Goal: Information Seeking & Learning: Compare options

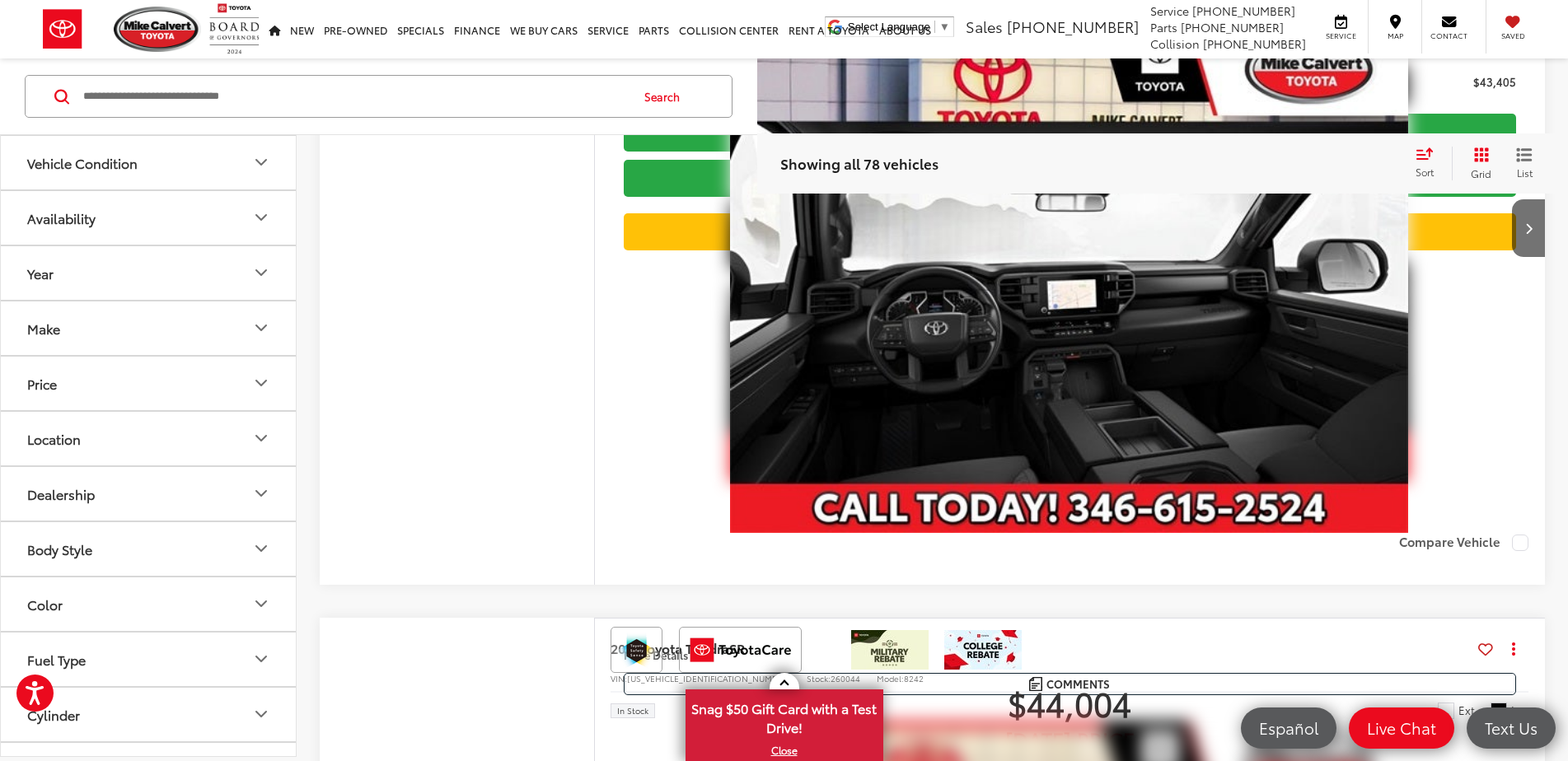
scroll to position [5847, 0]
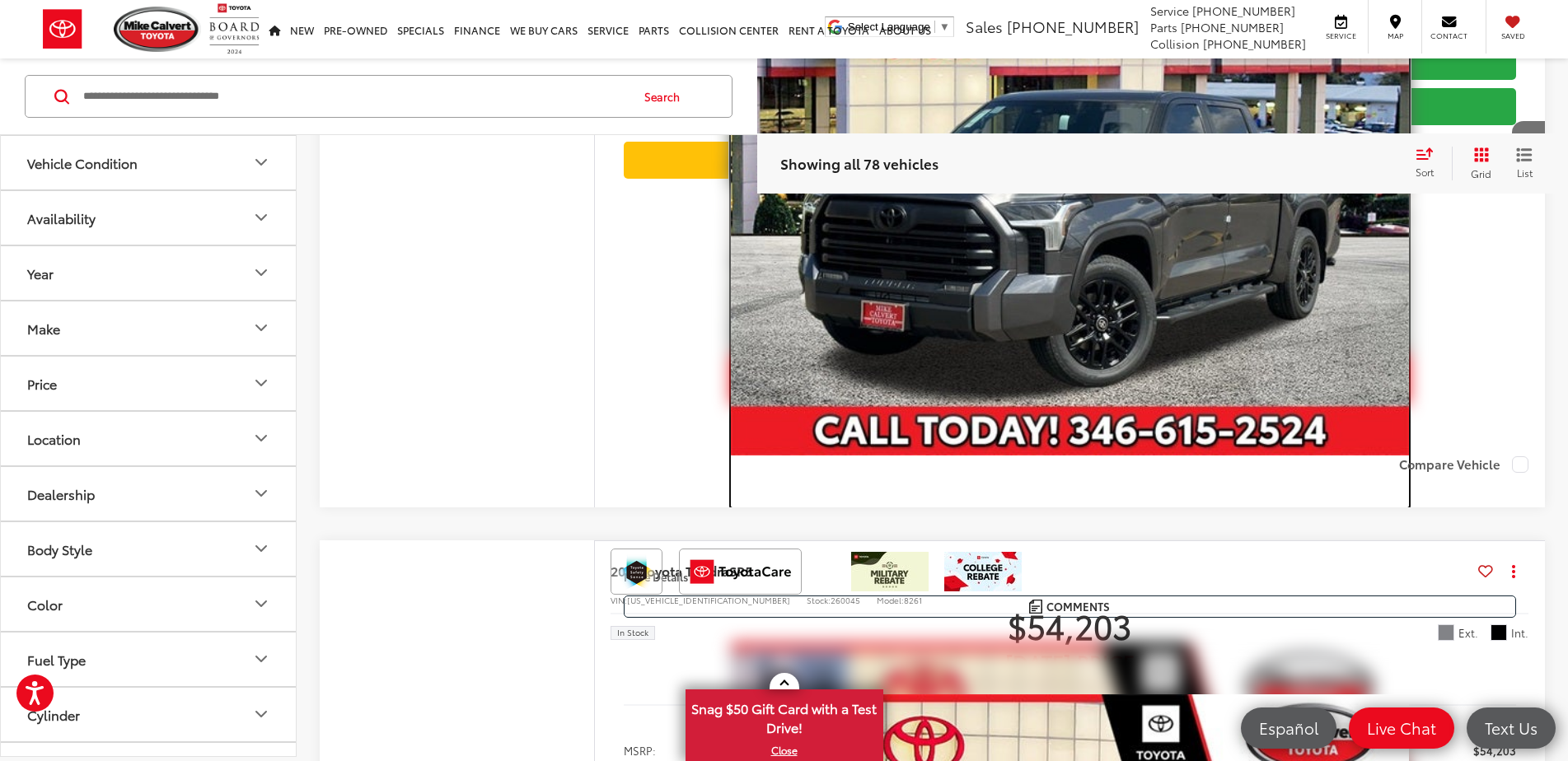
click at [981, 456] on img "2026 Toyota Tundra SR5 0" at bounding box center [1070, 202] width 677 height 508
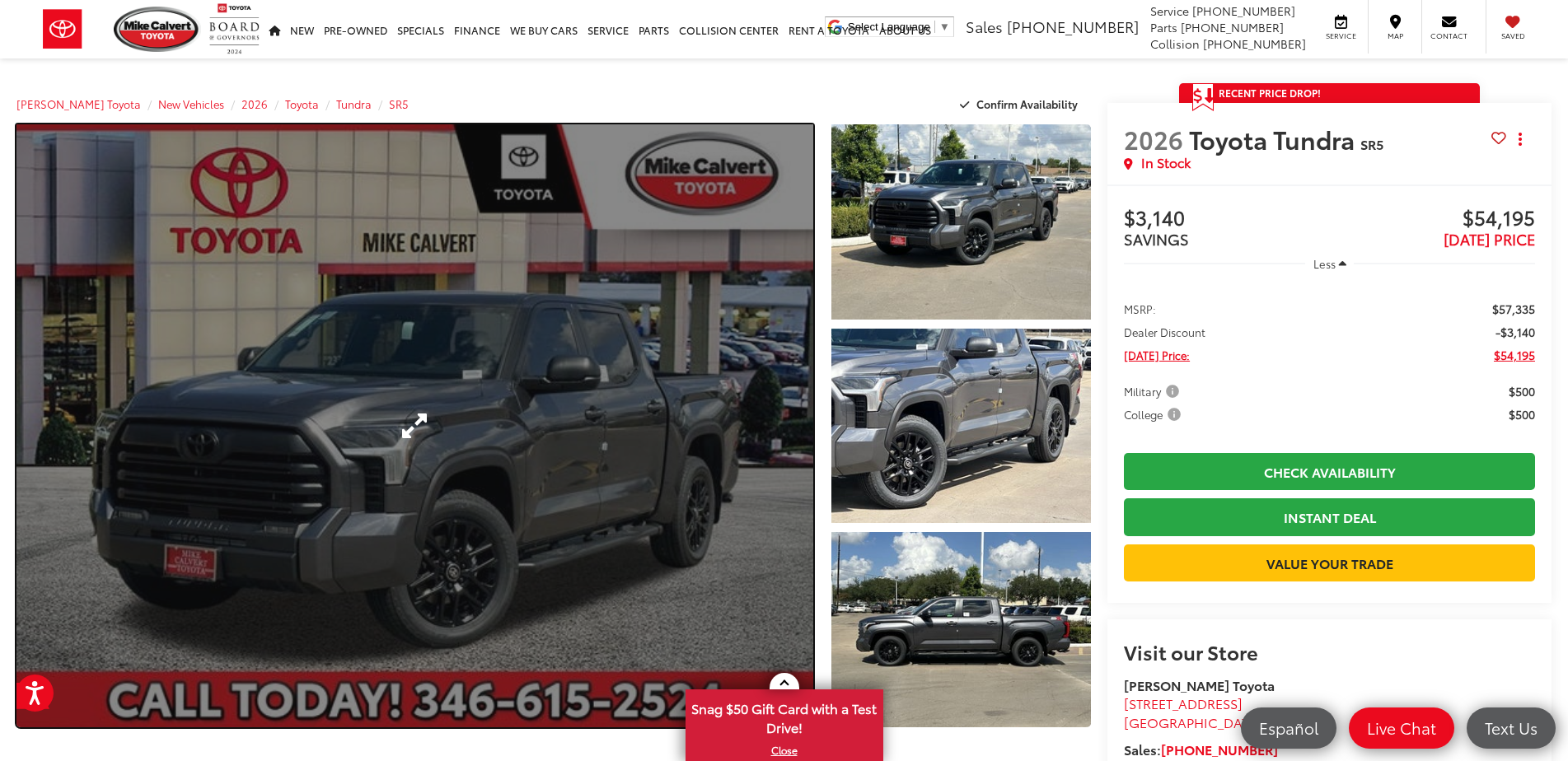
click at [717, 360] on link "Expand Photo 0" at bounding box center [414, 426] width 797 height 603
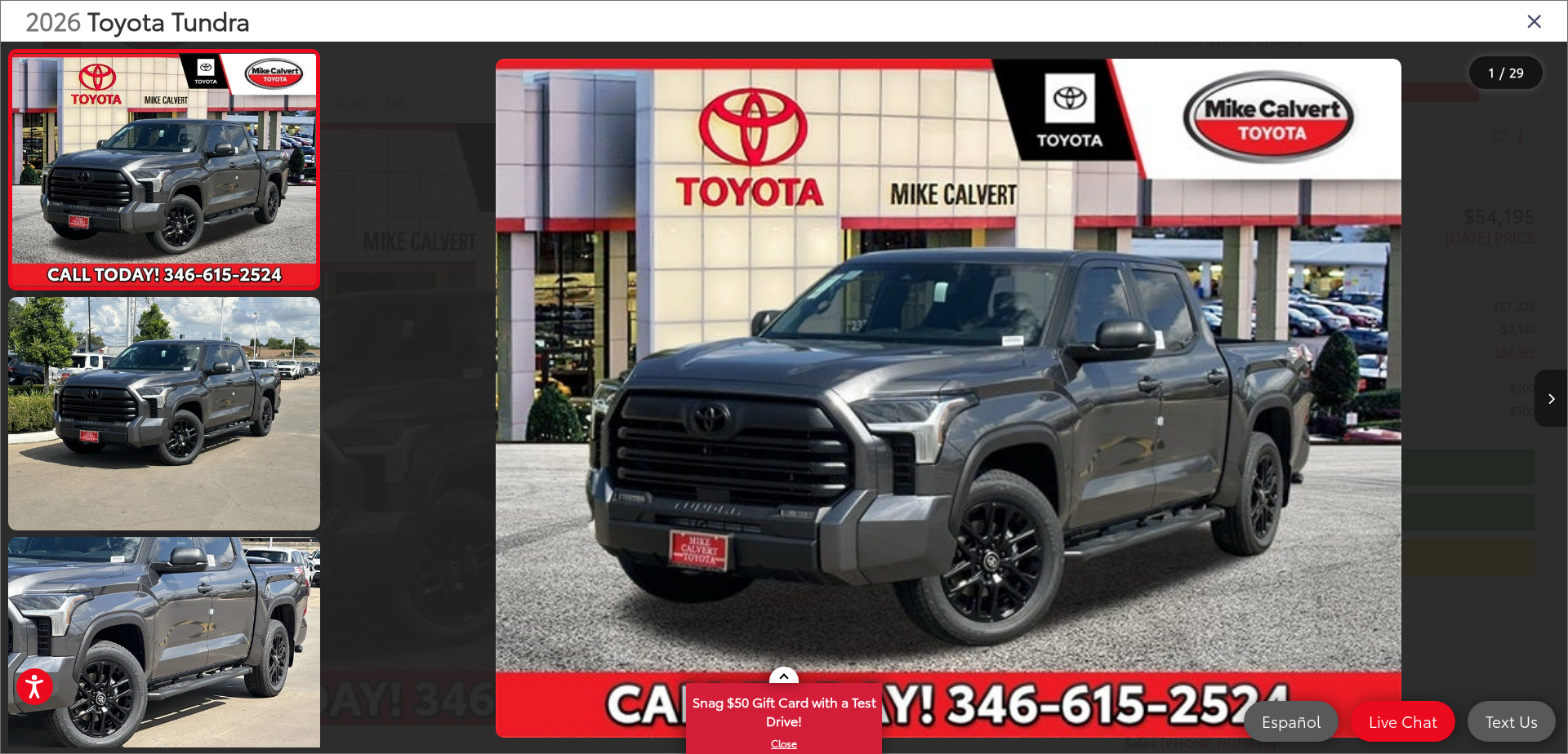
click at [1550, 398] on icon "Next image" at bounding box center [1550, 400] width 7 height 12
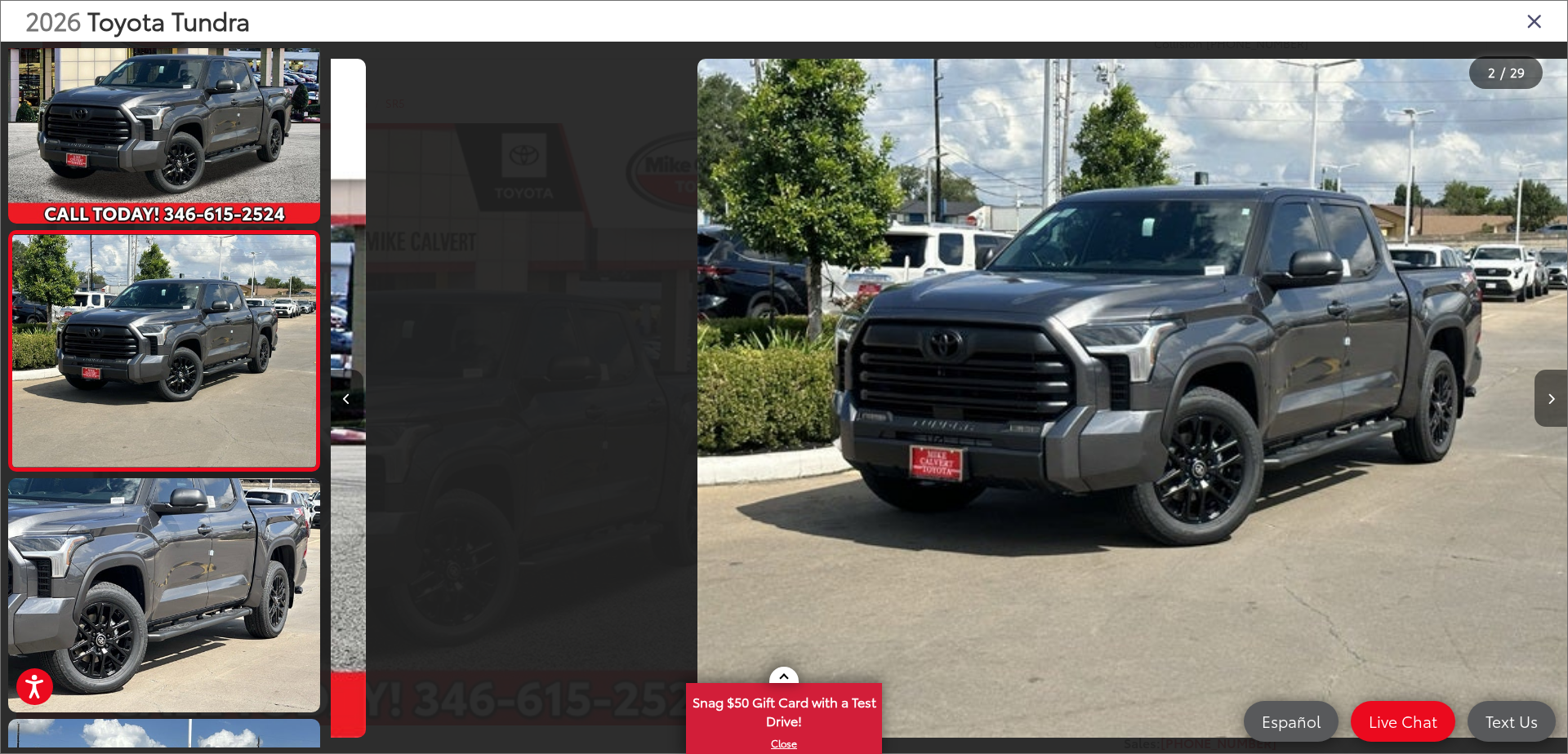
scroll to position [0, 1236]
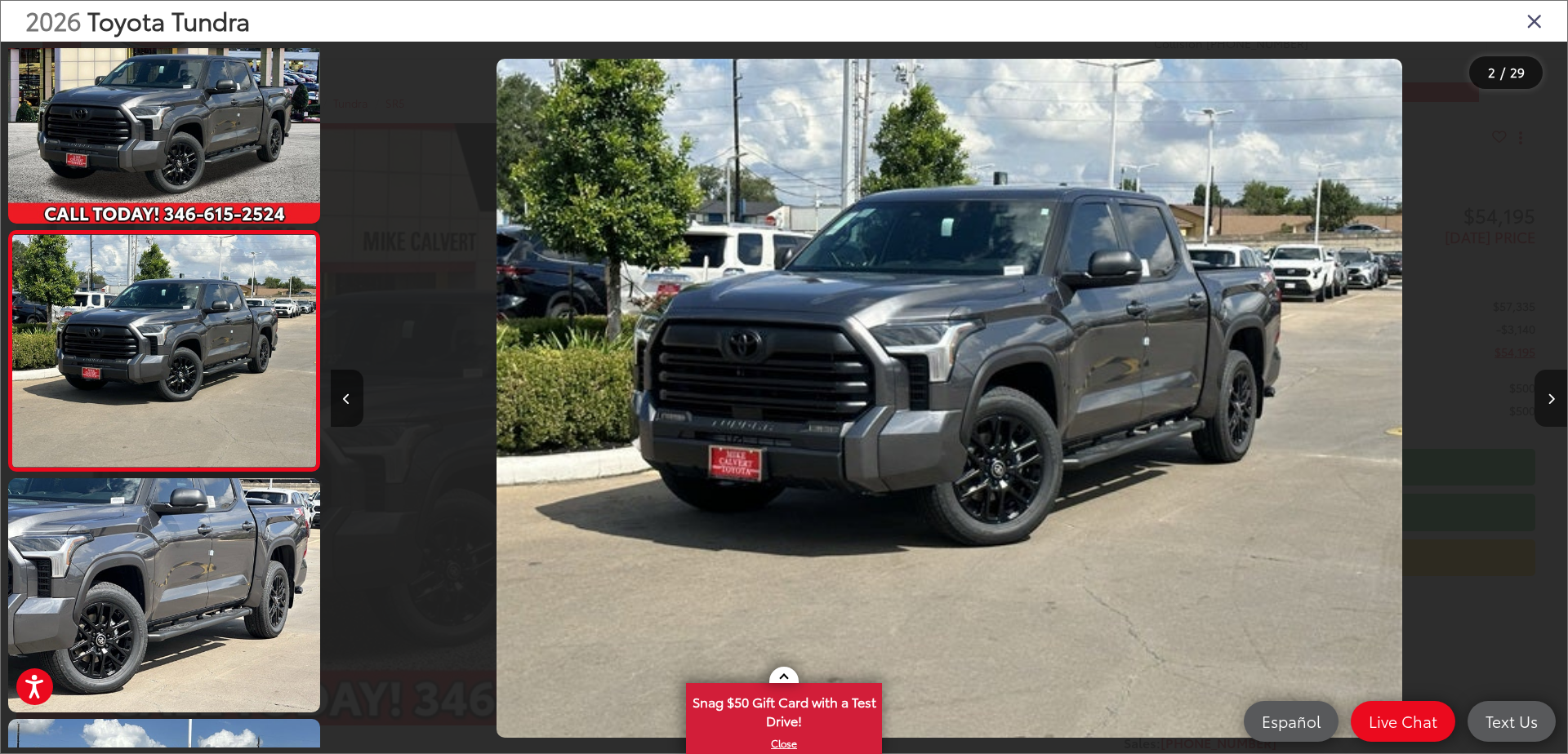
click at [1551, 395] on icon "Next image" at bounding box center [1550, 400] width 7 height 12
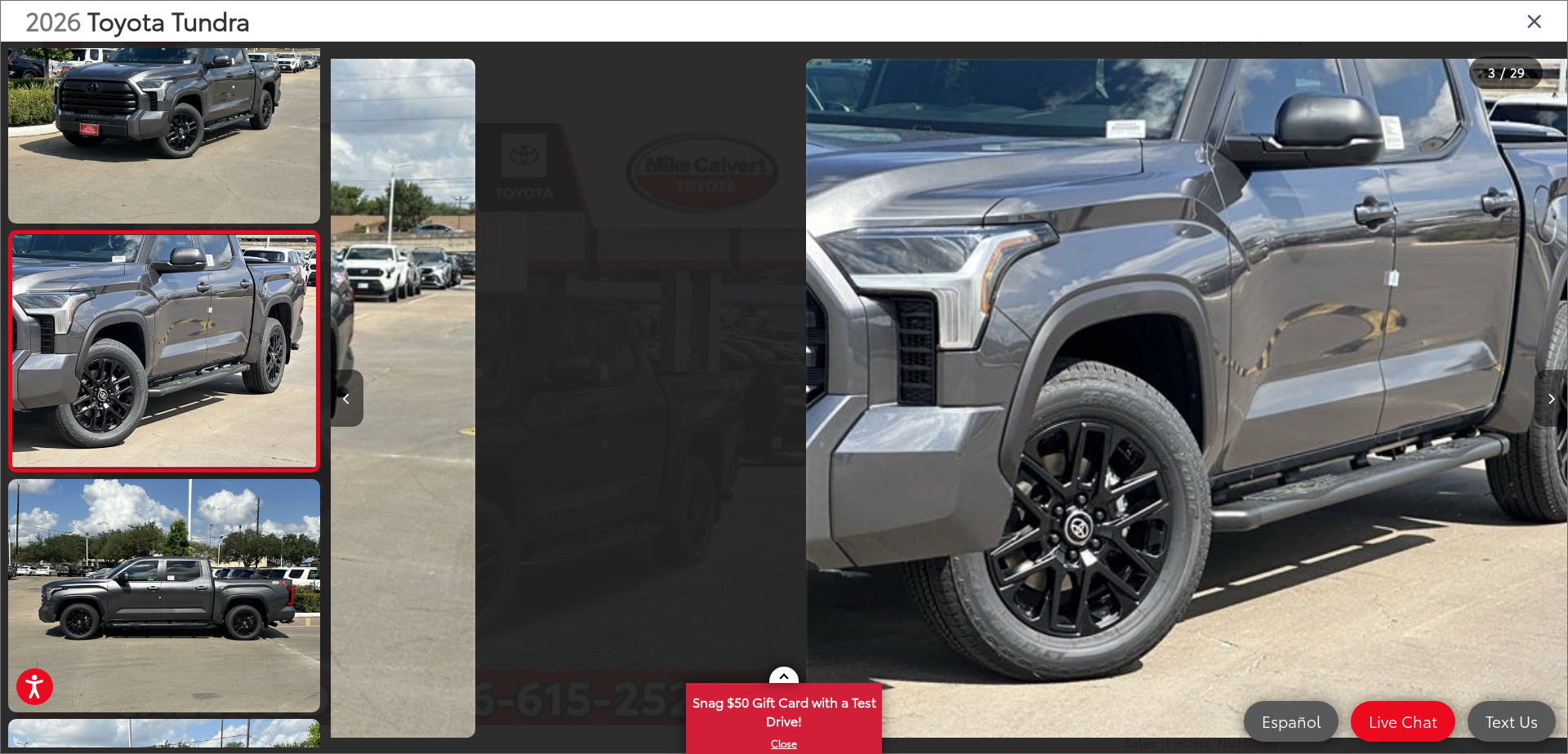
scroll to position [0, 2472]
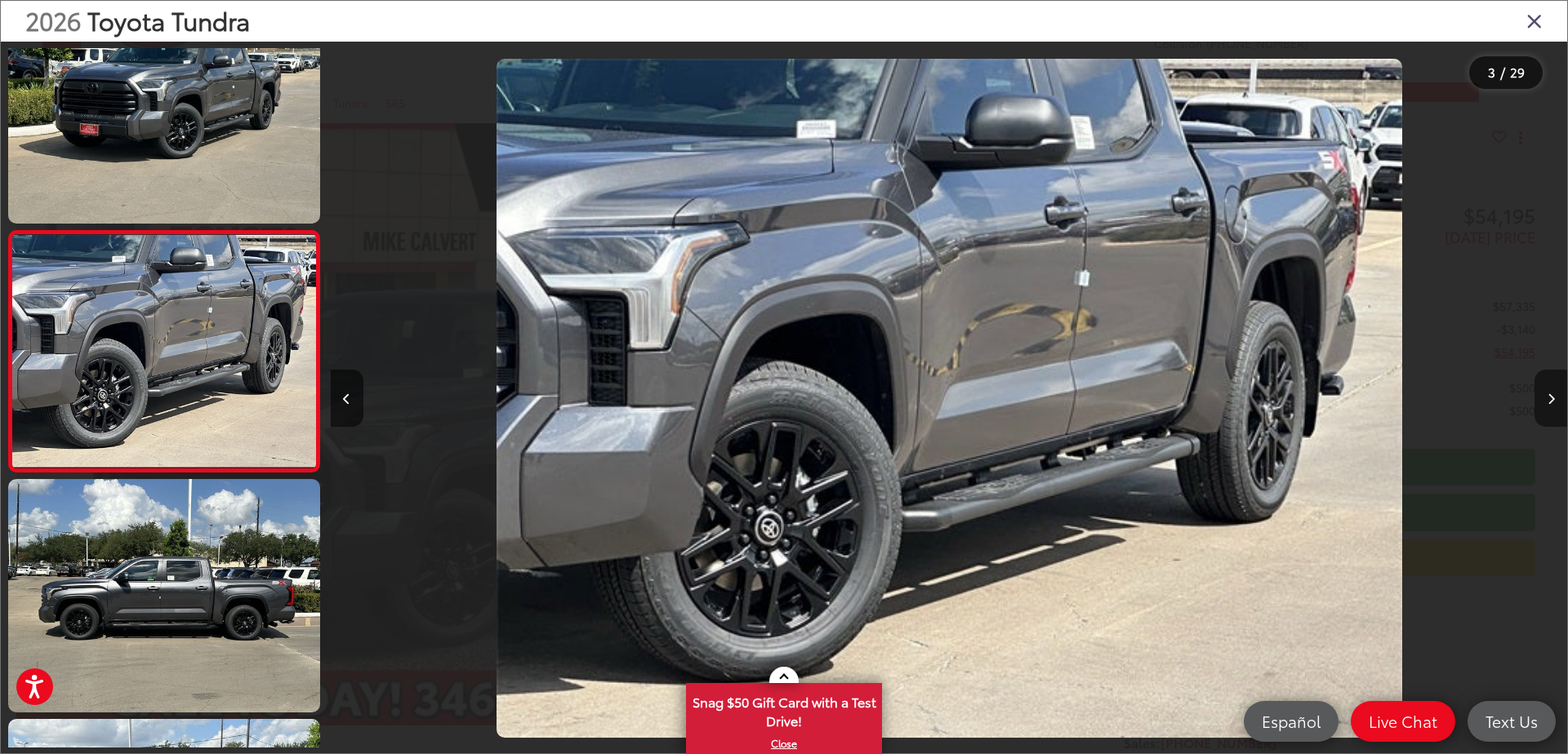
click at [1551, 395] on icon "Next image" at bounding box center [1550, 400] width 7 height 12
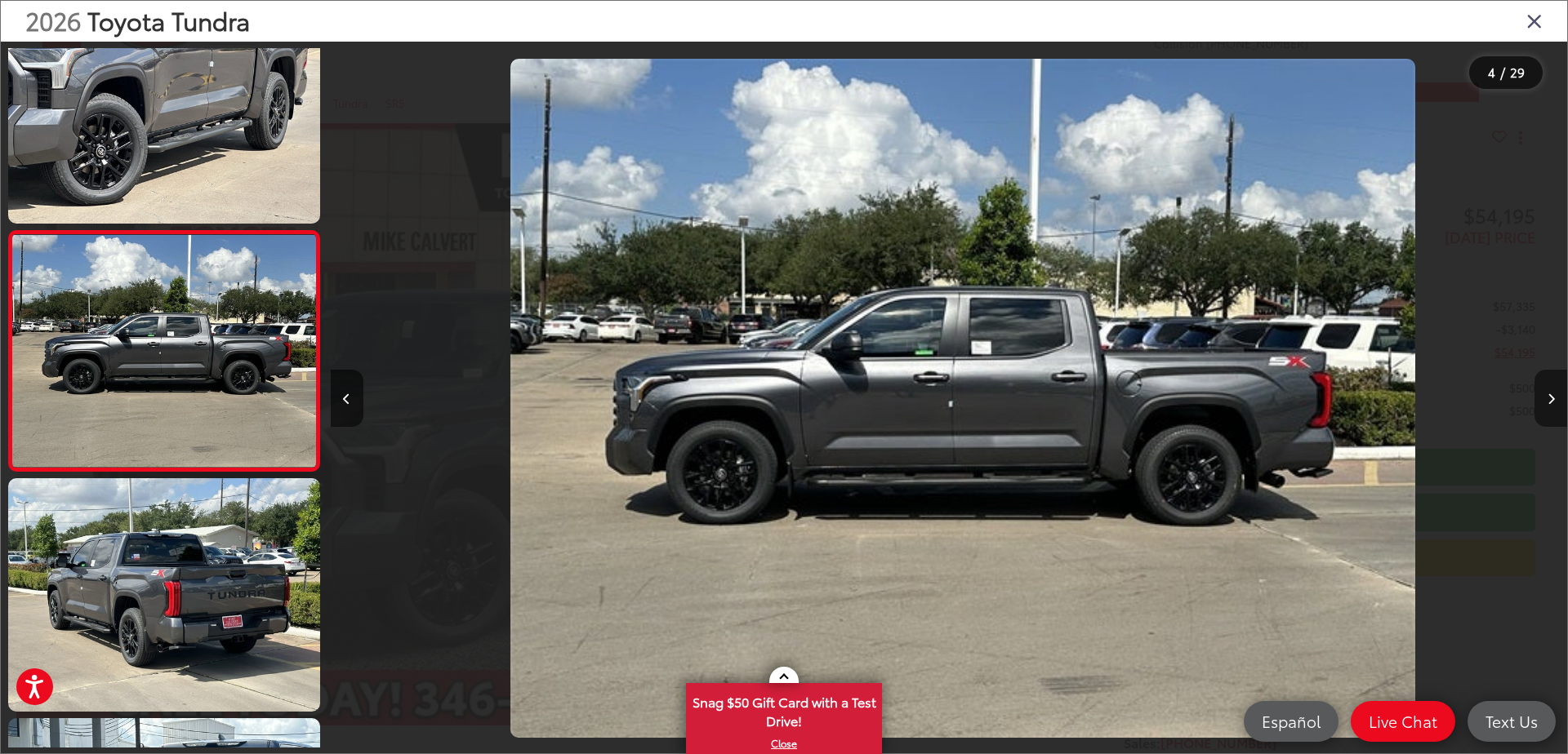
scroll to position [0, 3709]
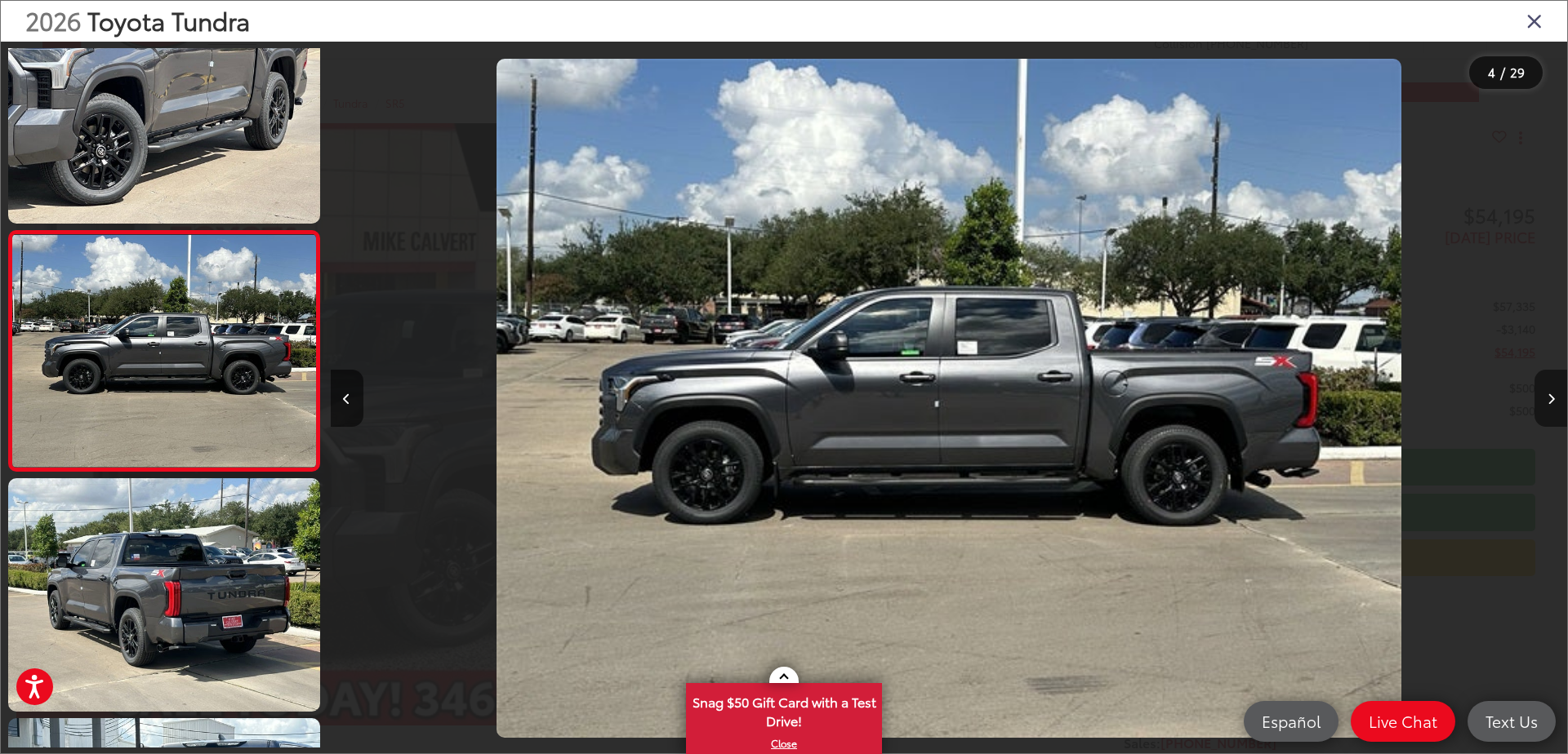
click at [1551, 395] on icon "Next image" at bounding box center [1550, 400] width 7 height 12
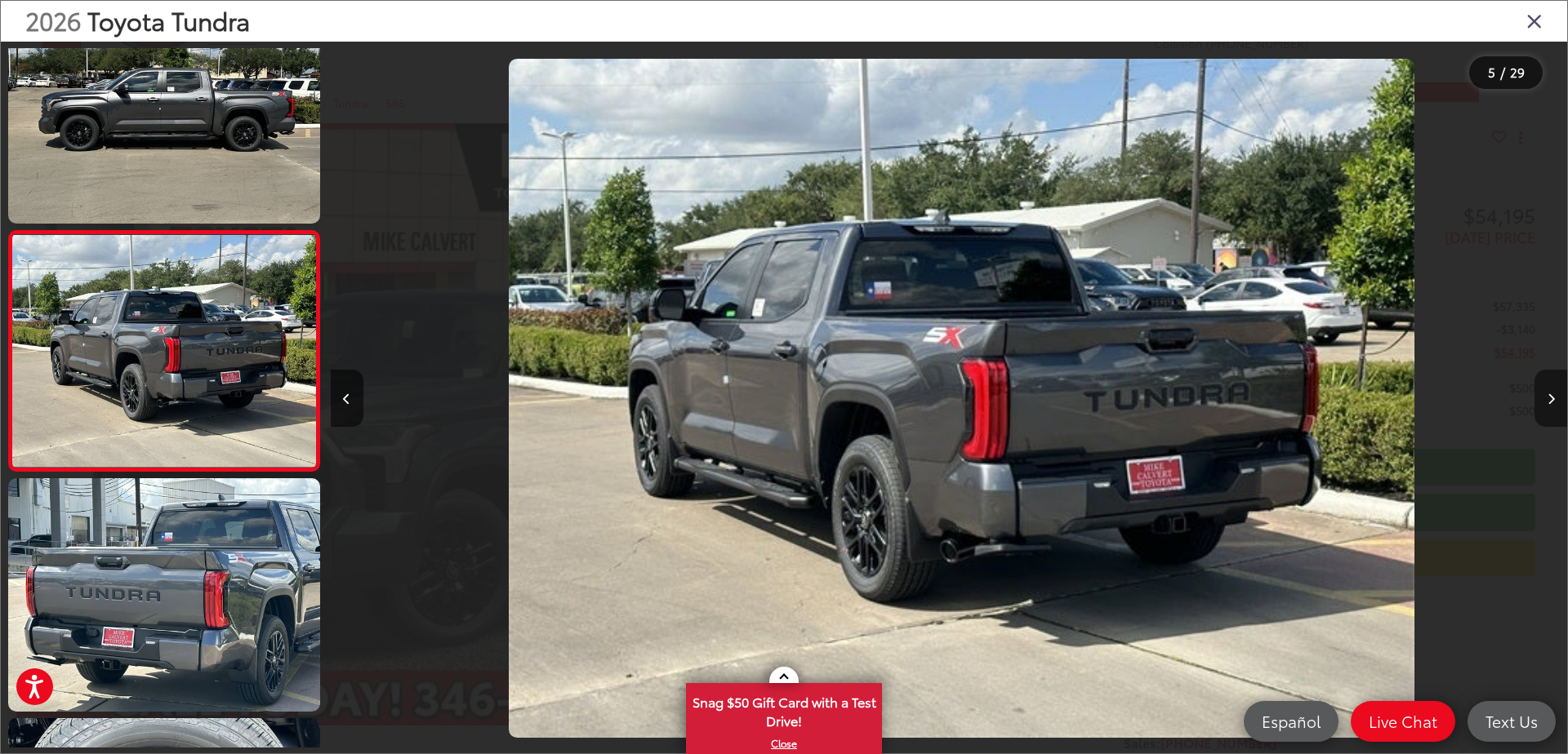
scroll to position [0, 4946]
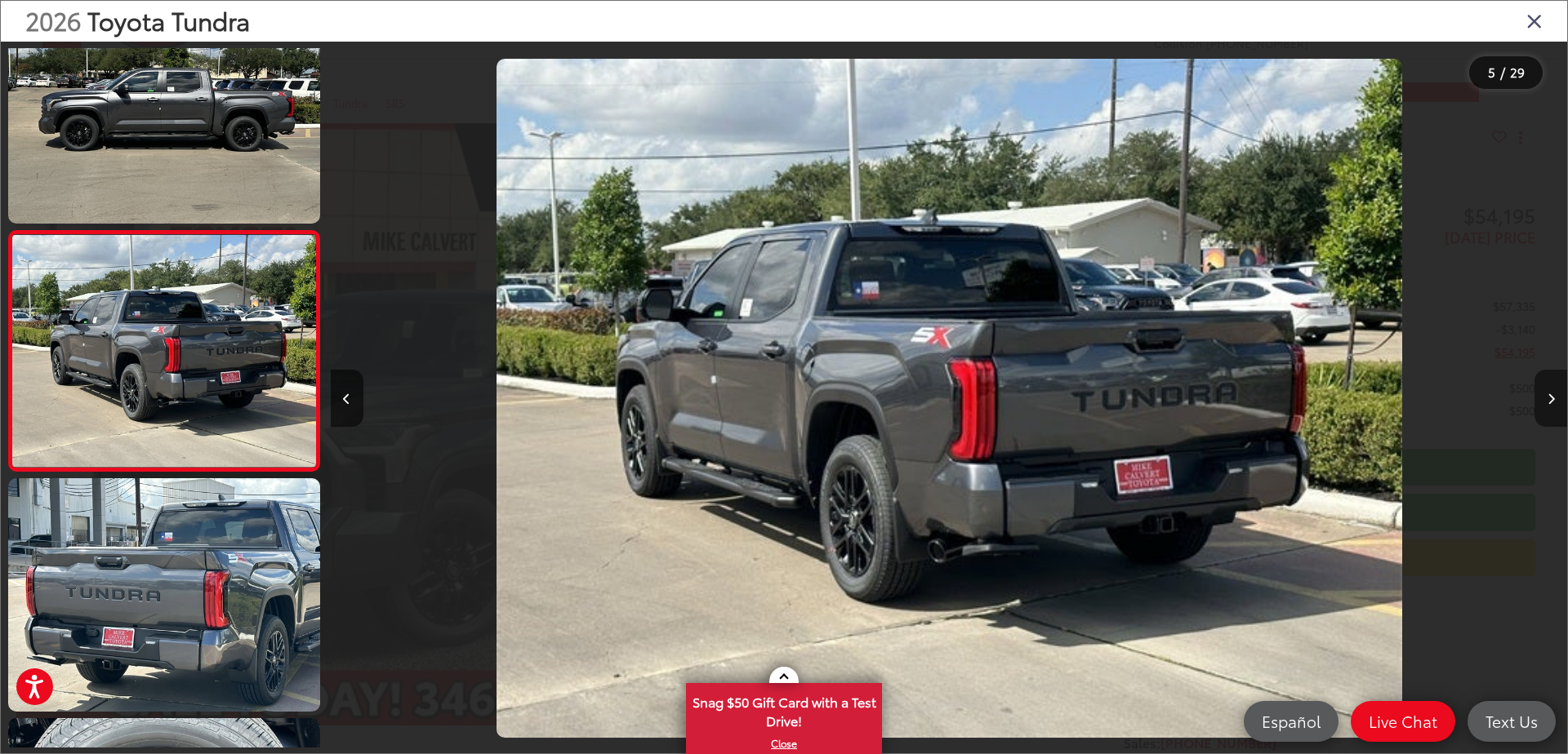
click at [1551, 395] on icon "Next image" at bounding box center [1550, 400] width 7 height 12
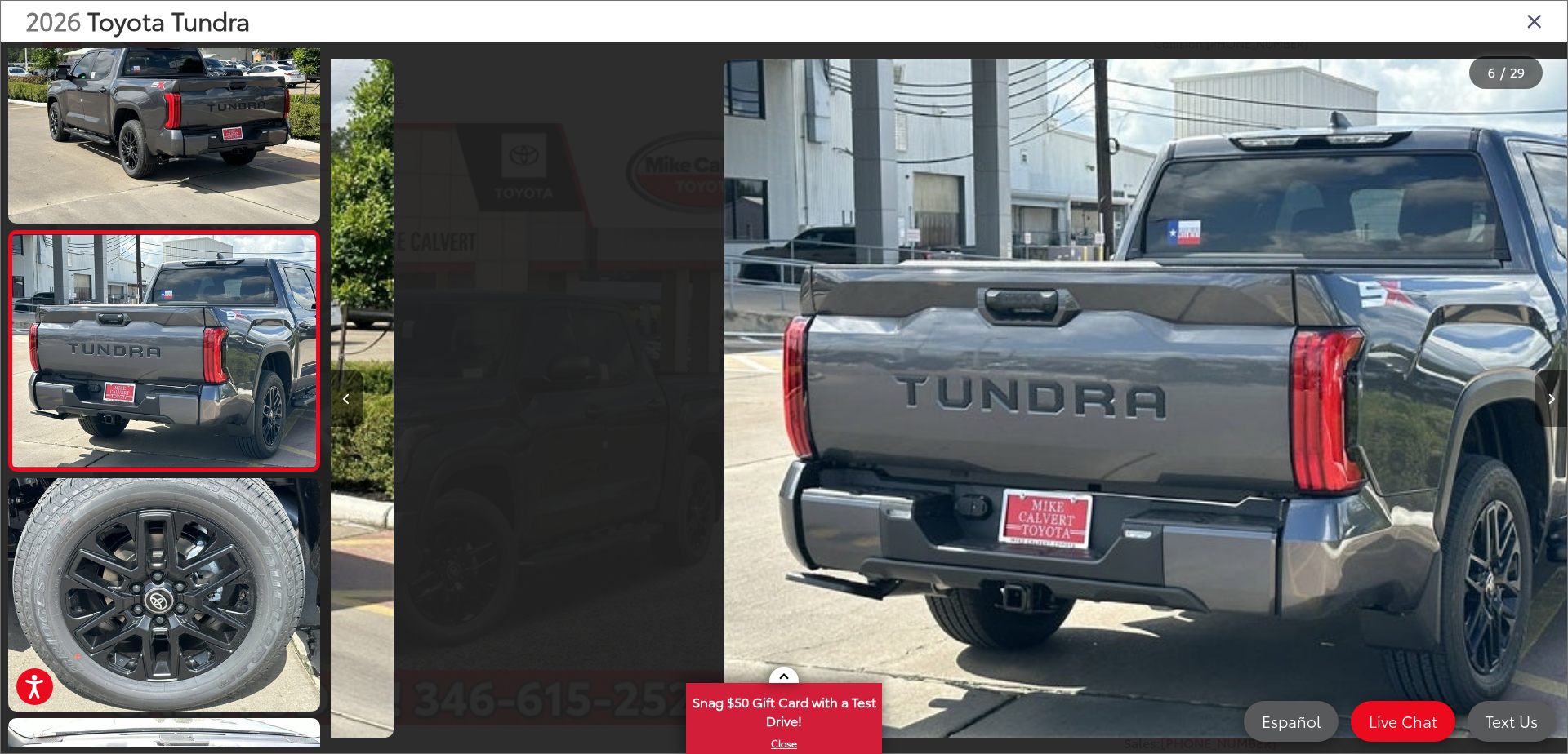
scroll to position [0, 6182]
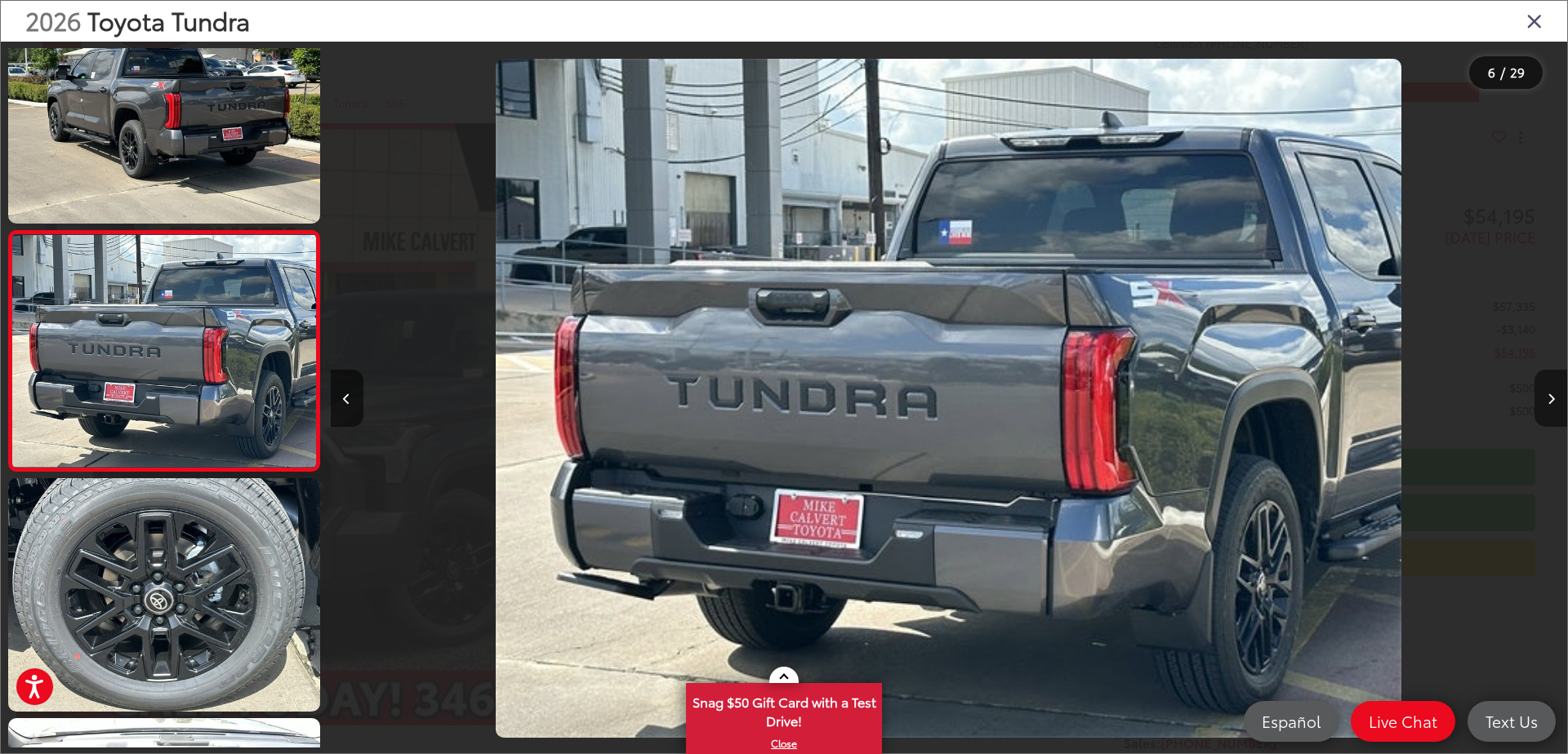
click at [1551, 395] on icon "Next image" at bounding box center [1550, 400] width 7 height 12
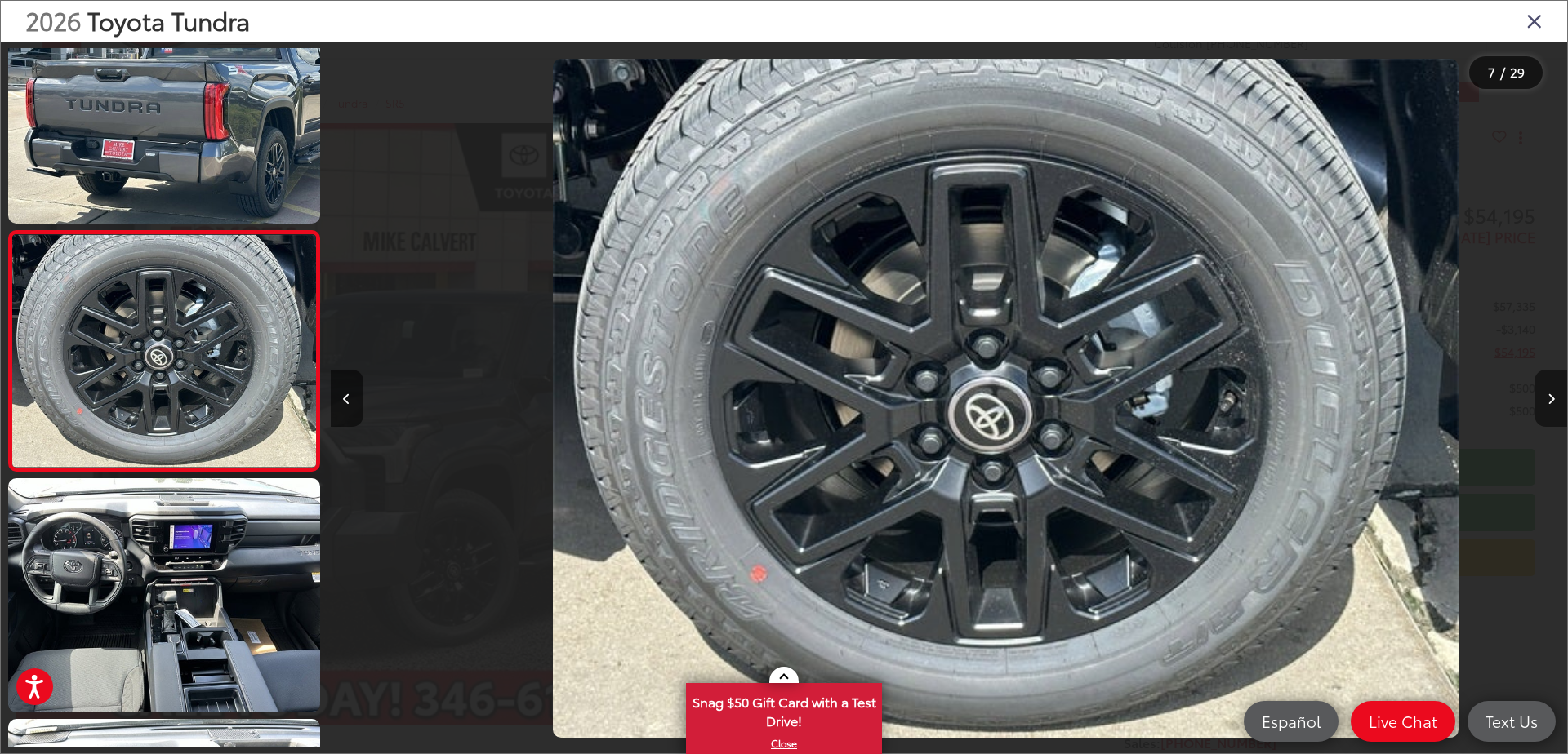
scroll to position [0, 7418]
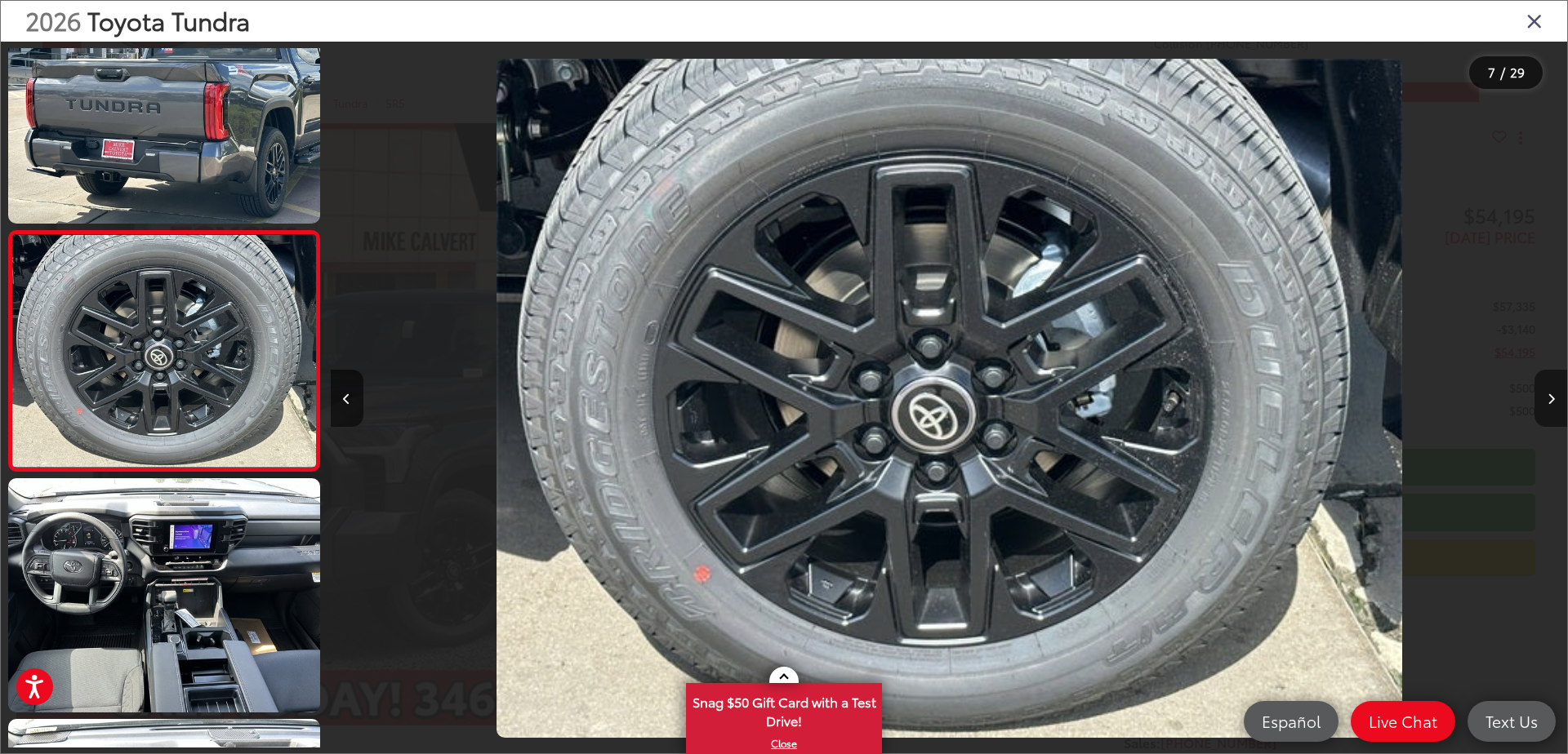
click at [1551, 395] on icon "Next image" at bounding box center [1550, 400] width 7 height 12
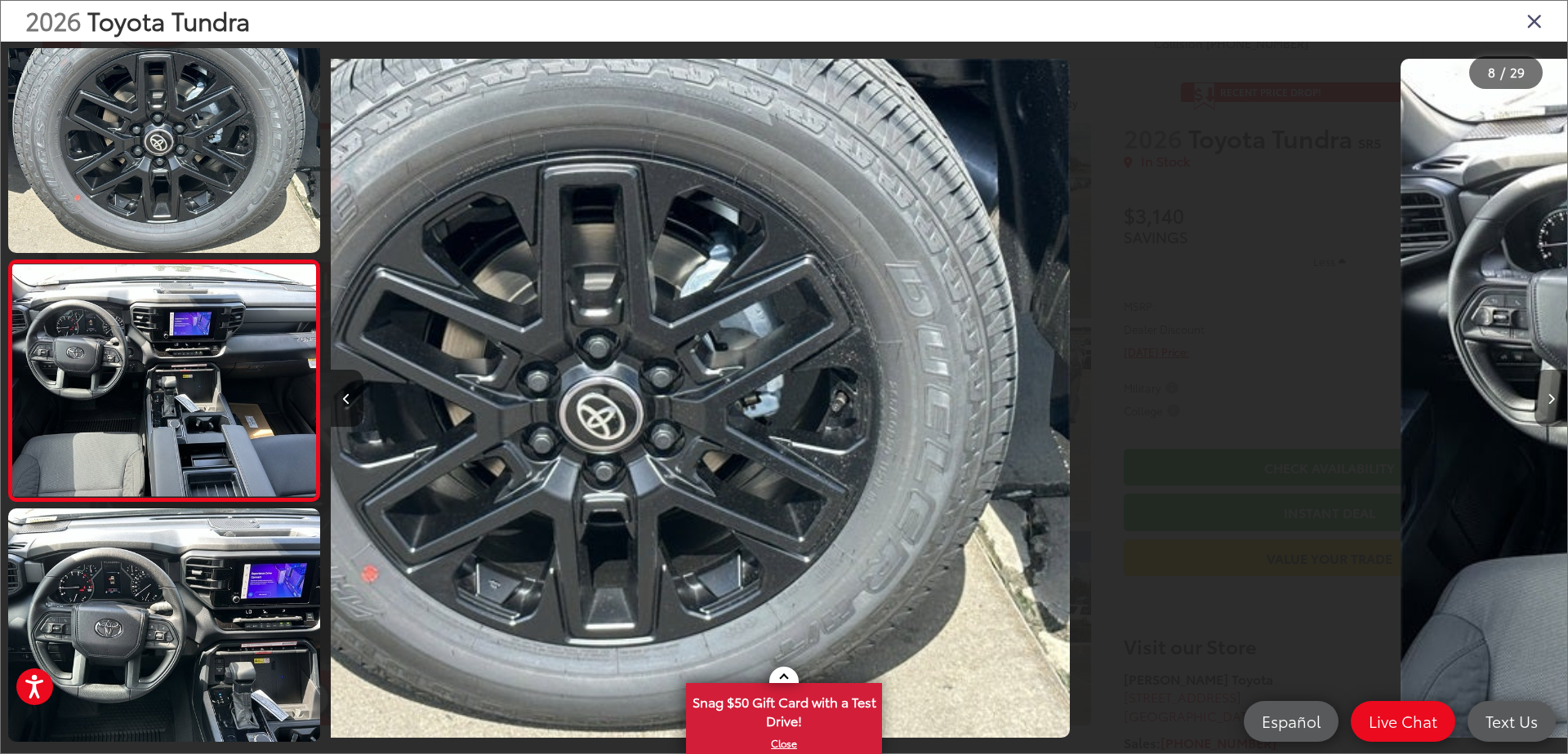
scroll to position [0, 0]
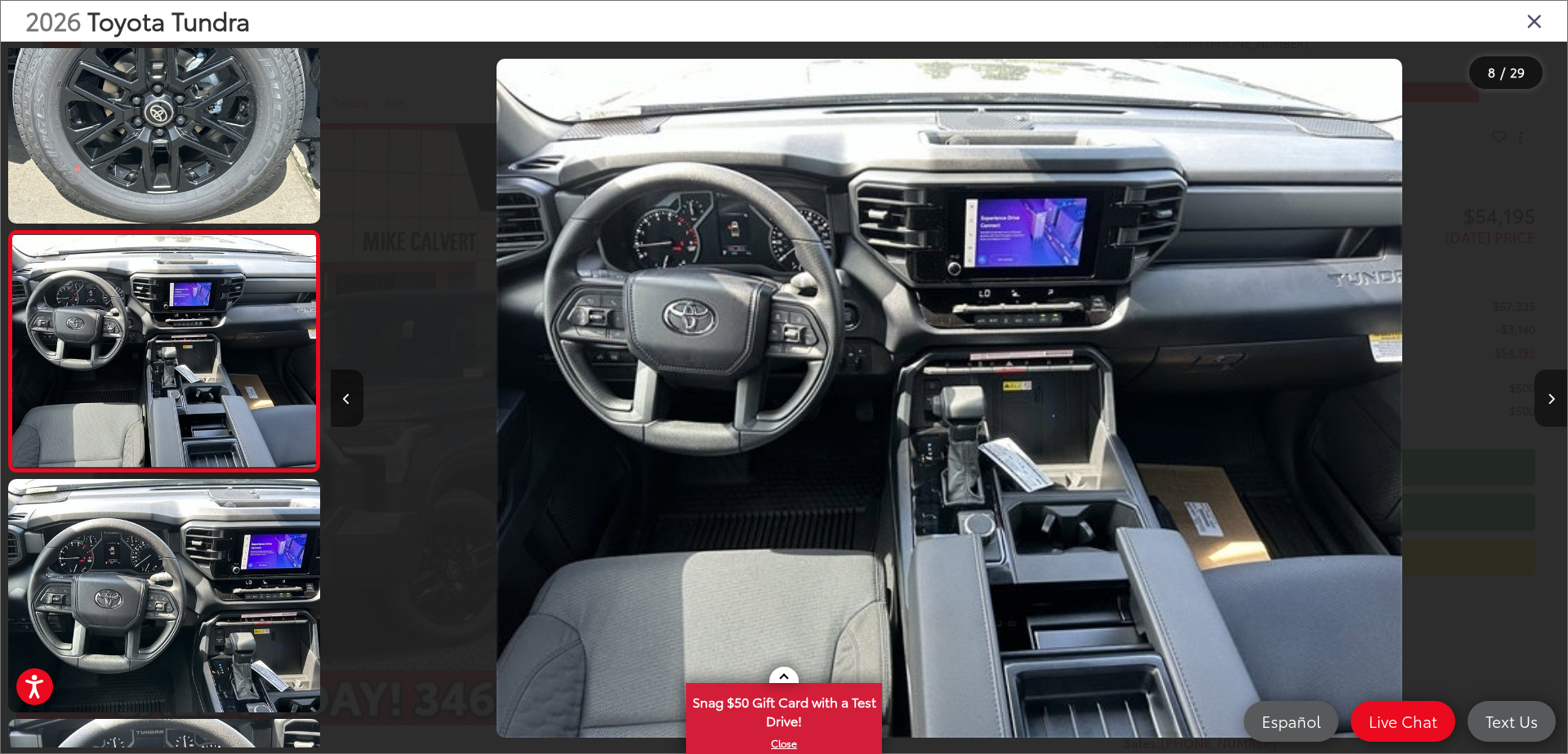
click at [1551, 395] on icon "Next image" at bounding box center [1550, 400] width 7 height 12
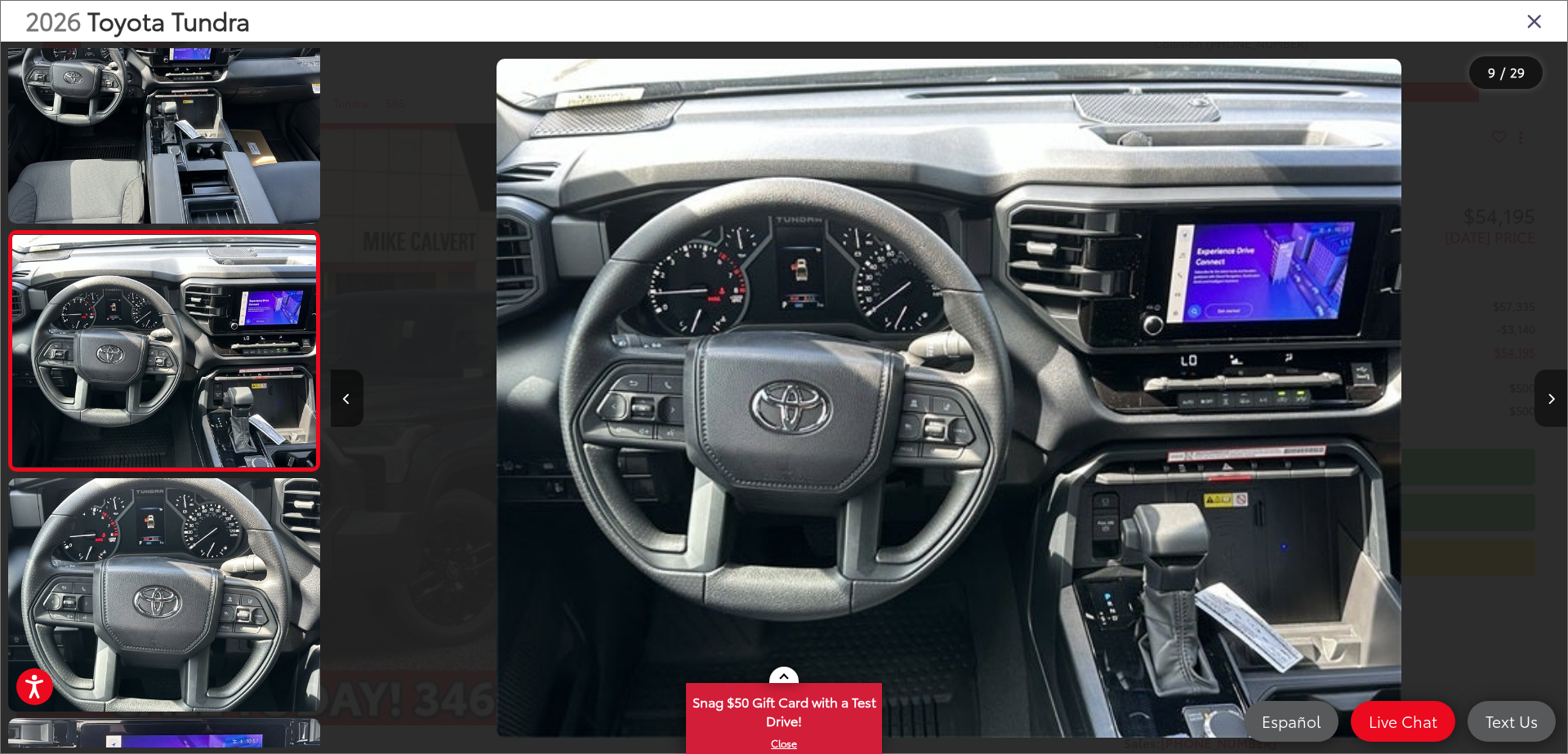
click at [1551, 395] on icon "Next image" at bounding box center [1550, 400] width 7 height 12
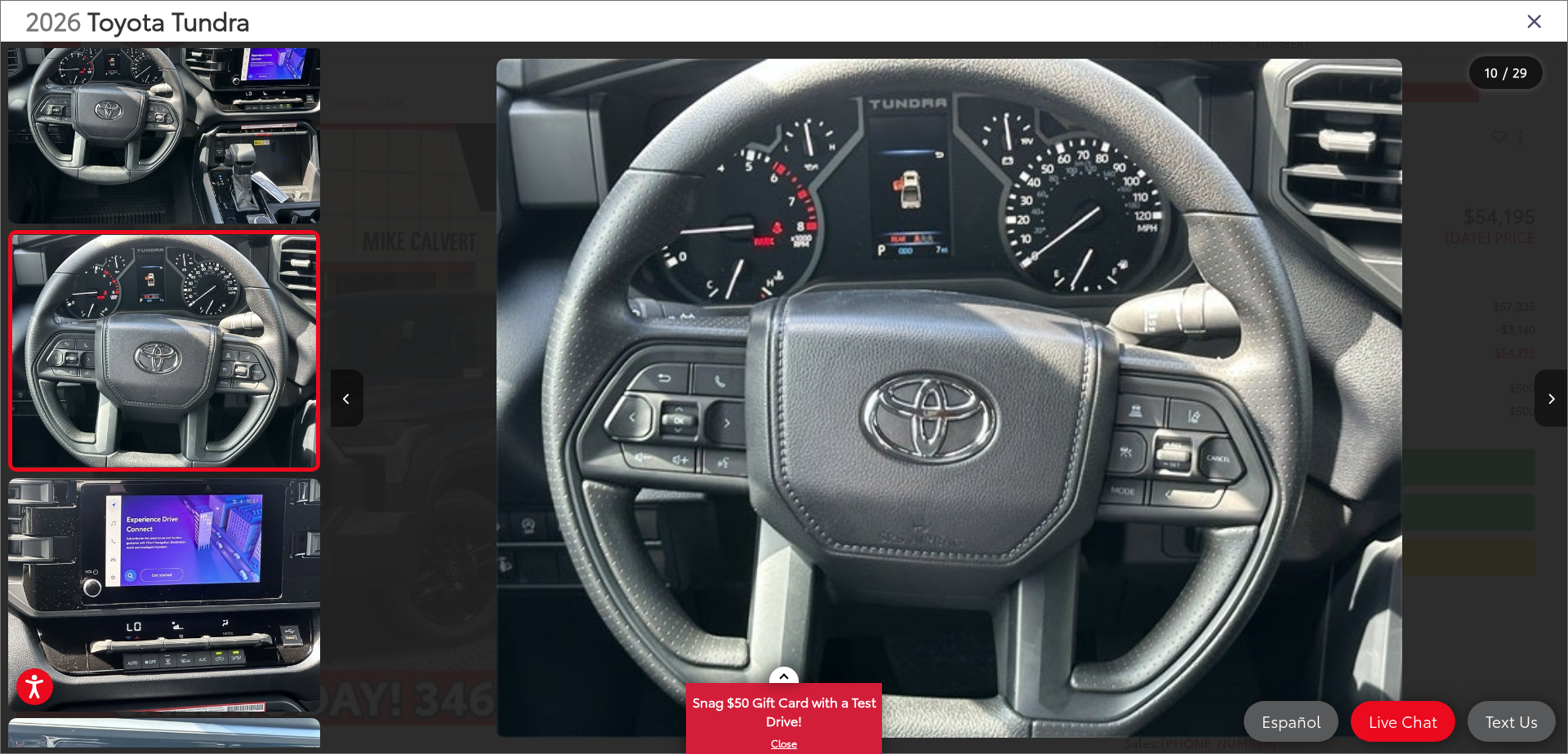
click at [1551, 395] on icon "Next image" at bounding box center [1550, 400] width 7 height 12
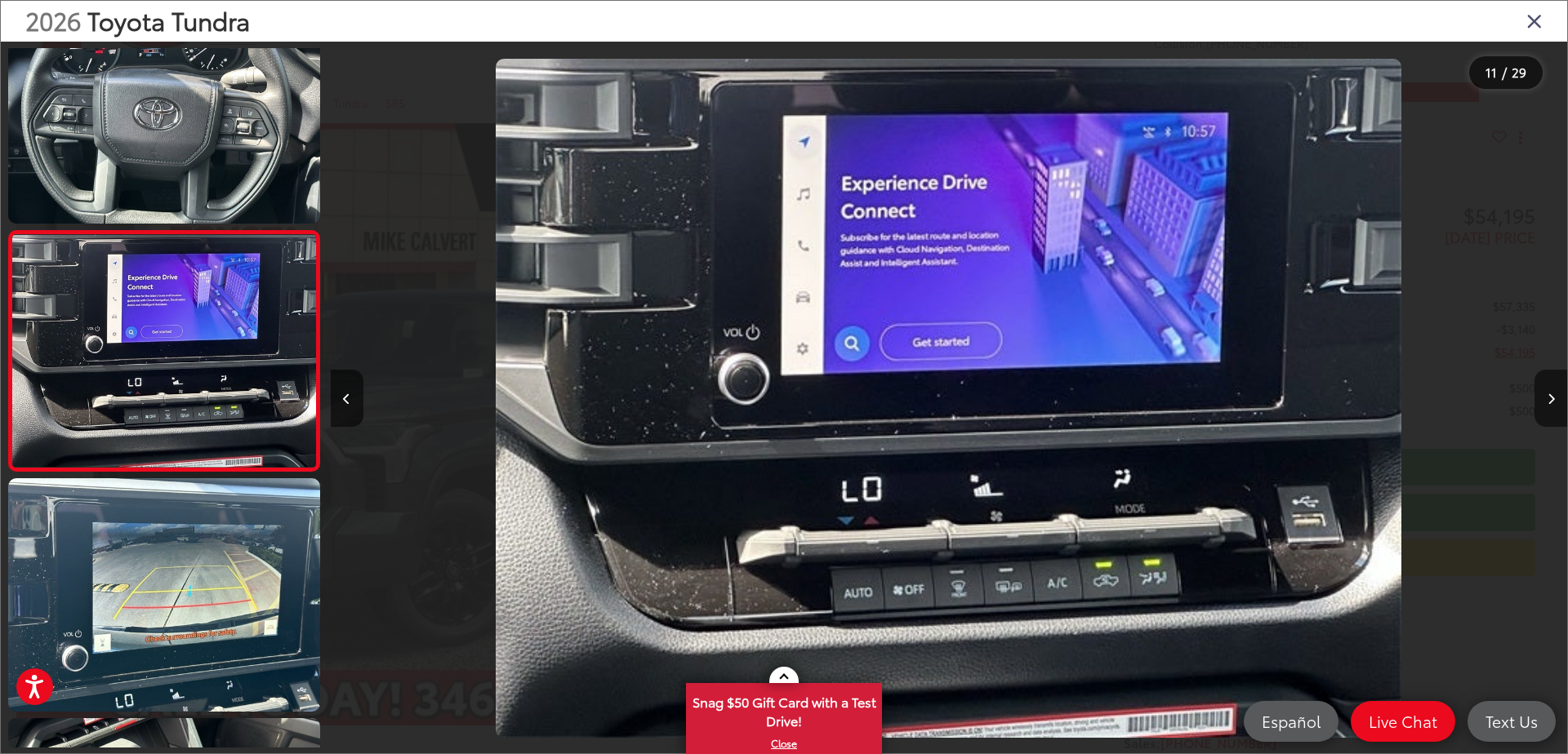
click at [1531, 21] on icon "Close gallery" at bounding box center [1533, 20] width 16 height 21
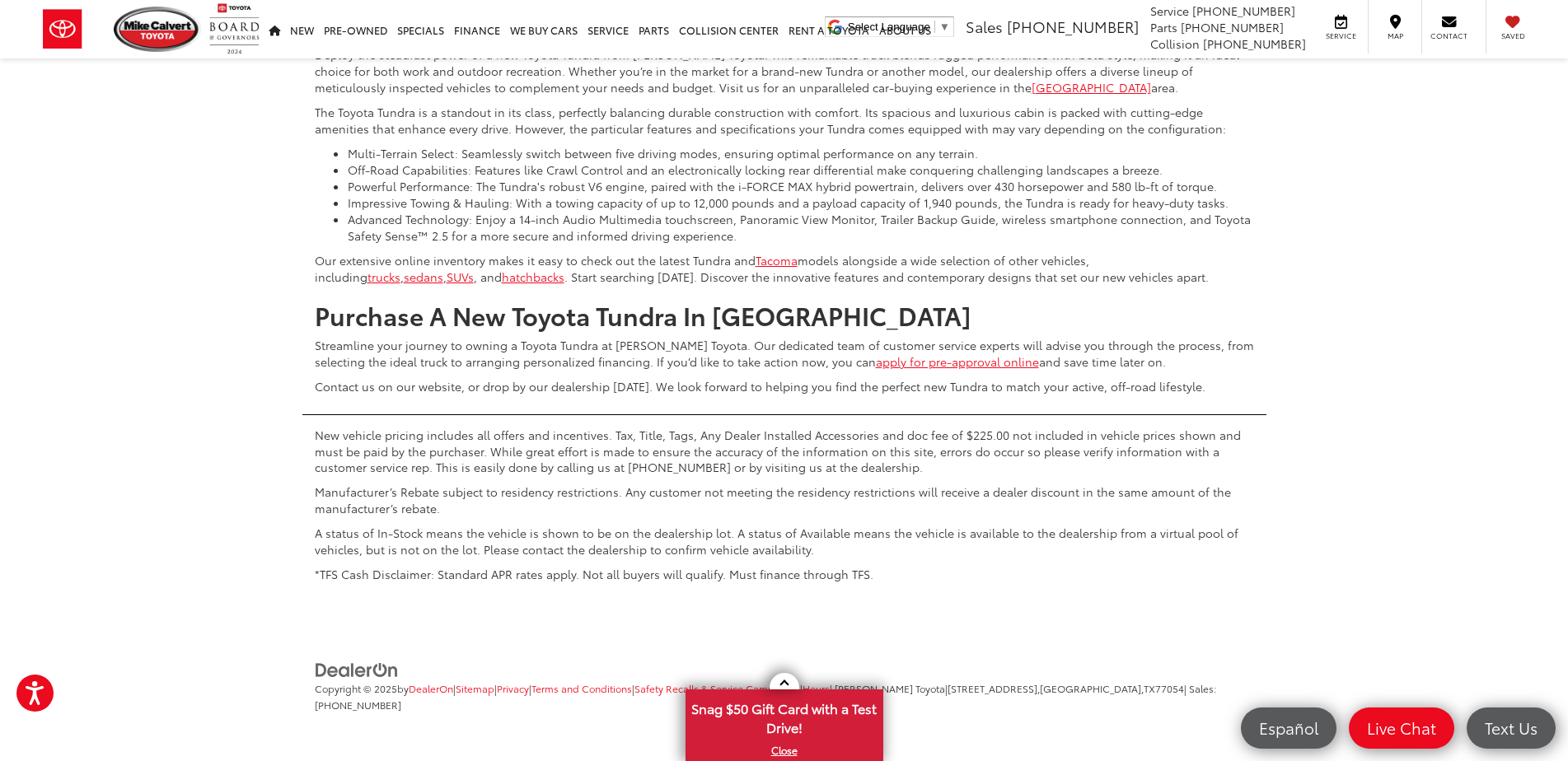
scroll to position [11245, 0]
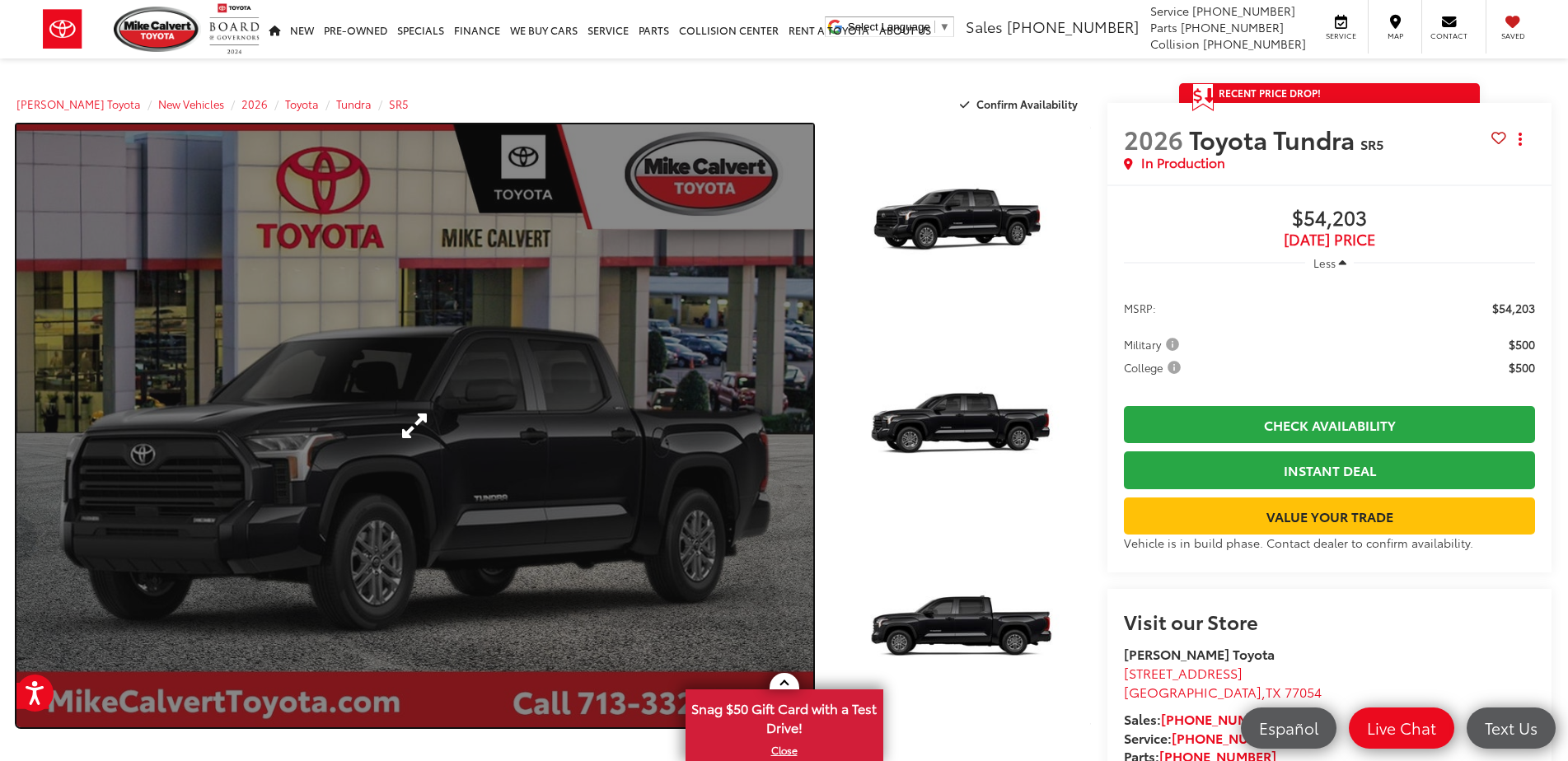
click at [721, 426] on link "Expand Photo 0" at bounding box center [414, 426] width 797 height 603
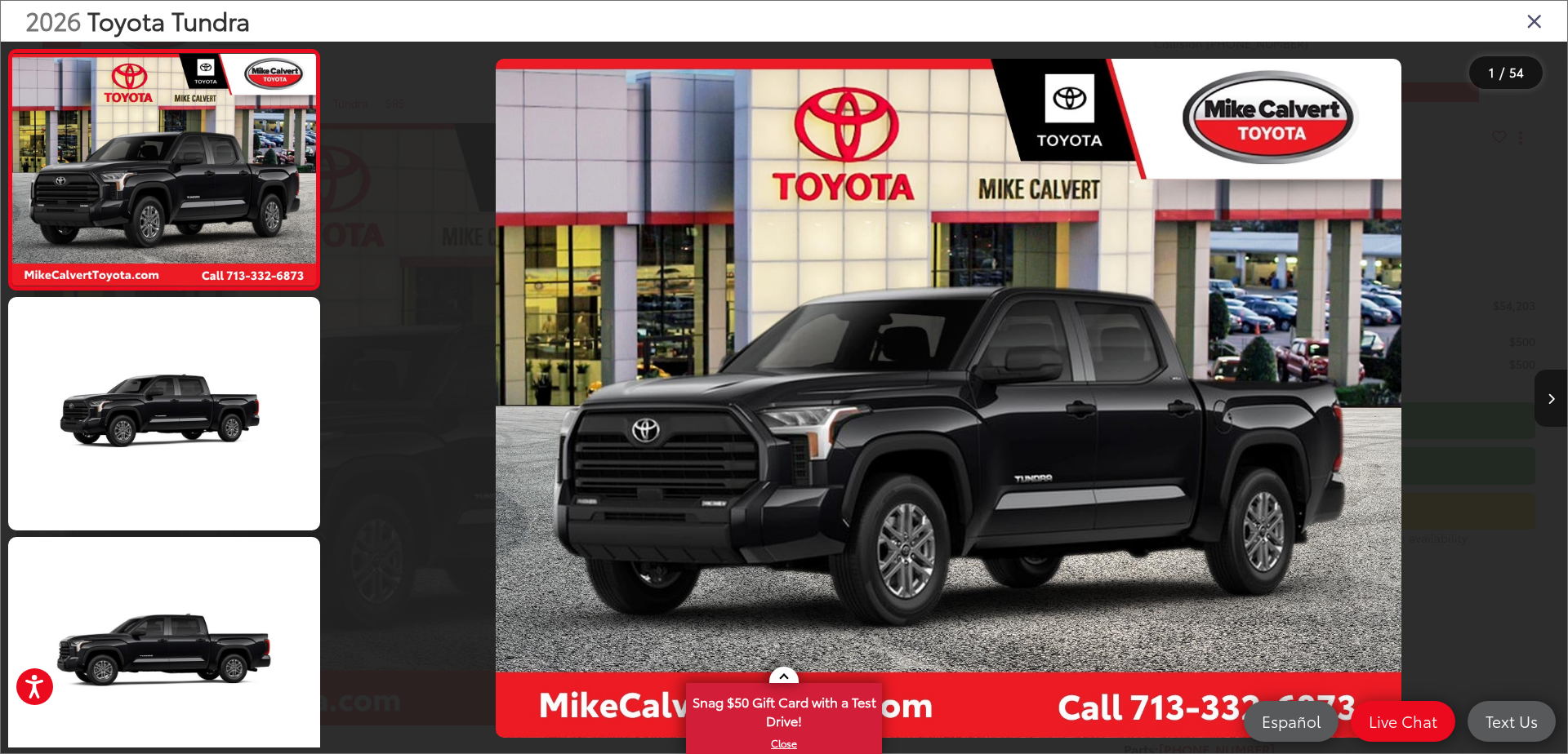
click at [1549, 397] on icon "Next image" at bounding box center [1550, 400] width 7 height 12
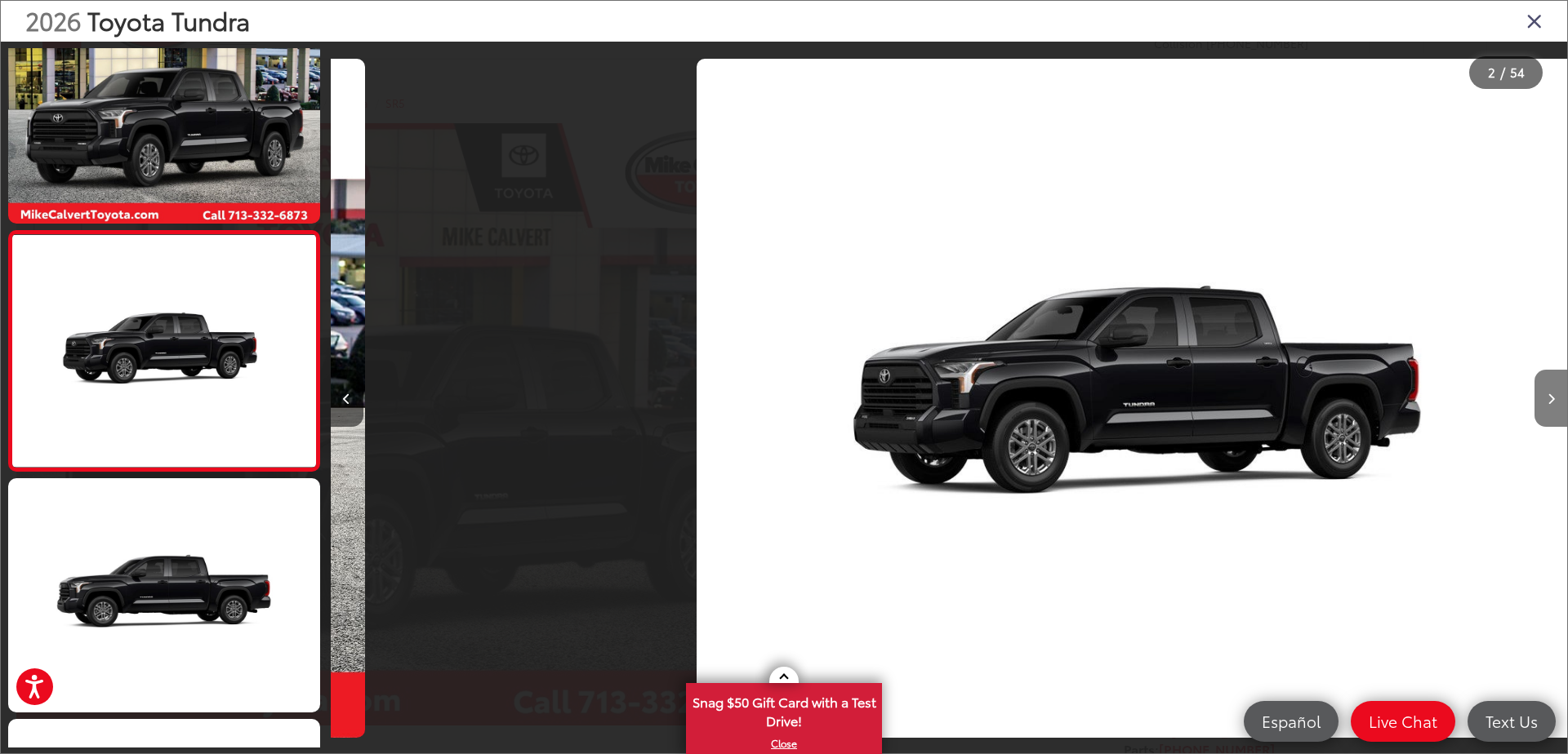
scroll to position [0, 1236]
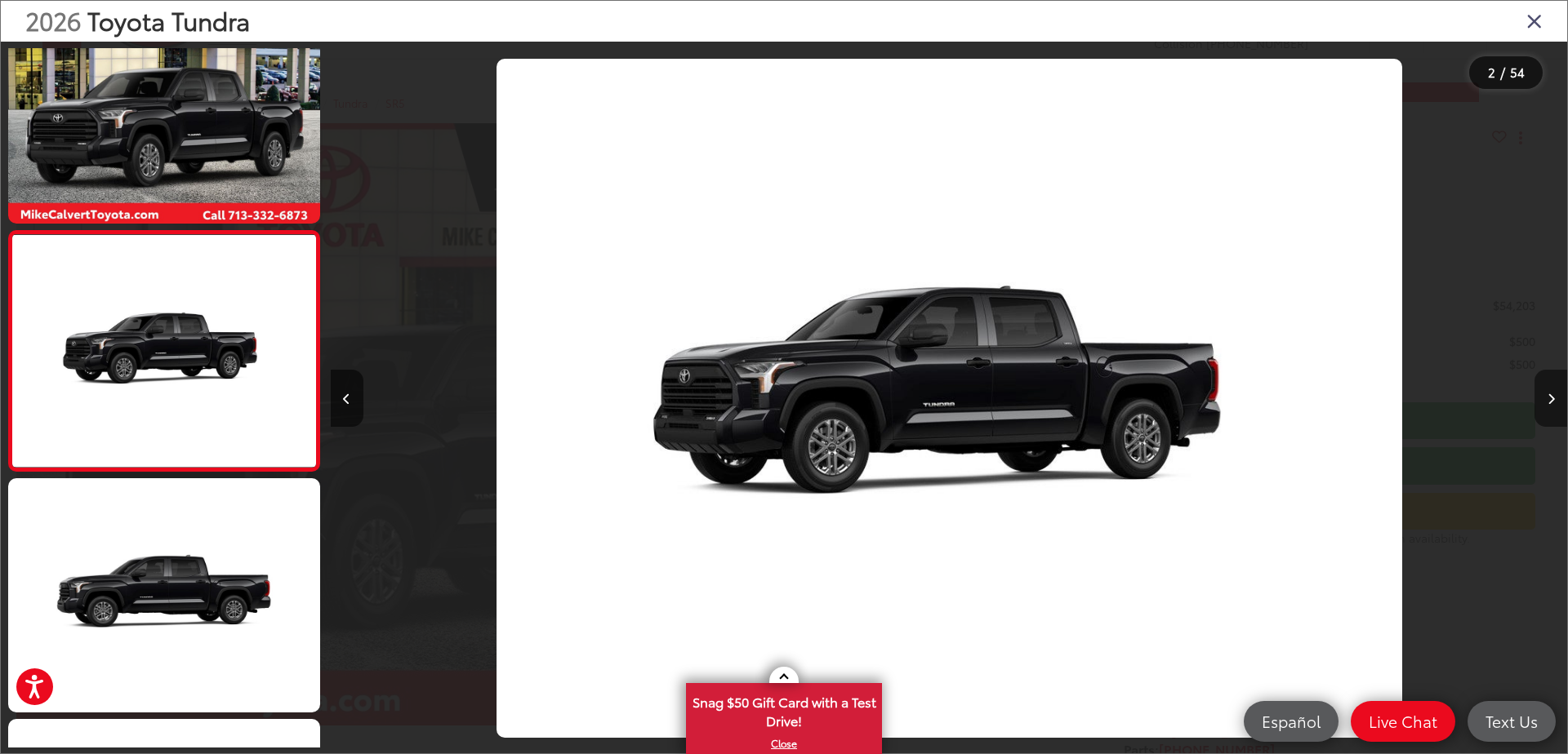
click at [1549, 397] on icon "Next image" at bounding box center [1550, 400] width 7 height 12
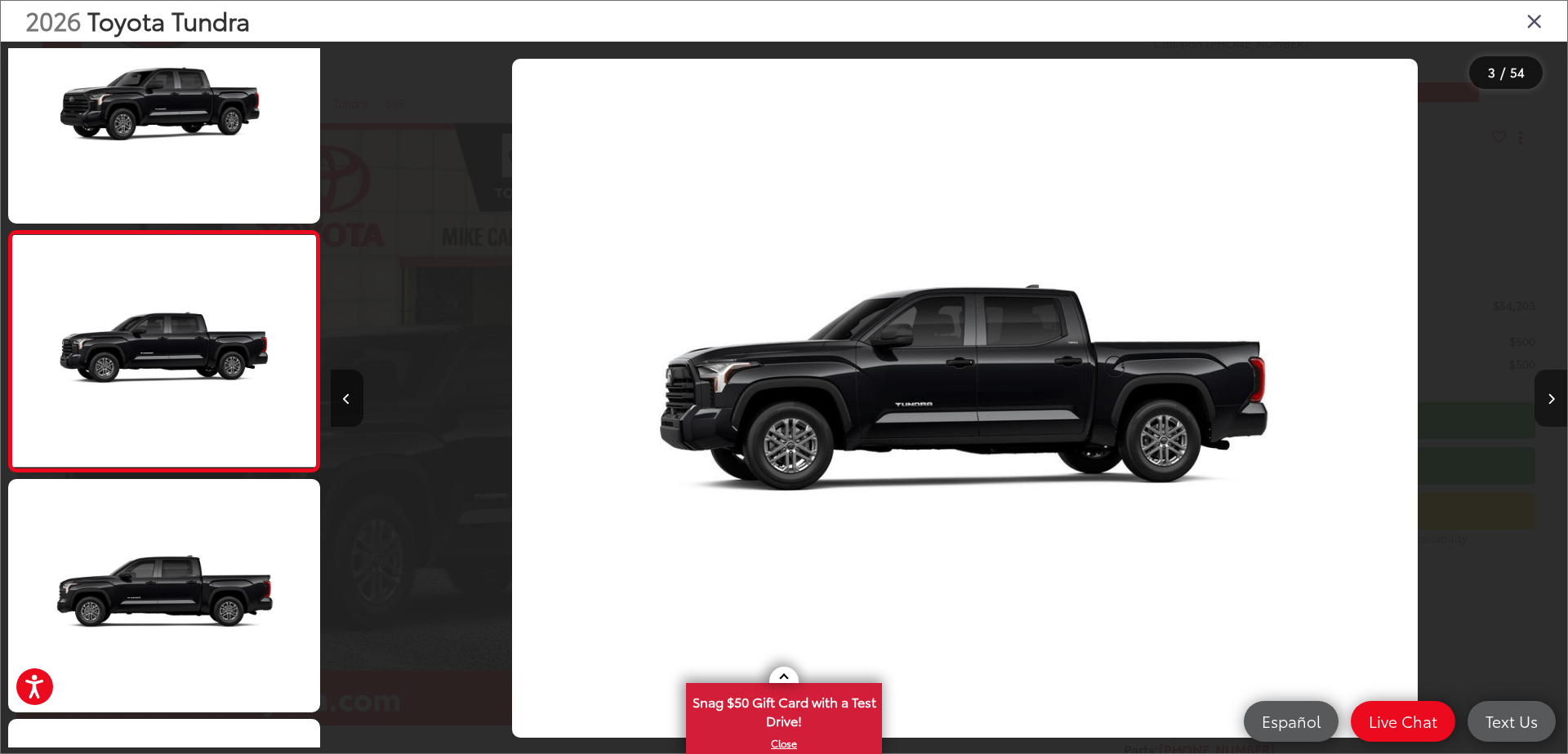
scroll to position [0, 2472]
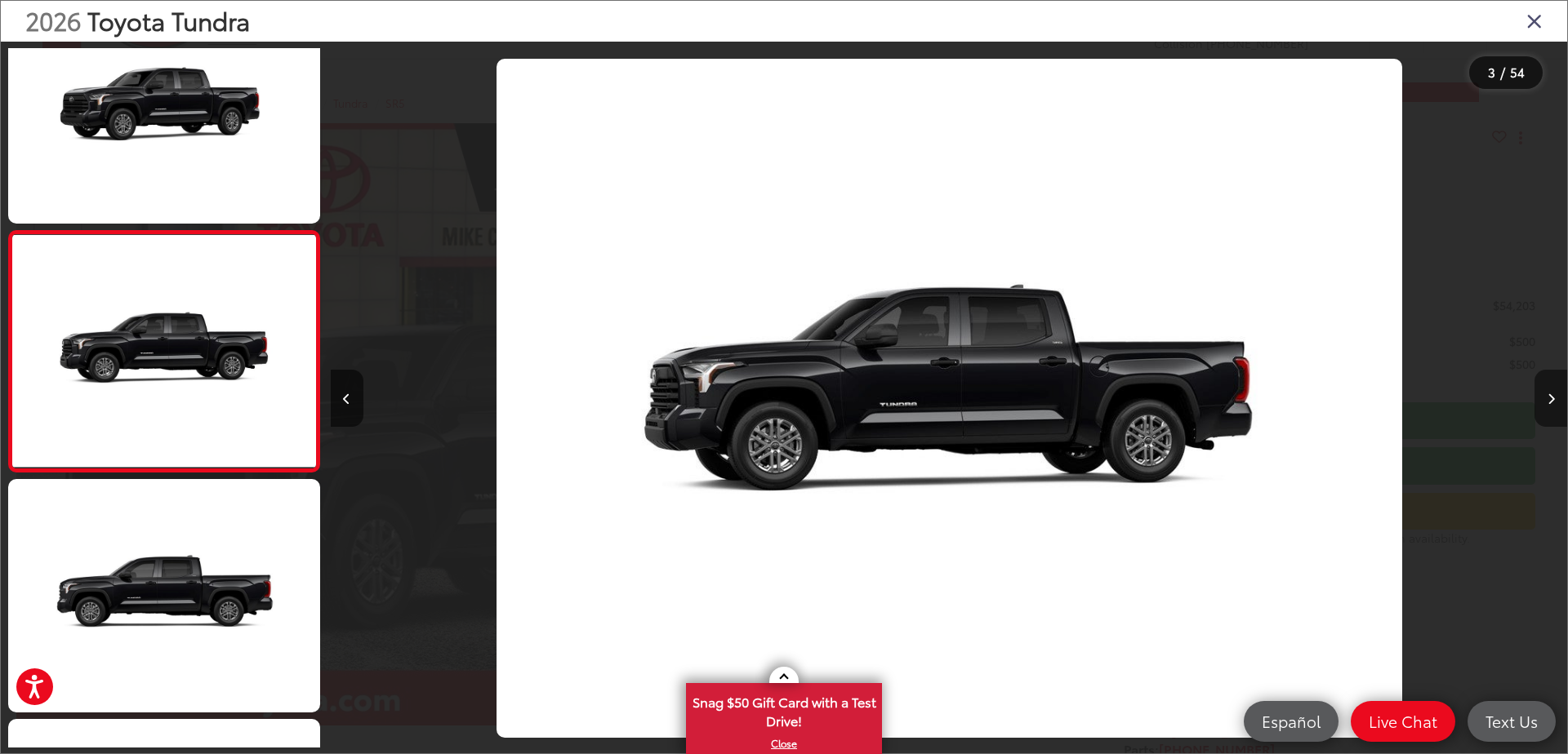
click at [1549, 397] on icon "Next image" at bounding box center [1550, 400] width 7 height 12
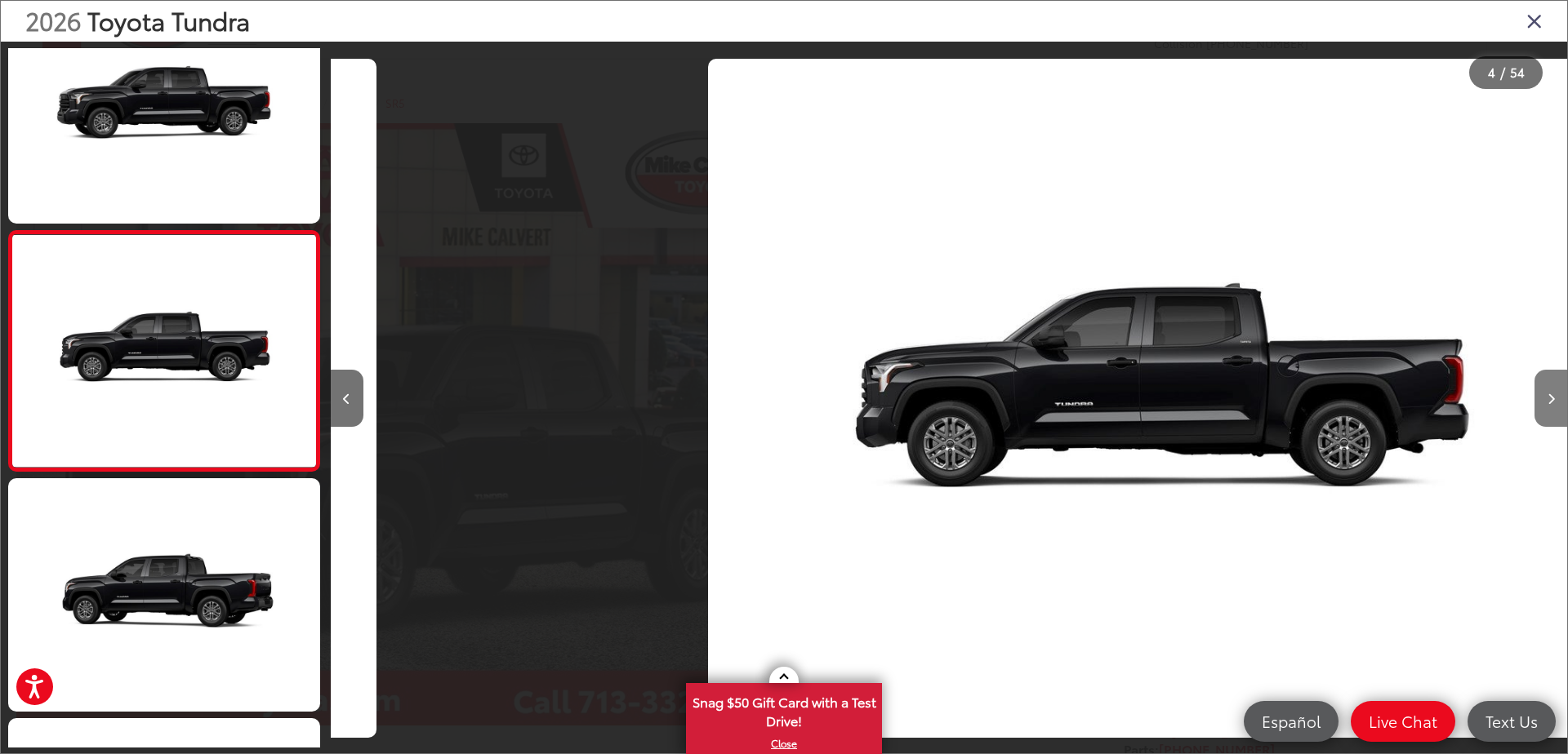
scroll to position [0, 3709]
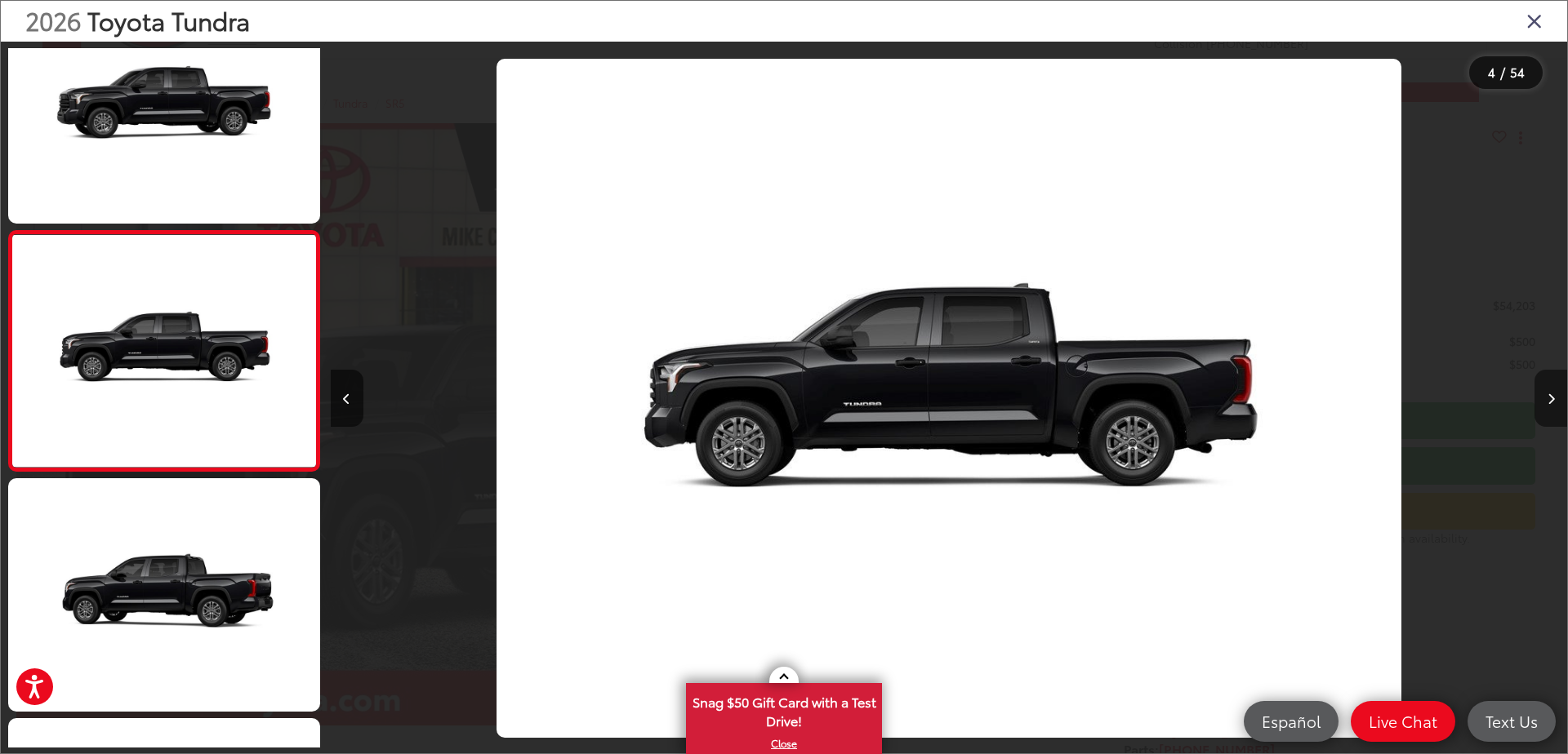
click at [1549, 397] on icon "Next image" at bounding box center [1550, 400] width 7 height 12
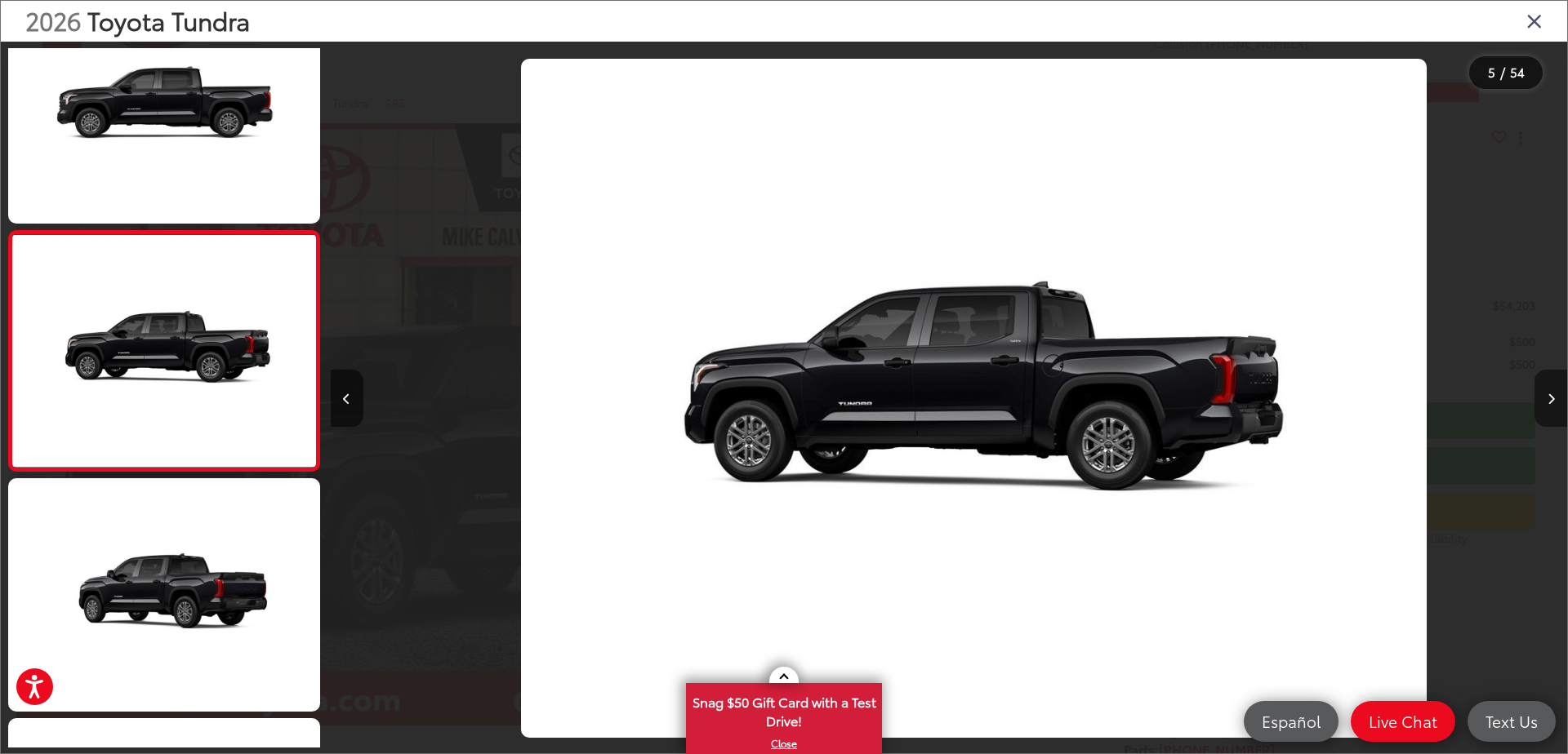
scroll to position [0, 4946]
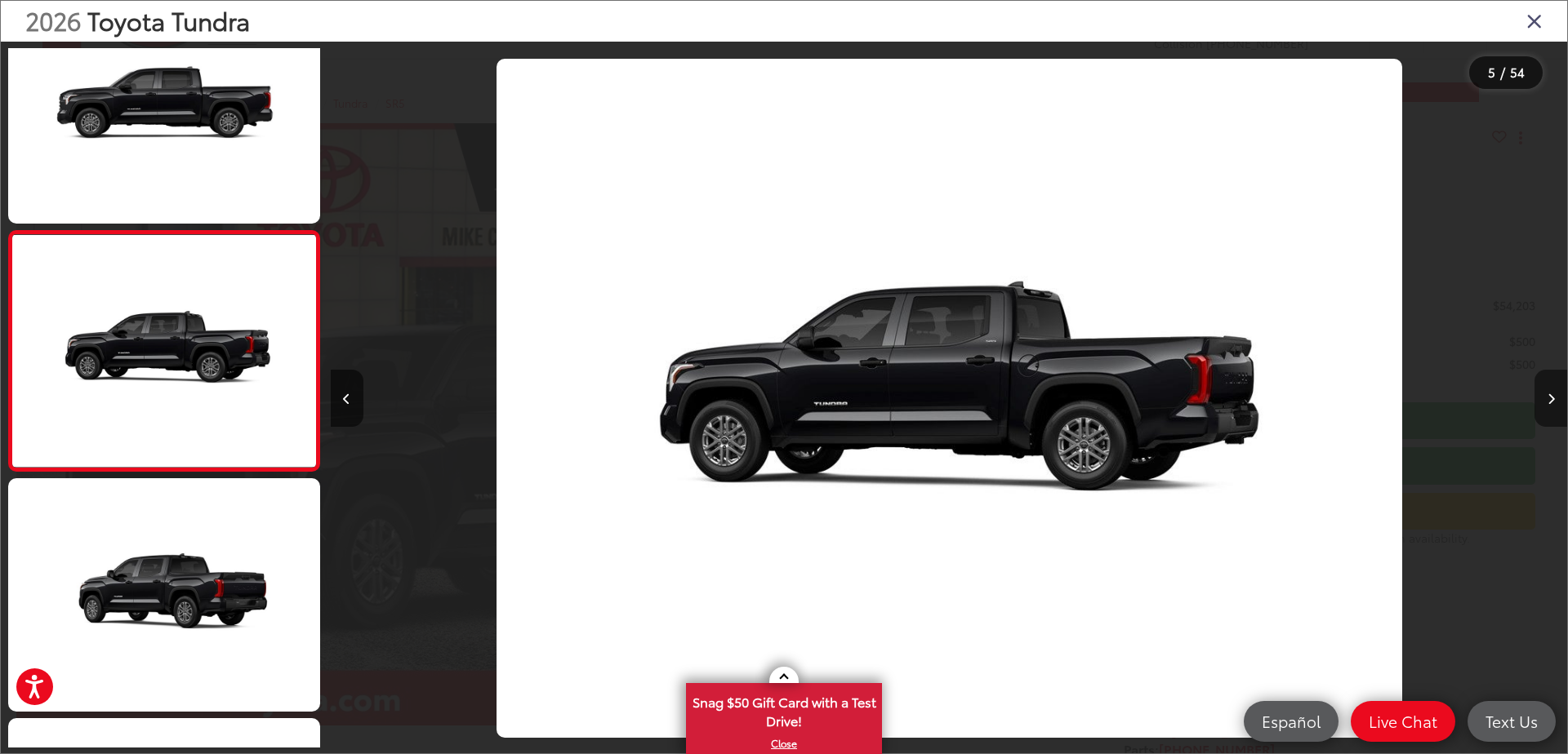
click at [1549, 397] on icon "Next image" at bounding box center [1550, 400] width 7 height 12
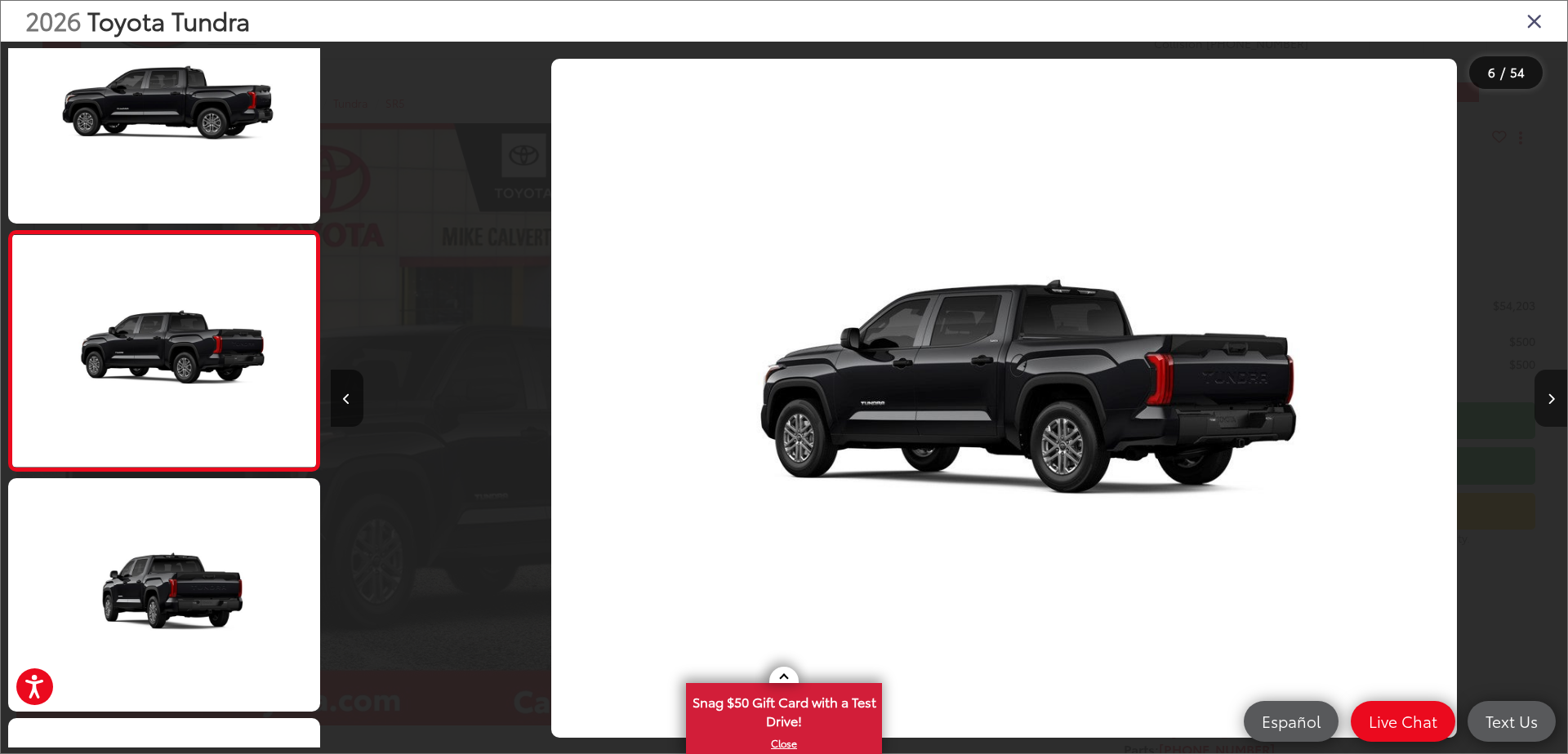
scroll to position [0, 6182]
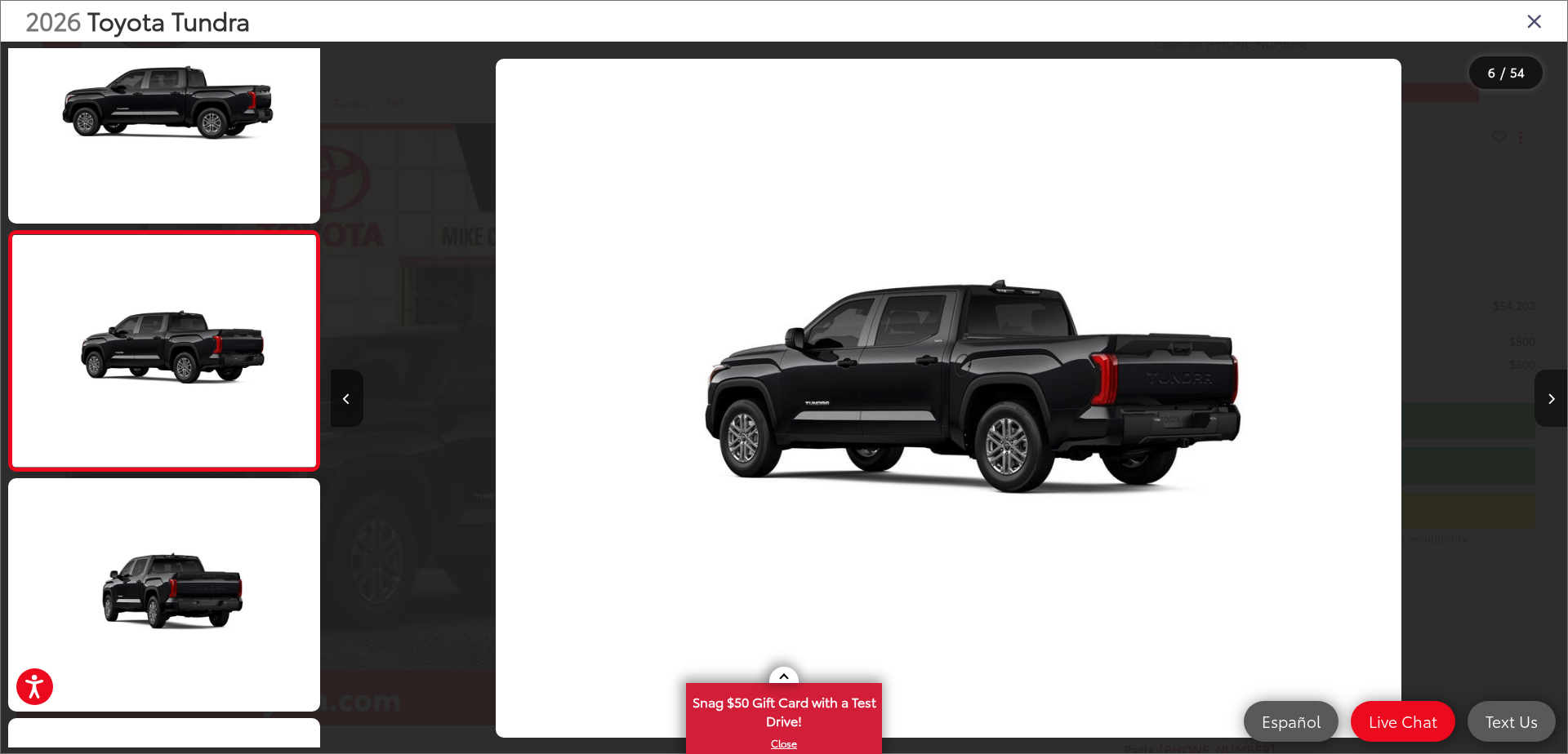
click at [1549, 397] on icon "Next image" at bounding box center [1550, 400] width 7 height 12
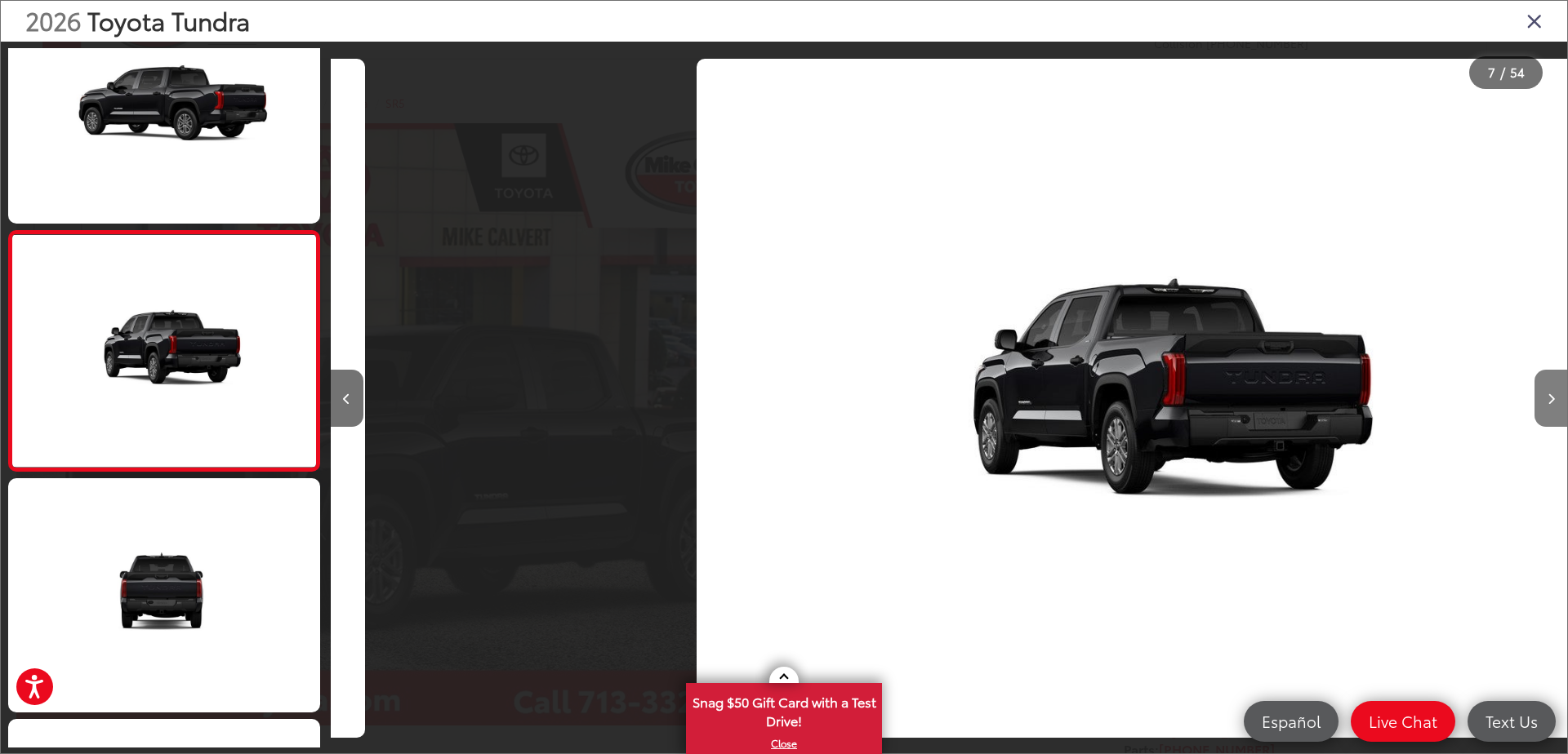
scroll to position [0, 7418]
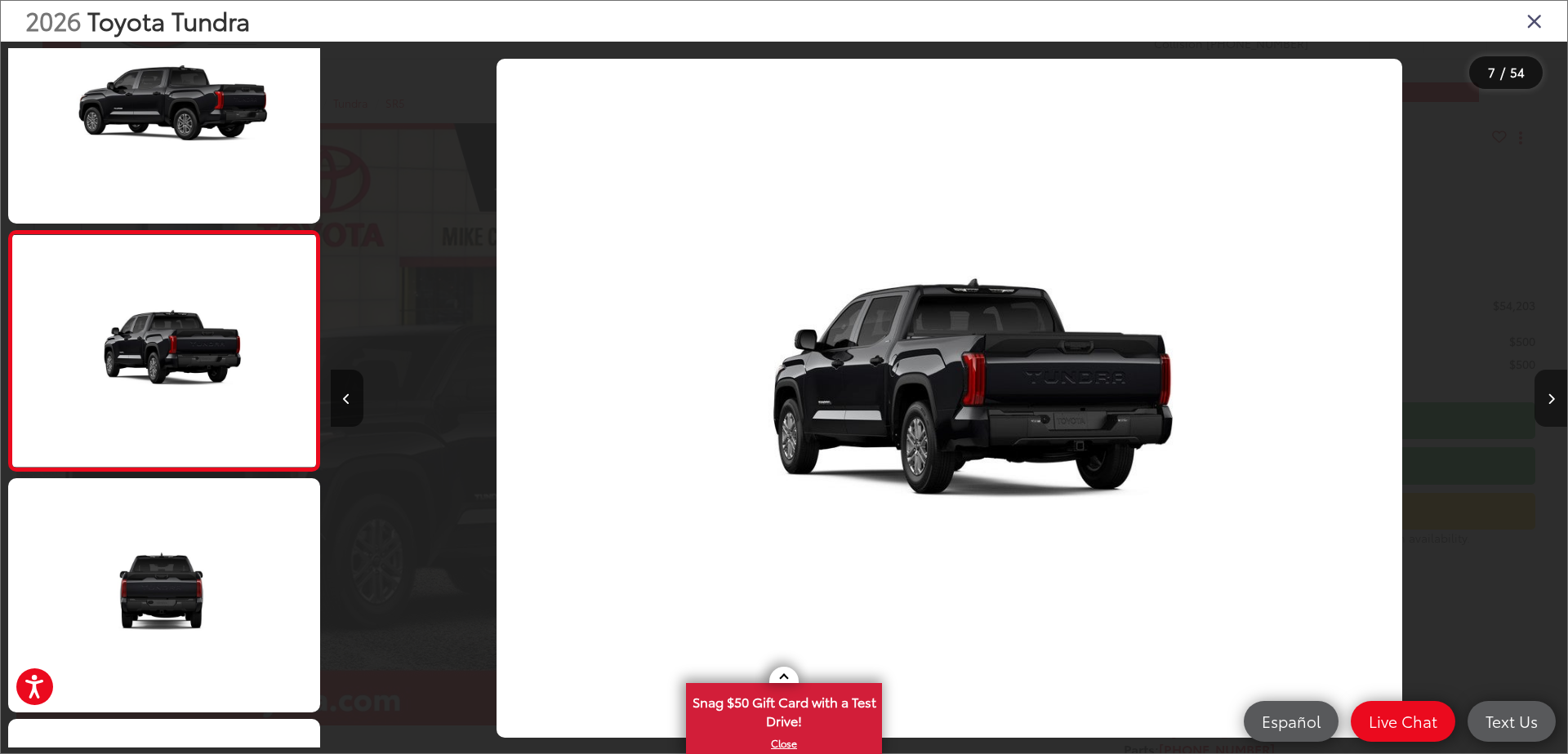
click at [1549, 397] on icon "Next image" at bounding box center [1550, 400] width 7 height 12
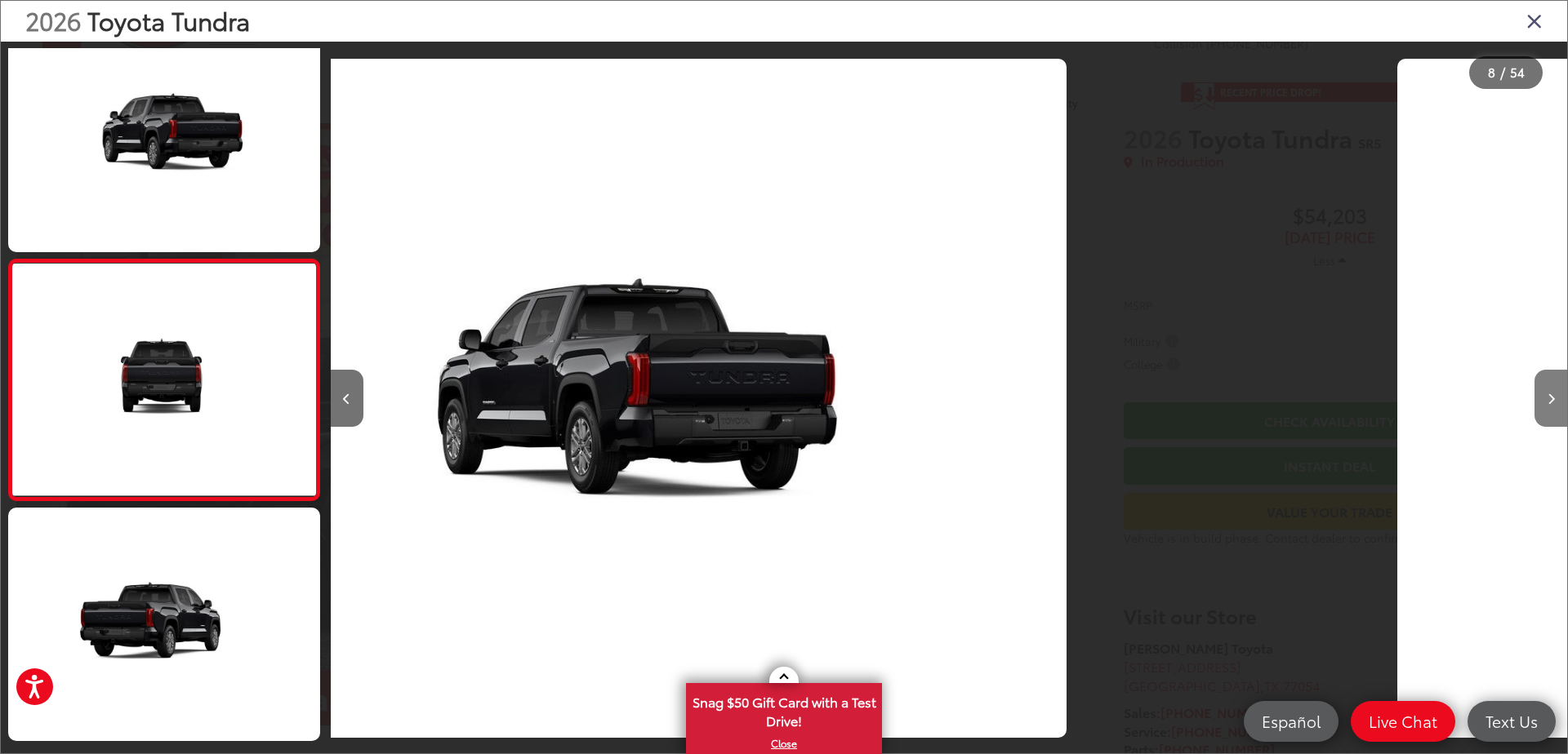
scroll to position [0, 0]
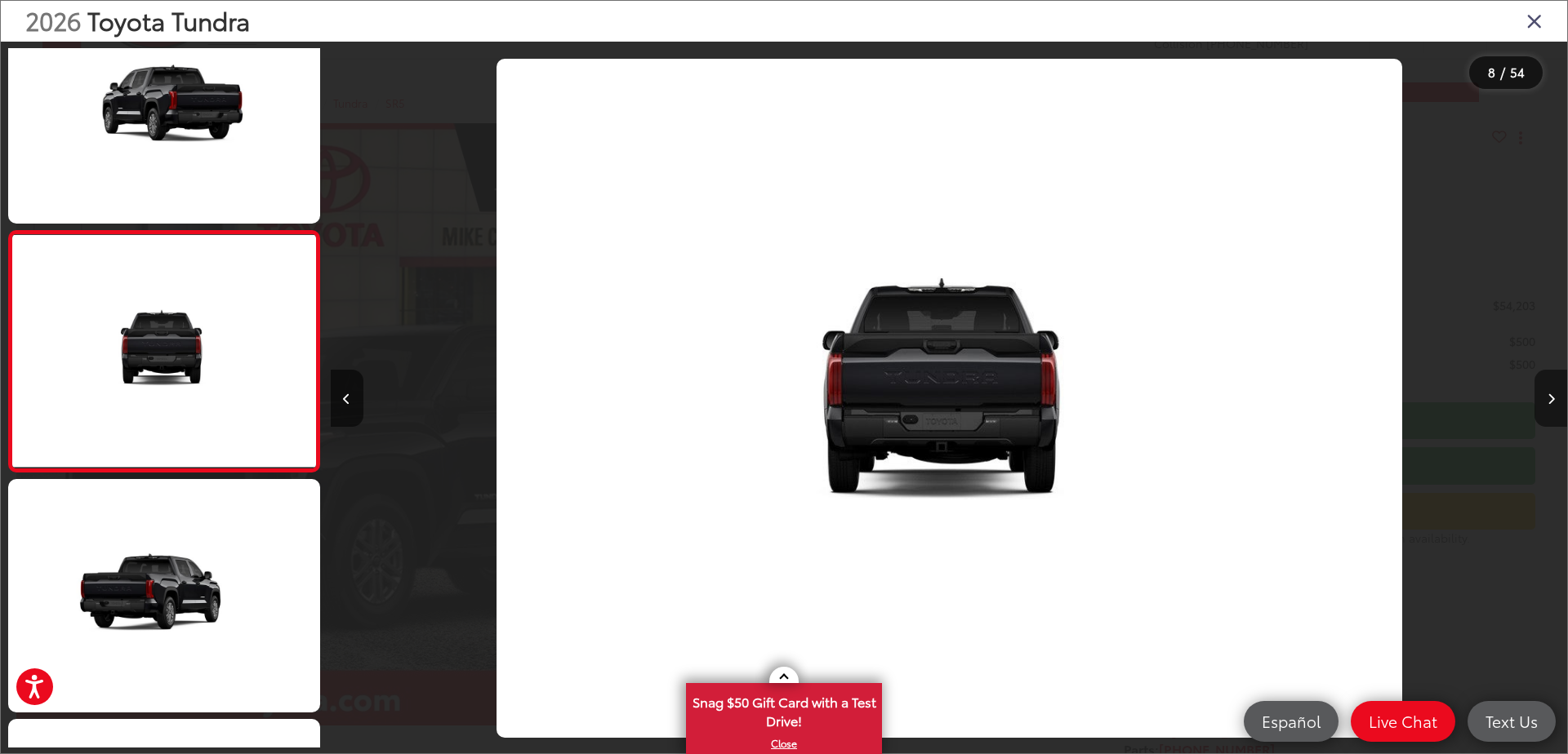
click at [1549, 397] on icon "Next image" at bounding box center [1550, 400] width 7 height 12
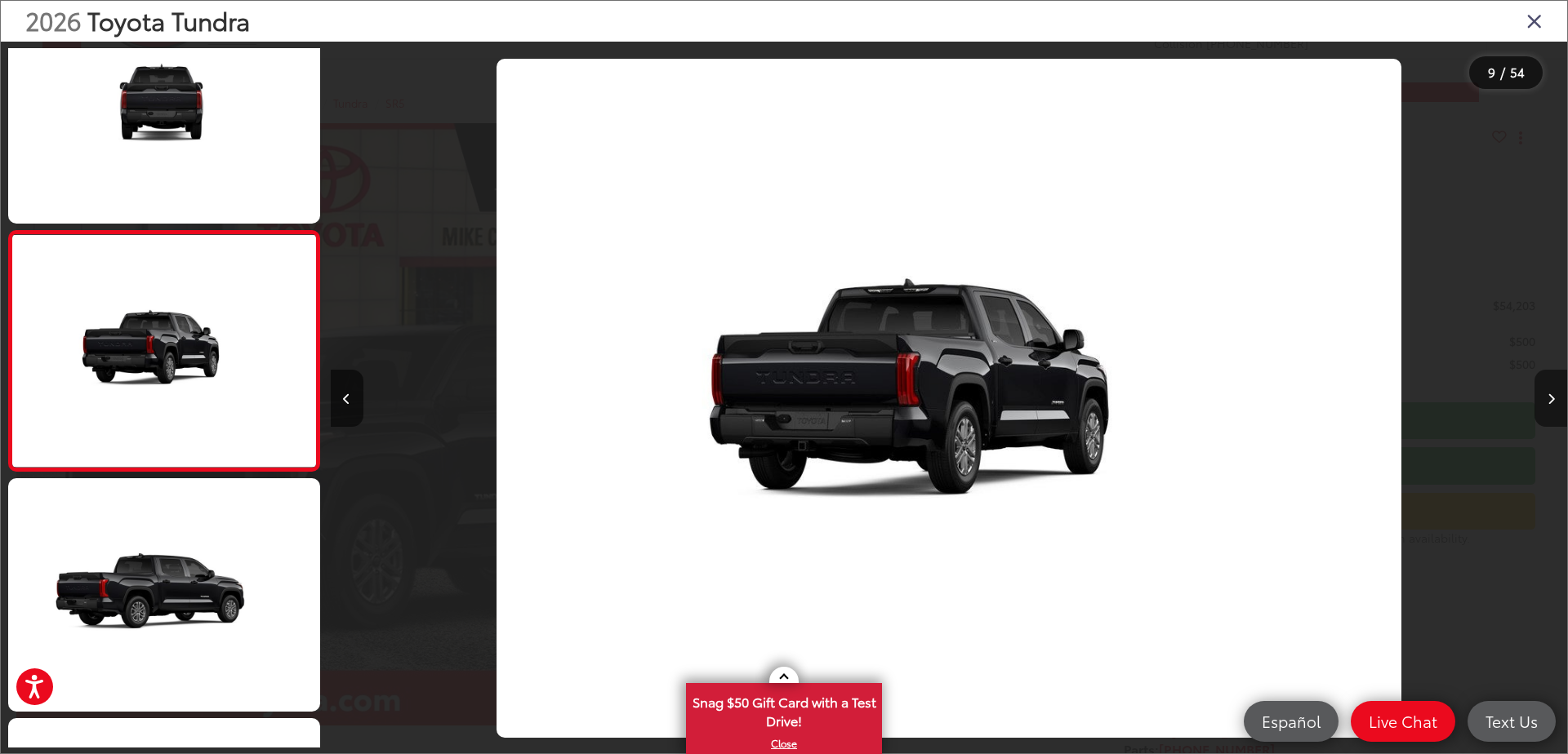
click at [1549, 397] on icon "Next image" at bounding box center [1550, 400] width 7 height 12
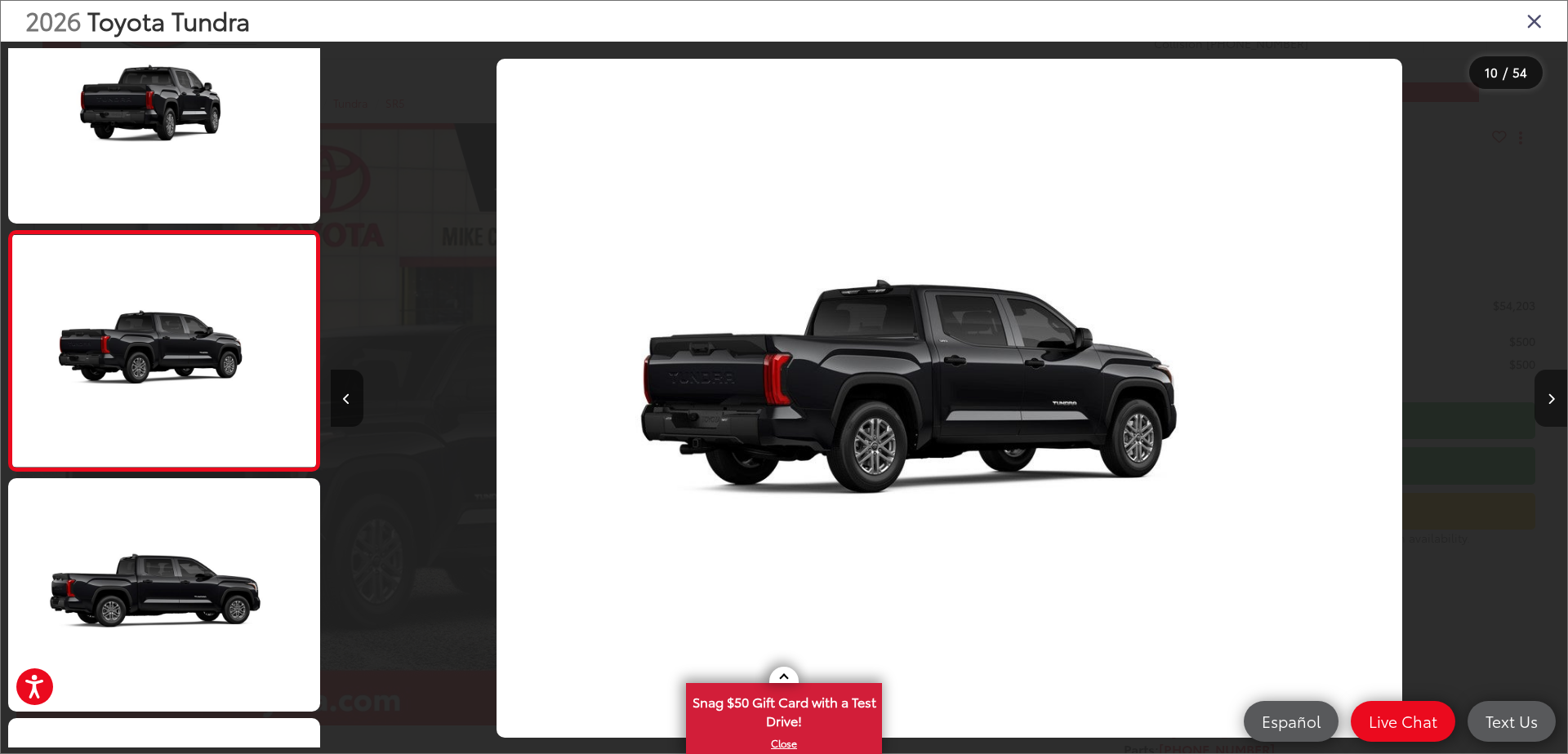
click at [1549, 397] on icon "Next image" at bounding box center [1550, 400] width 7 height 12
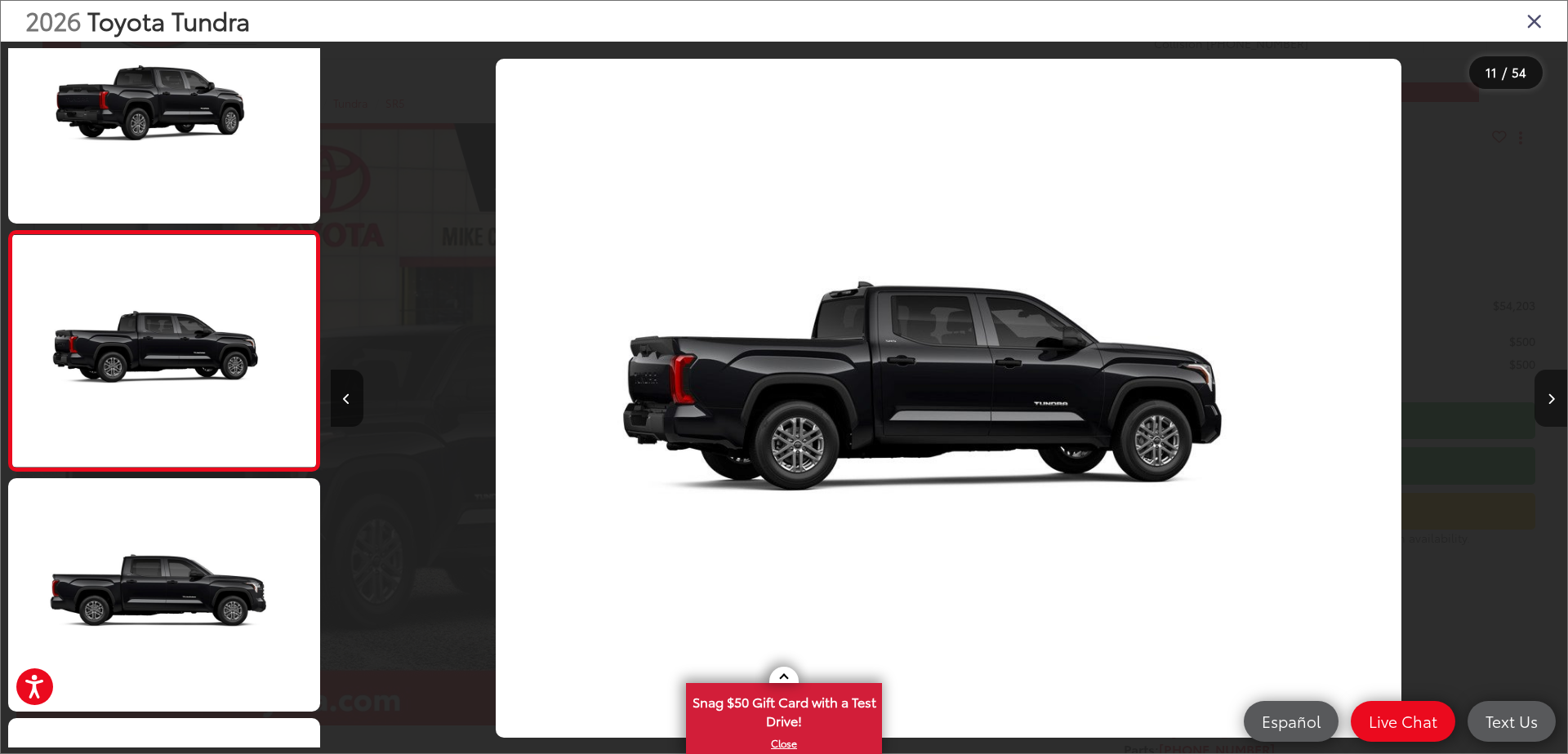
click at [1549, 397] on icon "Next image" at bounding box center [1550, 400] width 7 height 12
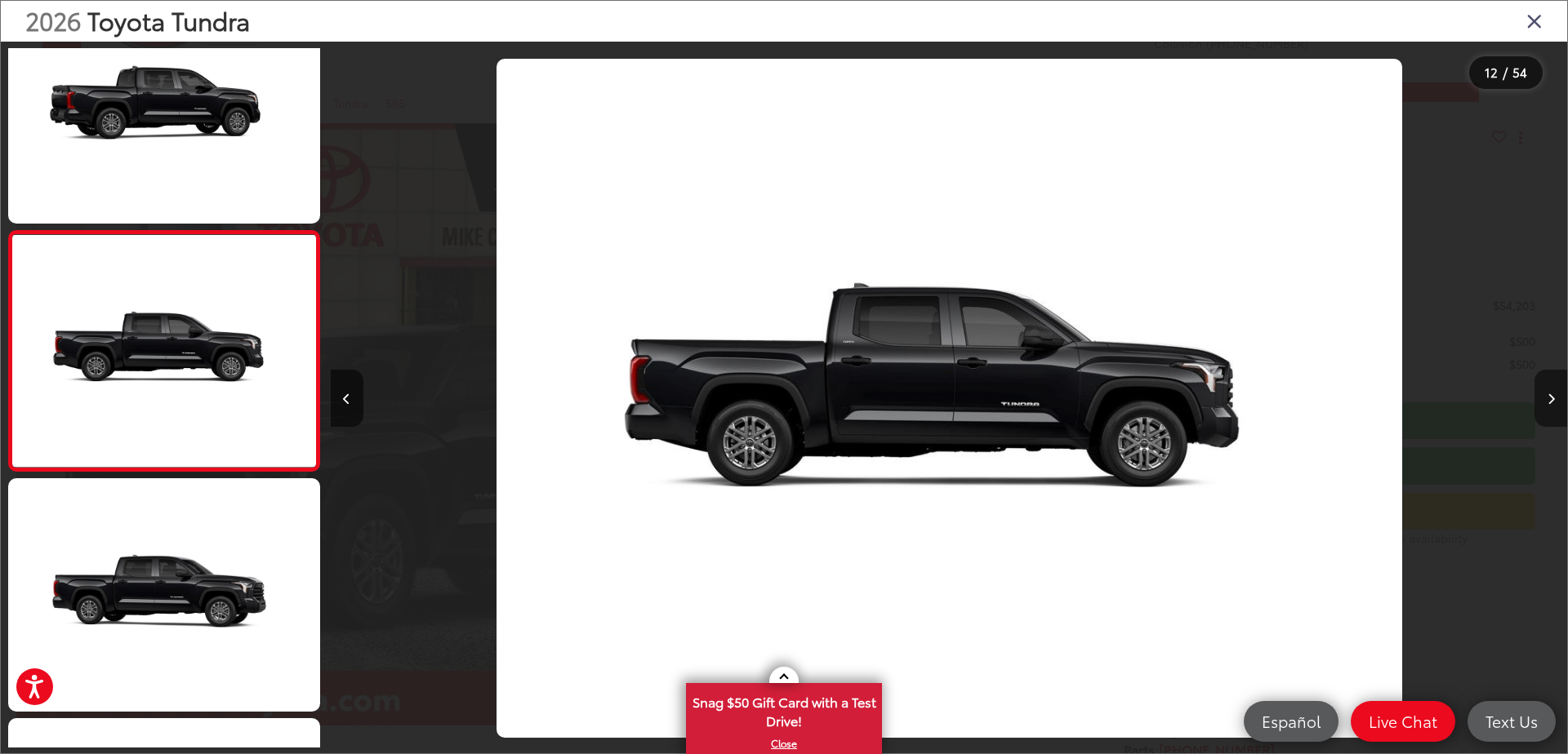
click at [1549, 397] on icon "Next image" at bounding box center [1550, 400] width 7 height 12
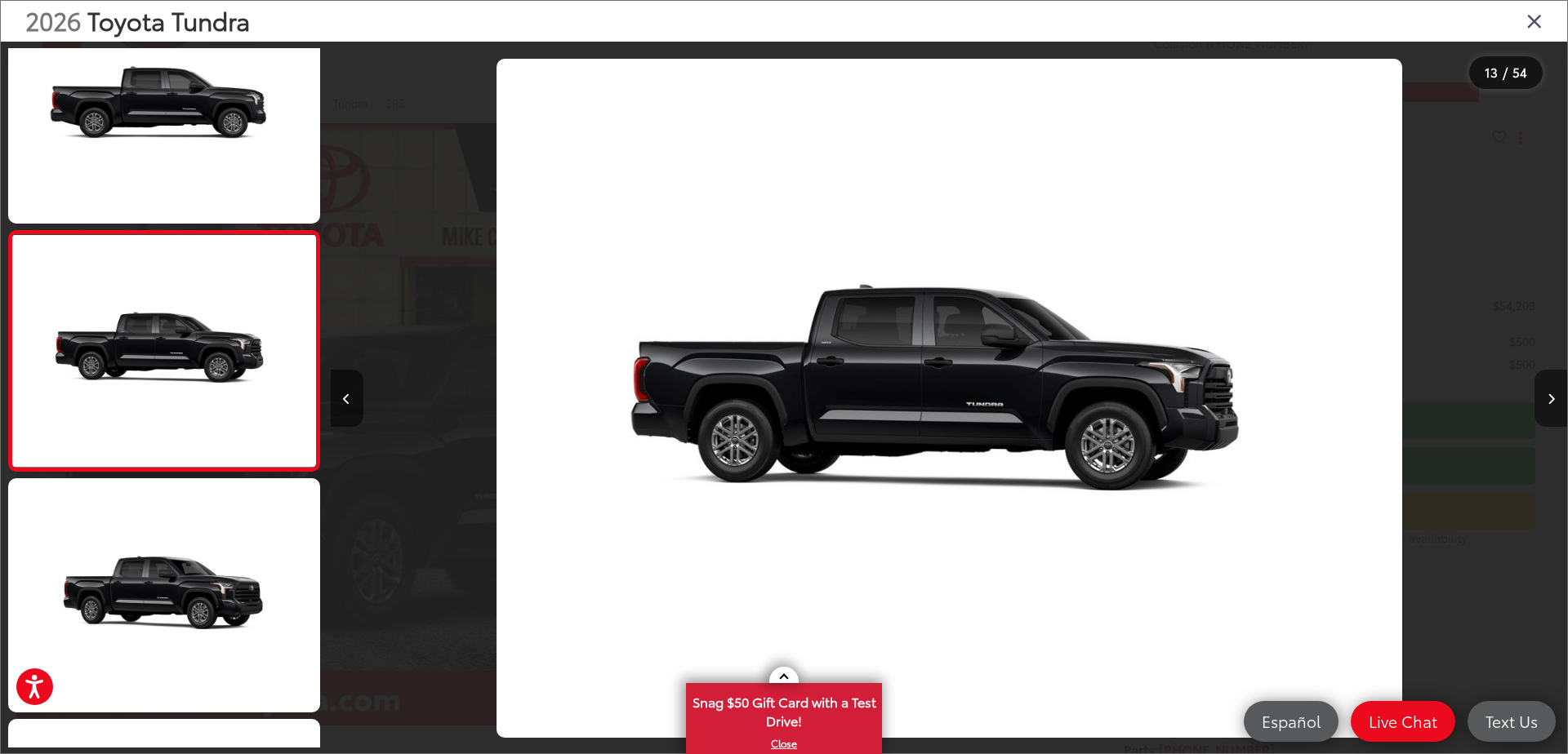
click at [1549, 397] on icon "Next image" at bounding box center [1550, 400] width 7 height 12
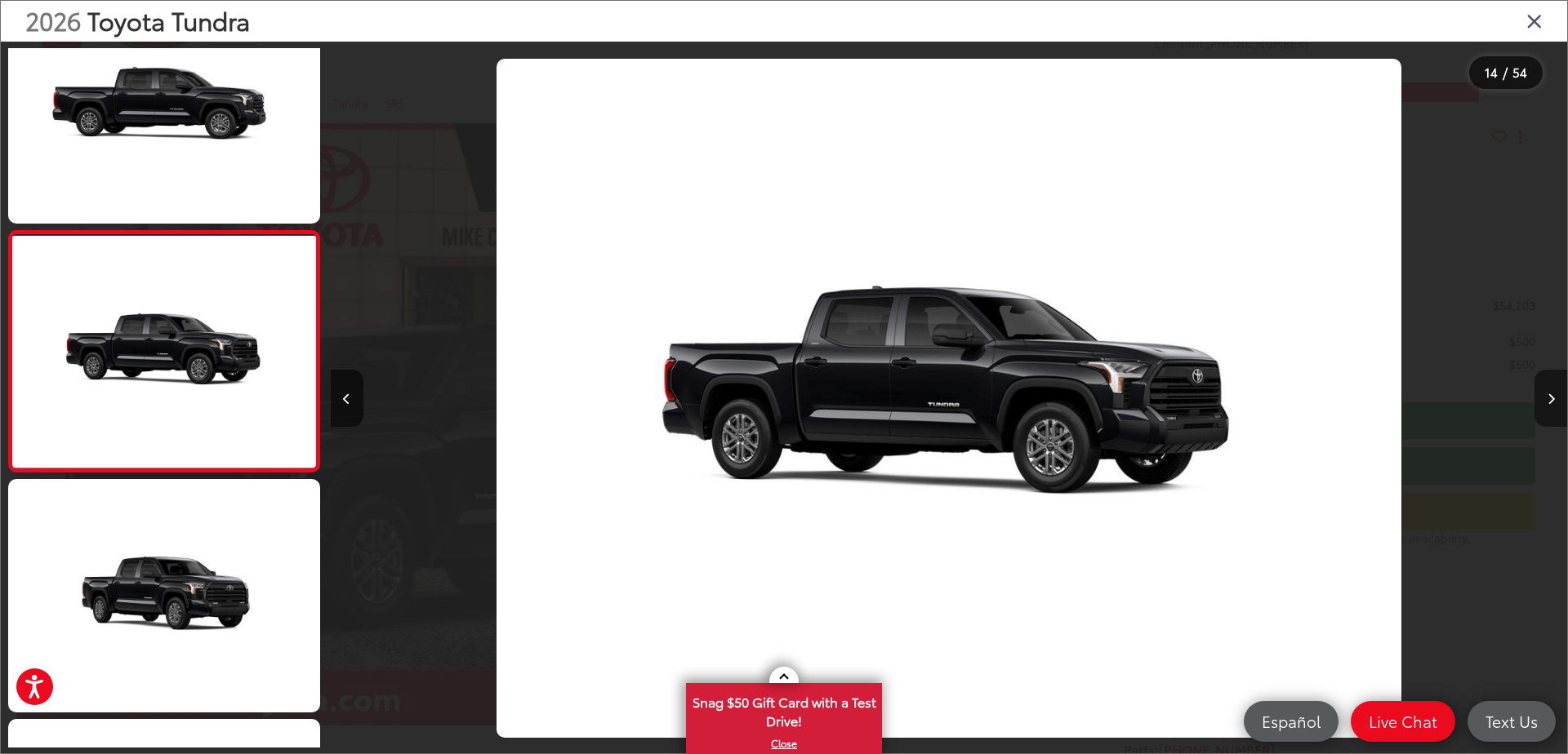
click at [1549, 397] on icon "Next image" at bounding box center [1550, 400] width 7 height 12
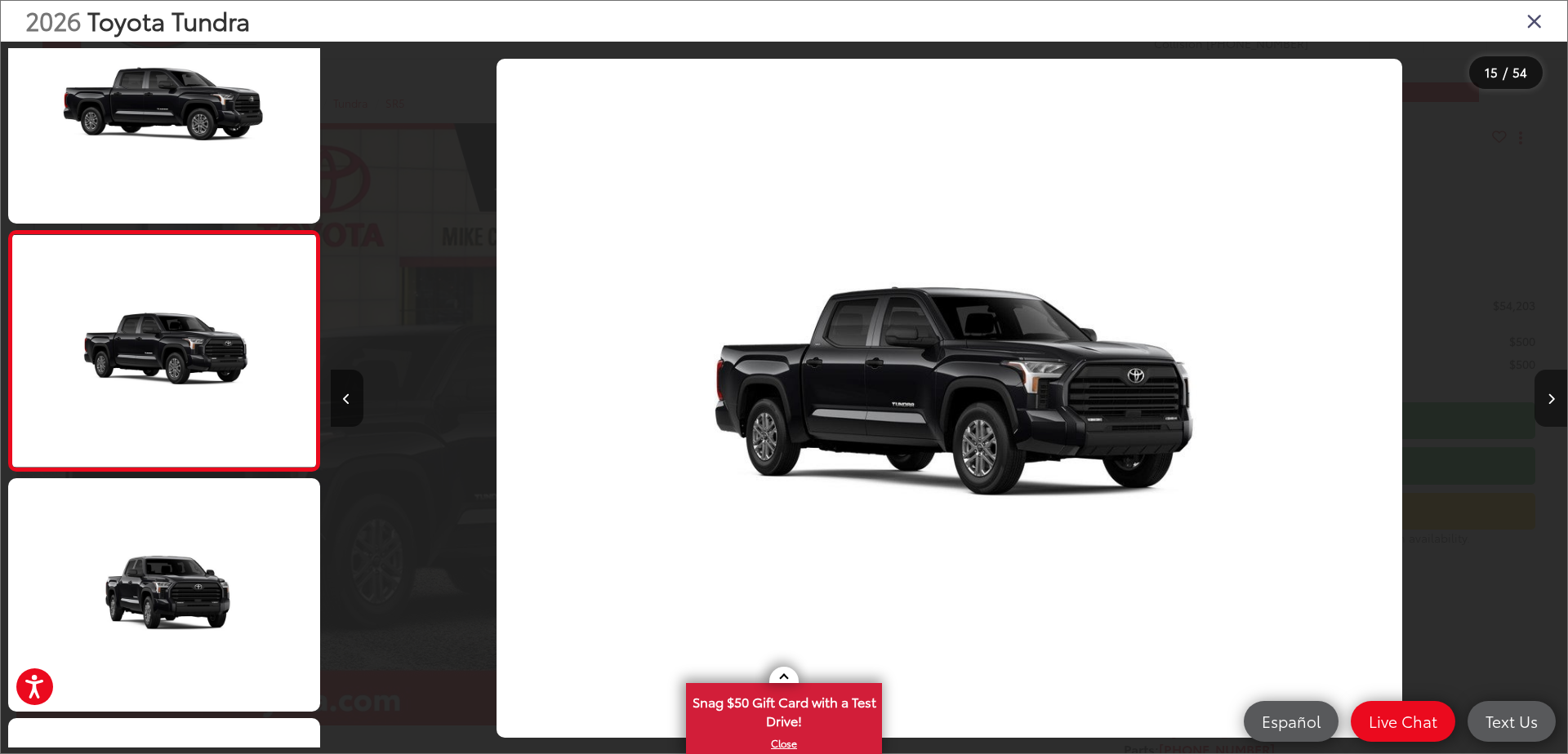
click at [1549, 397] on icon "Next image" at bounding box center [1550, 400] width 7 height 12
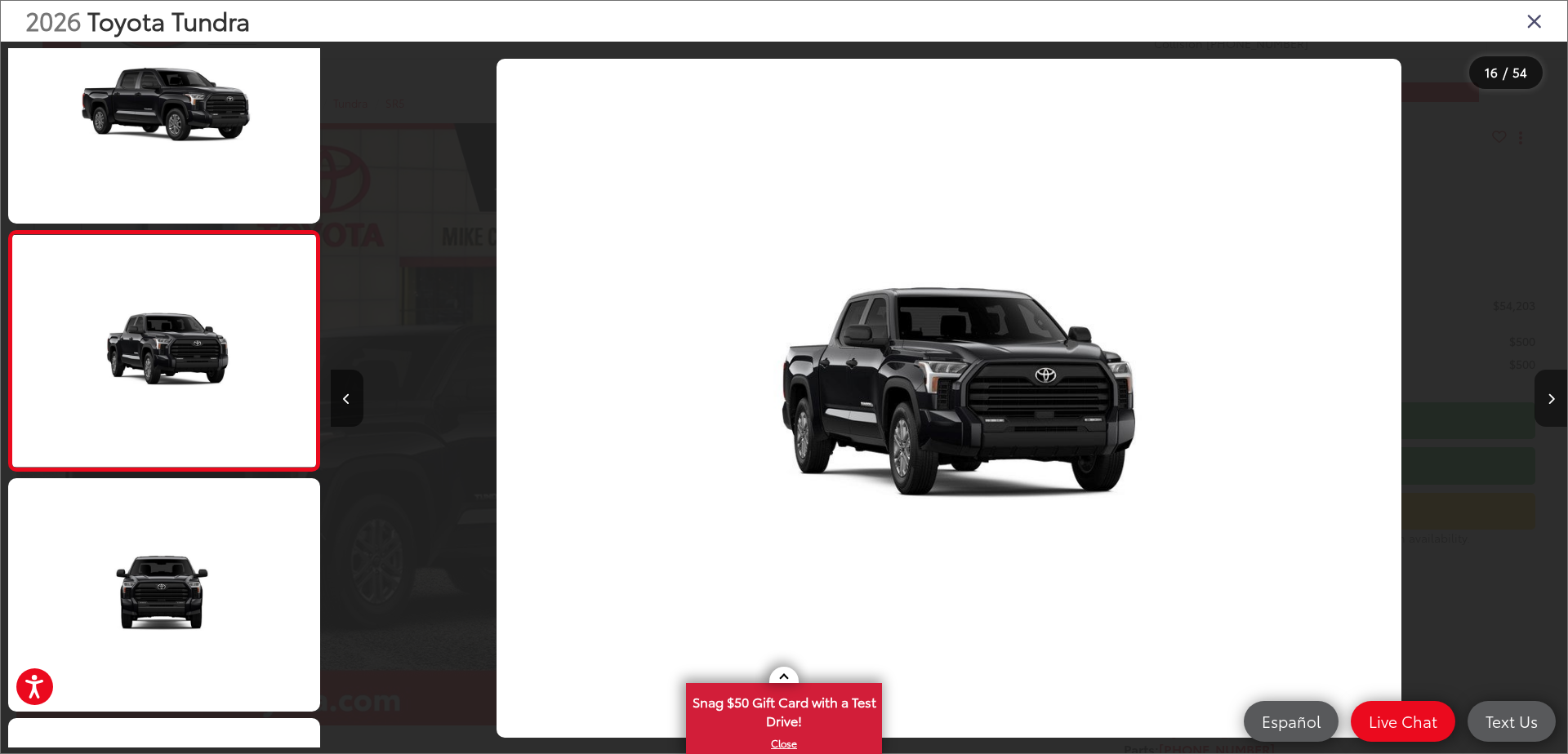
click at [1549, 397] on icon "Next image" at bounding box center [1550, 400] width 7 height 12
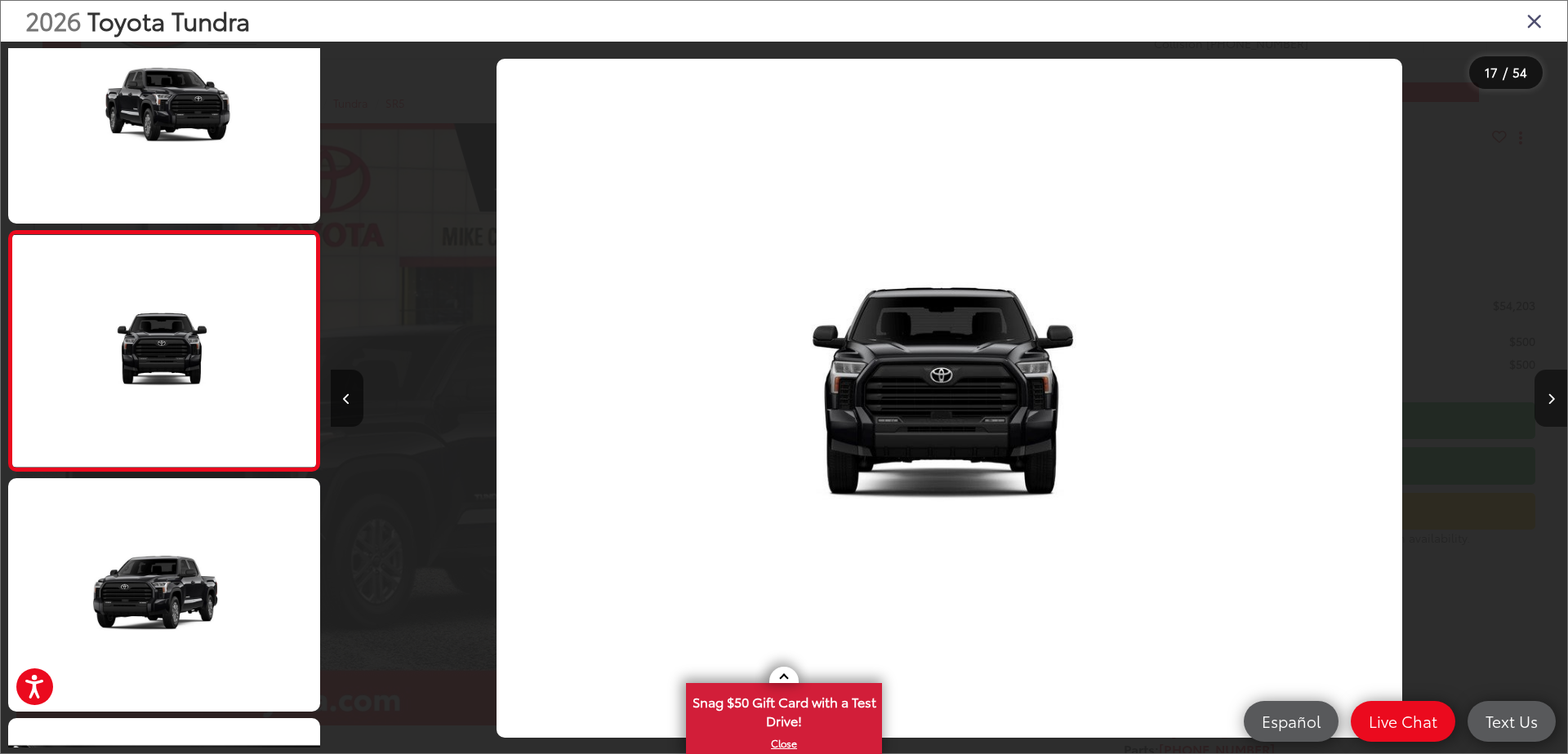
click at [1549, 397] on icon "Next image" at bounding box center [1550, 400] width 7 height 12
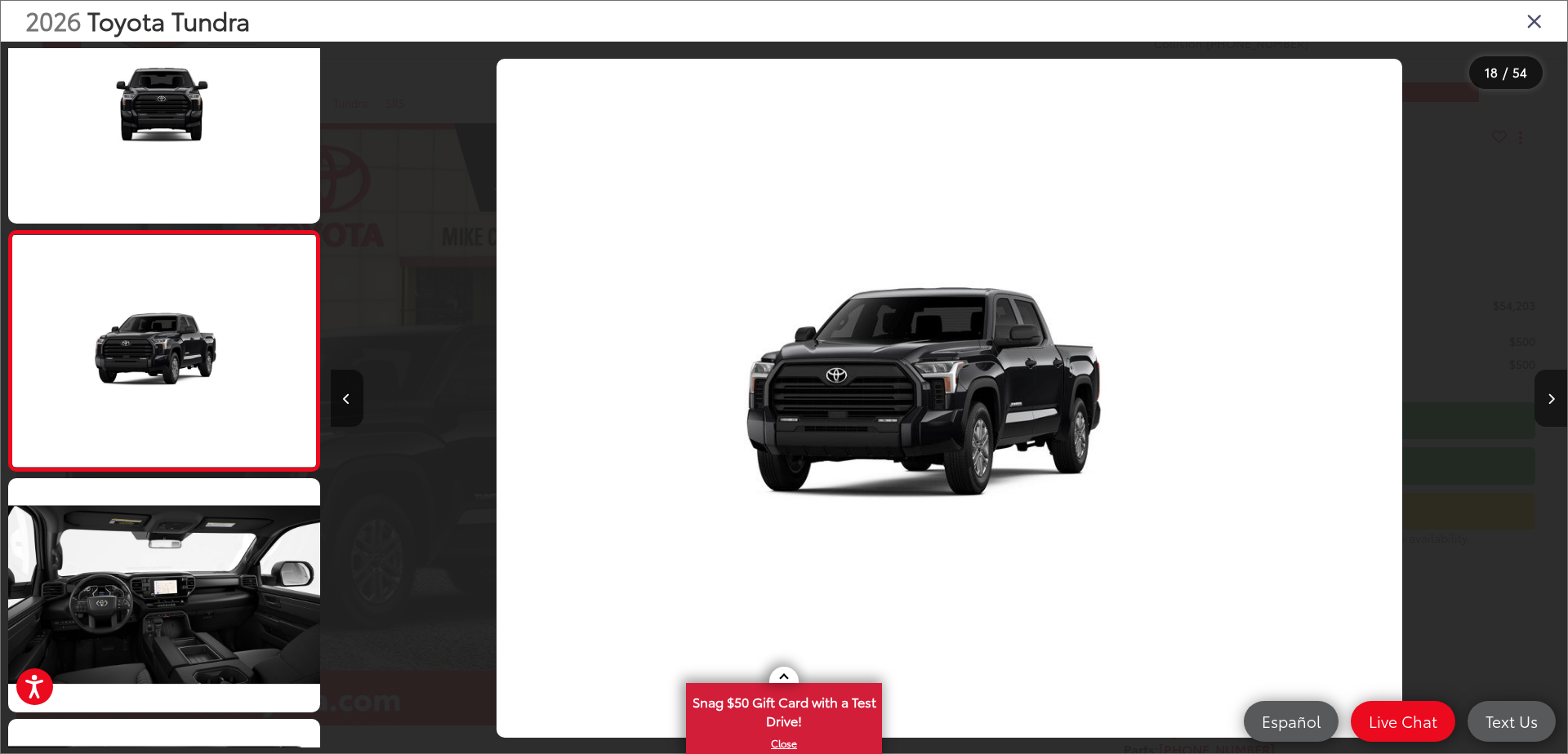
click at [1549, 397] on icon "Next image" at bounding box center [1550, 400] width 7 height 12
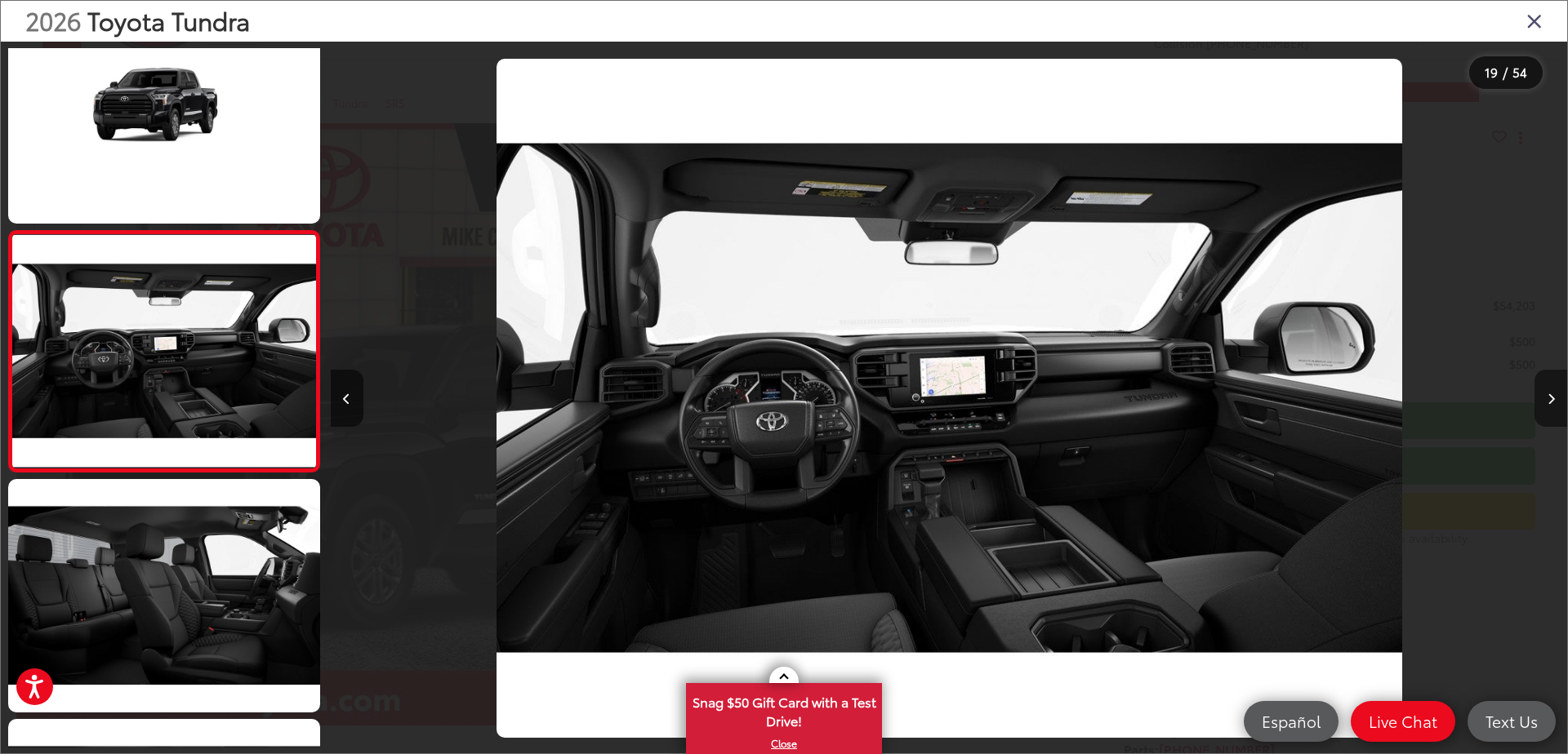
click at [1549, 397] on icon "Next image" at bounding box center [1550, 400] width 7 height 12
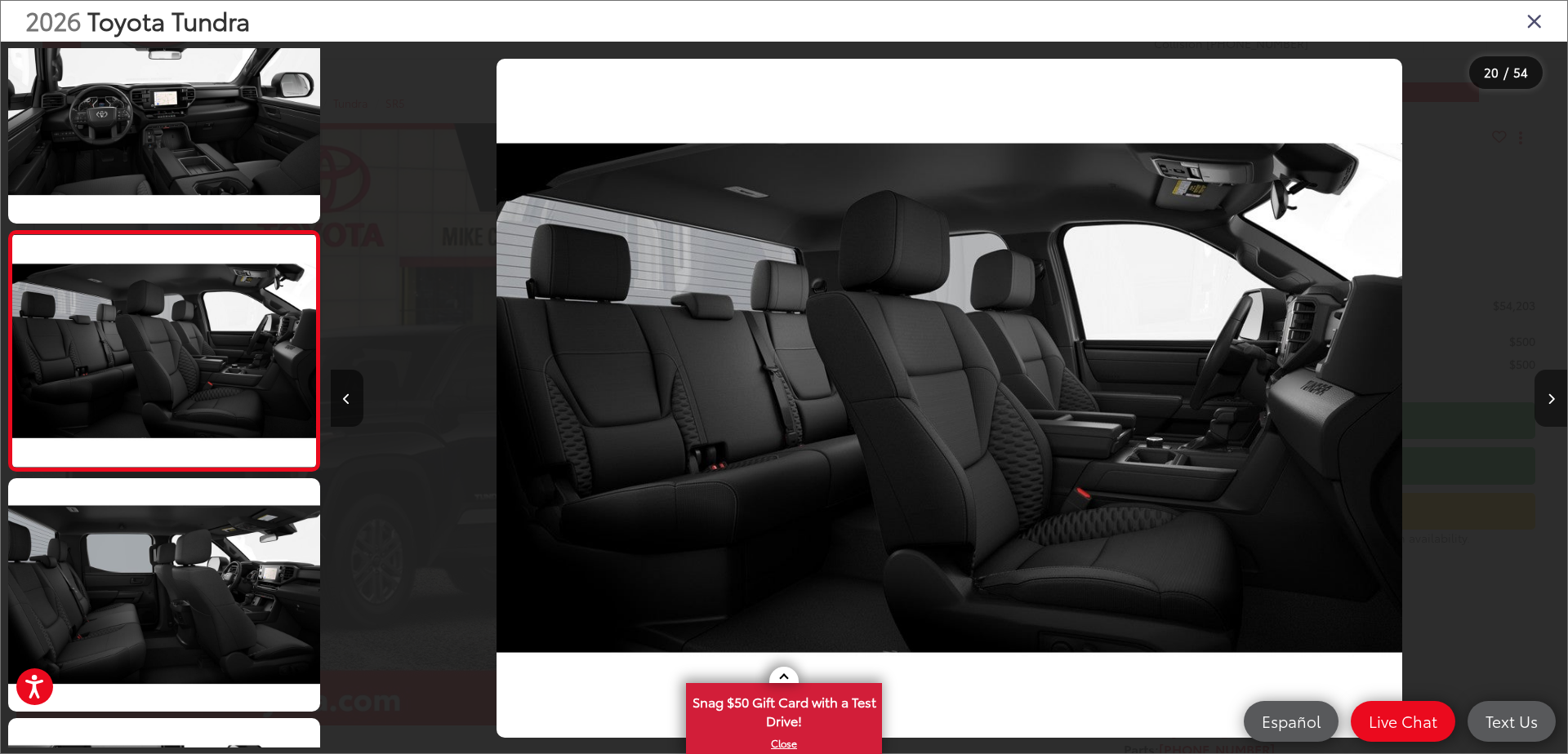
click at [1549, 397] on icon "Next image" at bounding box center [1550, 400] width 7 height 12
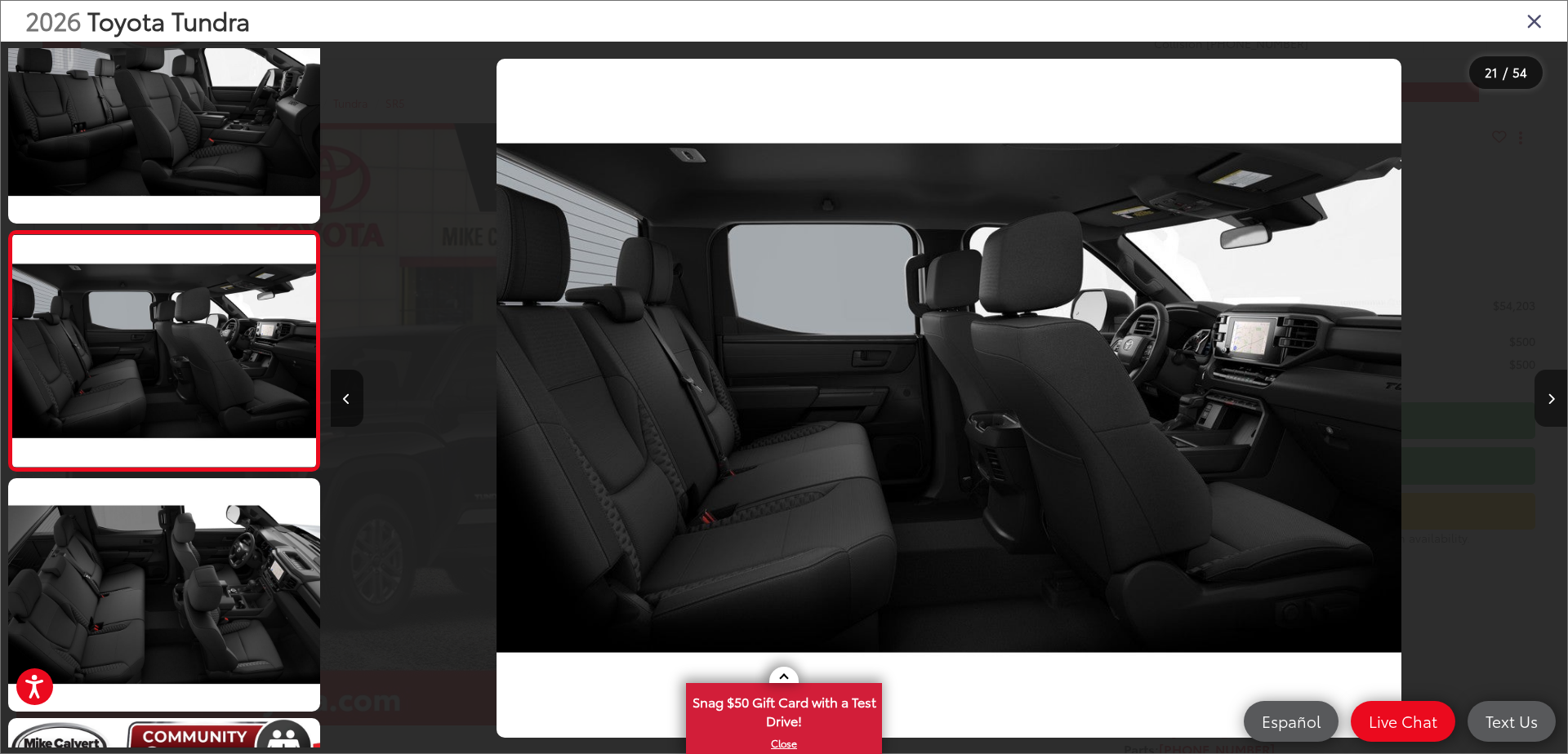
click at [1549, 397] on icon "Next image" at bounding box center [1550, 400] width 7 height 12
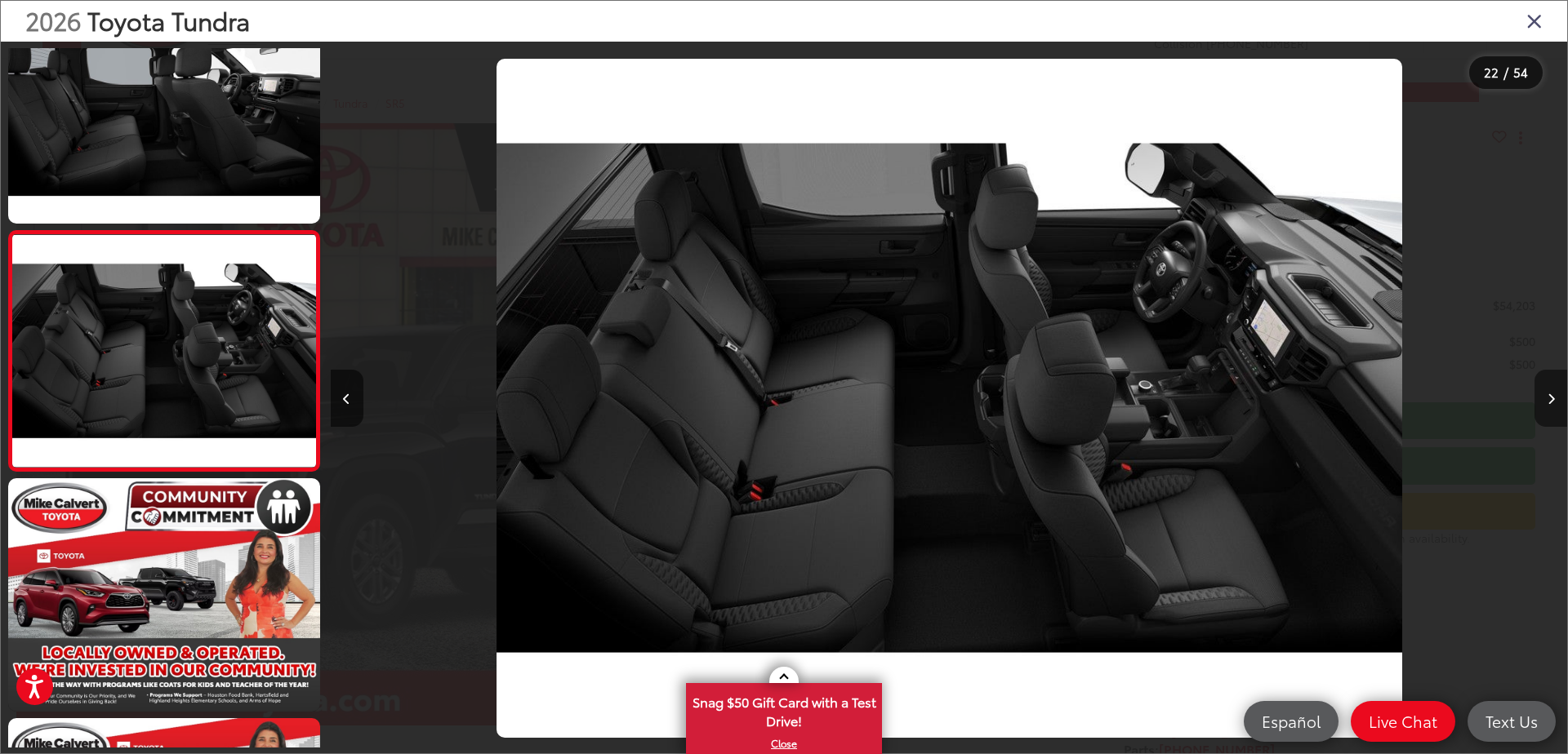
click at [1549, 397] on icon "Next image" at bounding box center [1550, 400] width 7 height 12
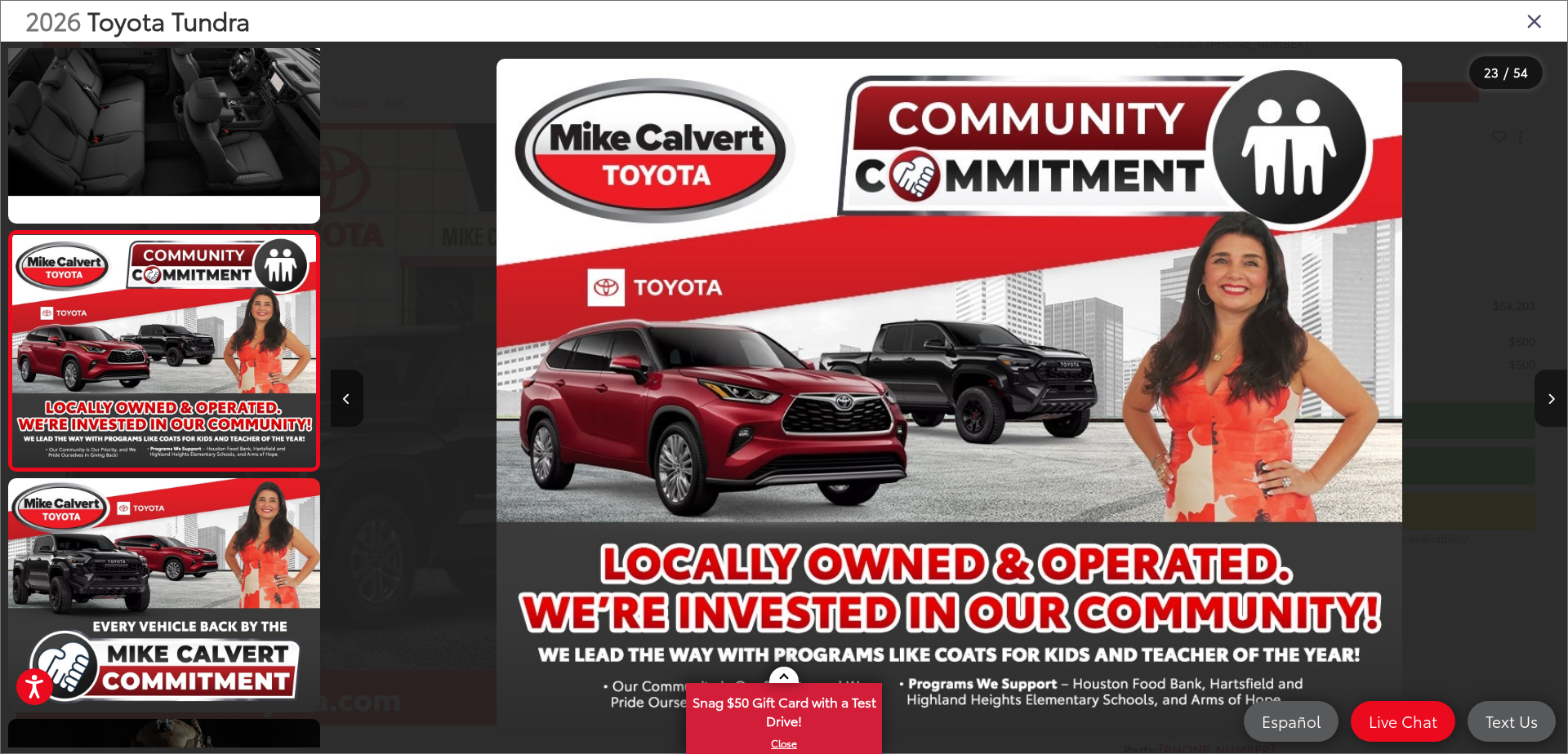
click at [1549, 397] on icon "Next image" at bounding box center [1550, 400] width 7 height 12
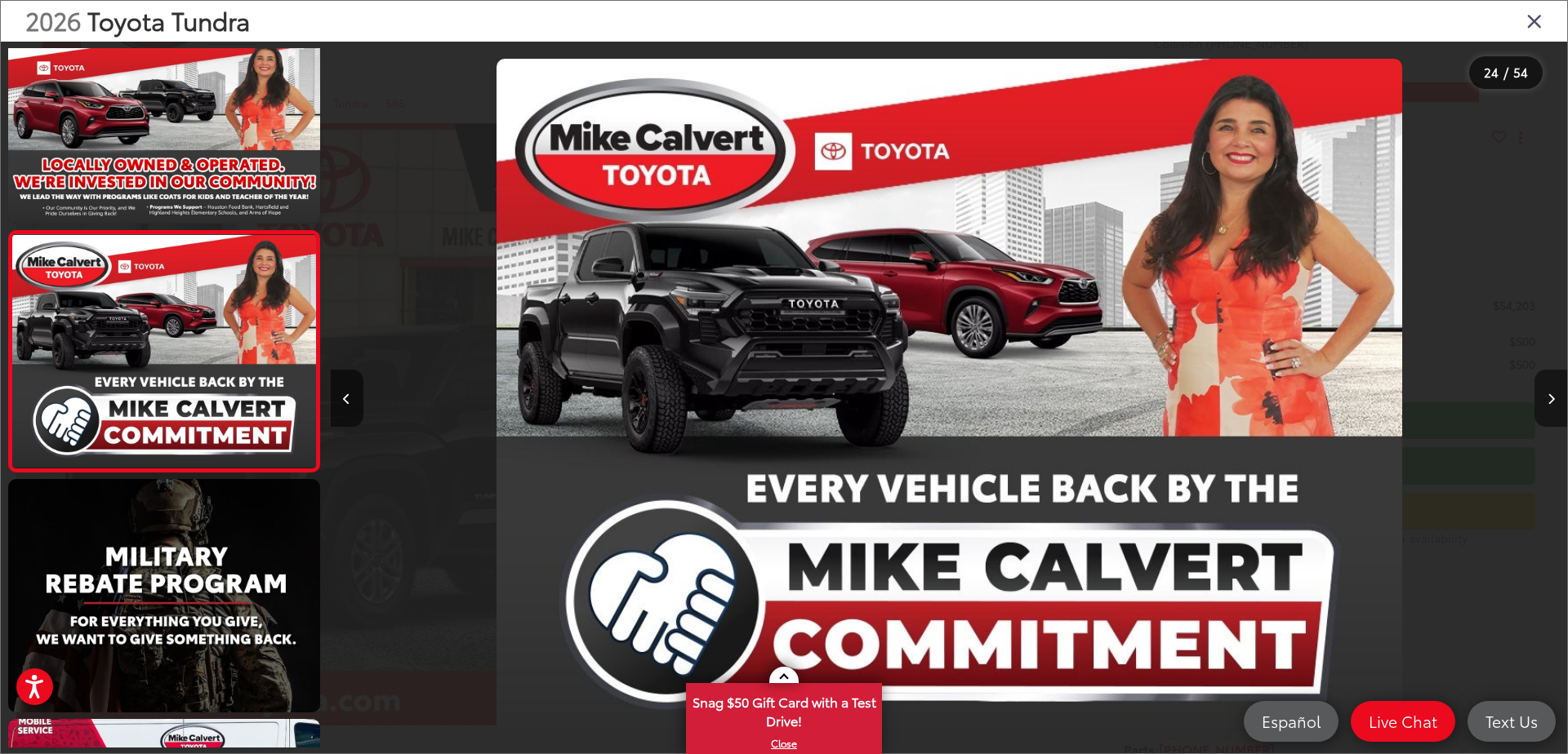
click at [1550, 401] on icon "Next image" at bounding box center [1550, 400] width 7 height 12
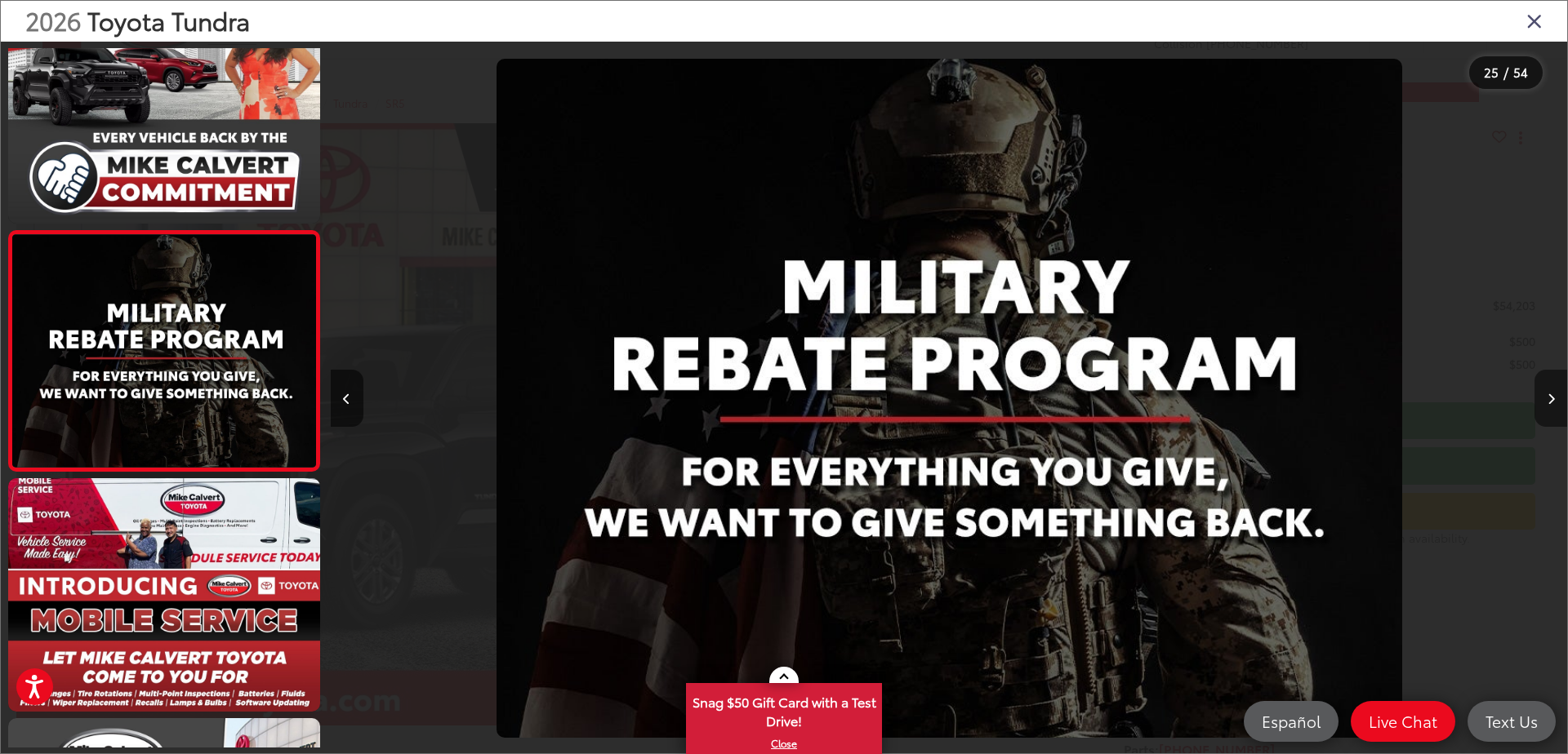
click at [1550, 401] on icon "Next image" at bounding box center [1550, 400] width 7 height 12
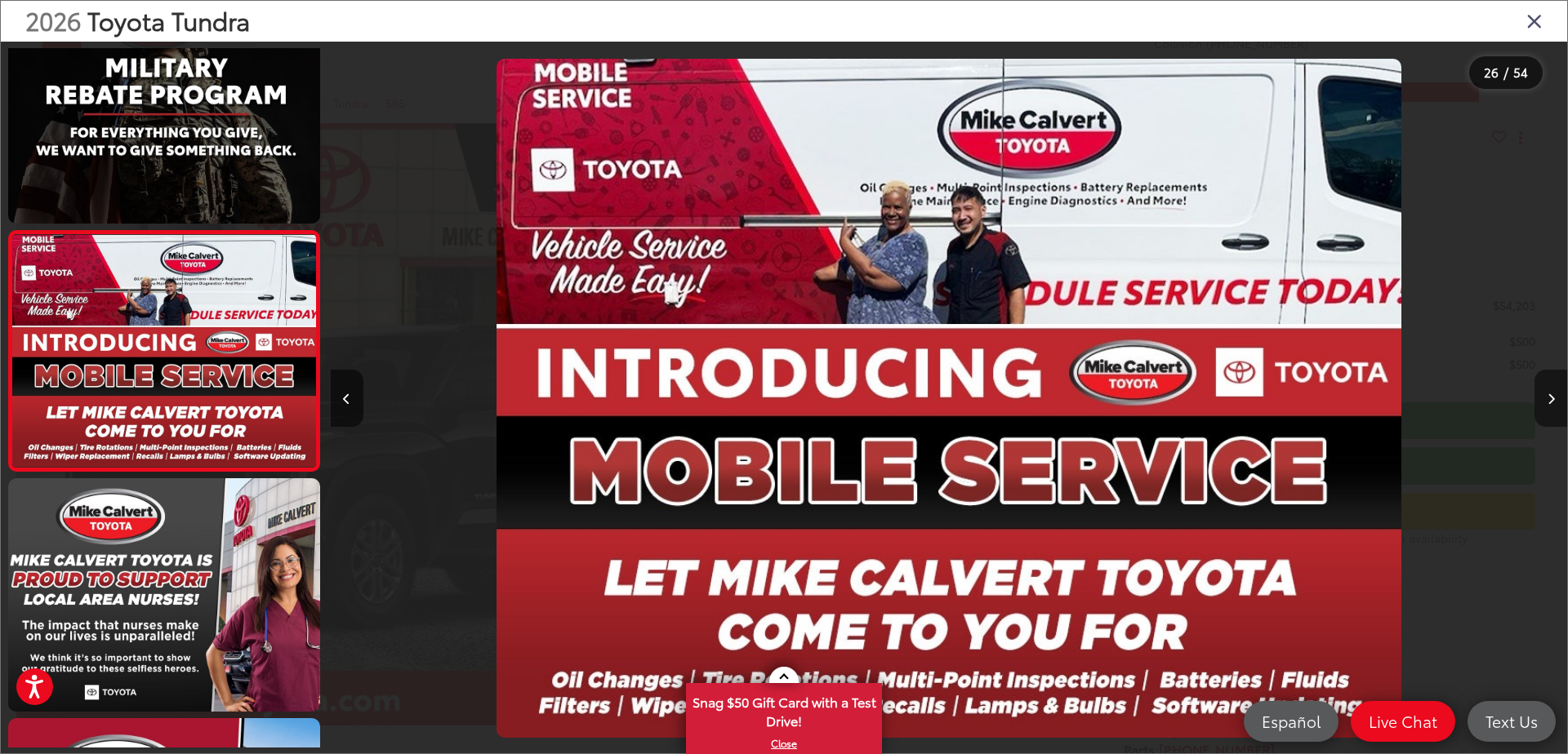
click at [1550, 401] on icon "Next image" at bounding box center [1550, 400] width 7 height 12
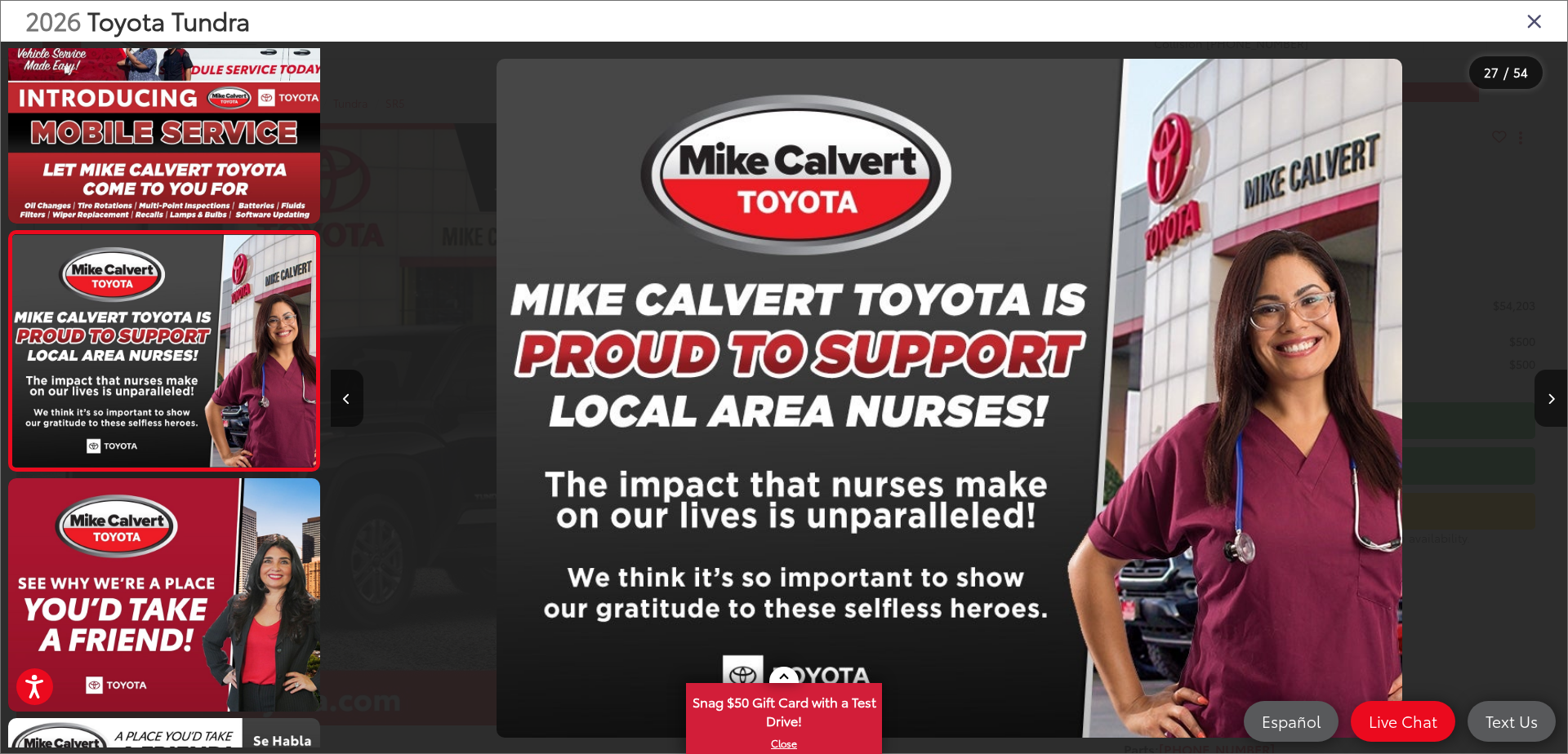
click at [1536, 21] on icon "Close gallery" at bounding box center [1533, 20] width 16 height 21
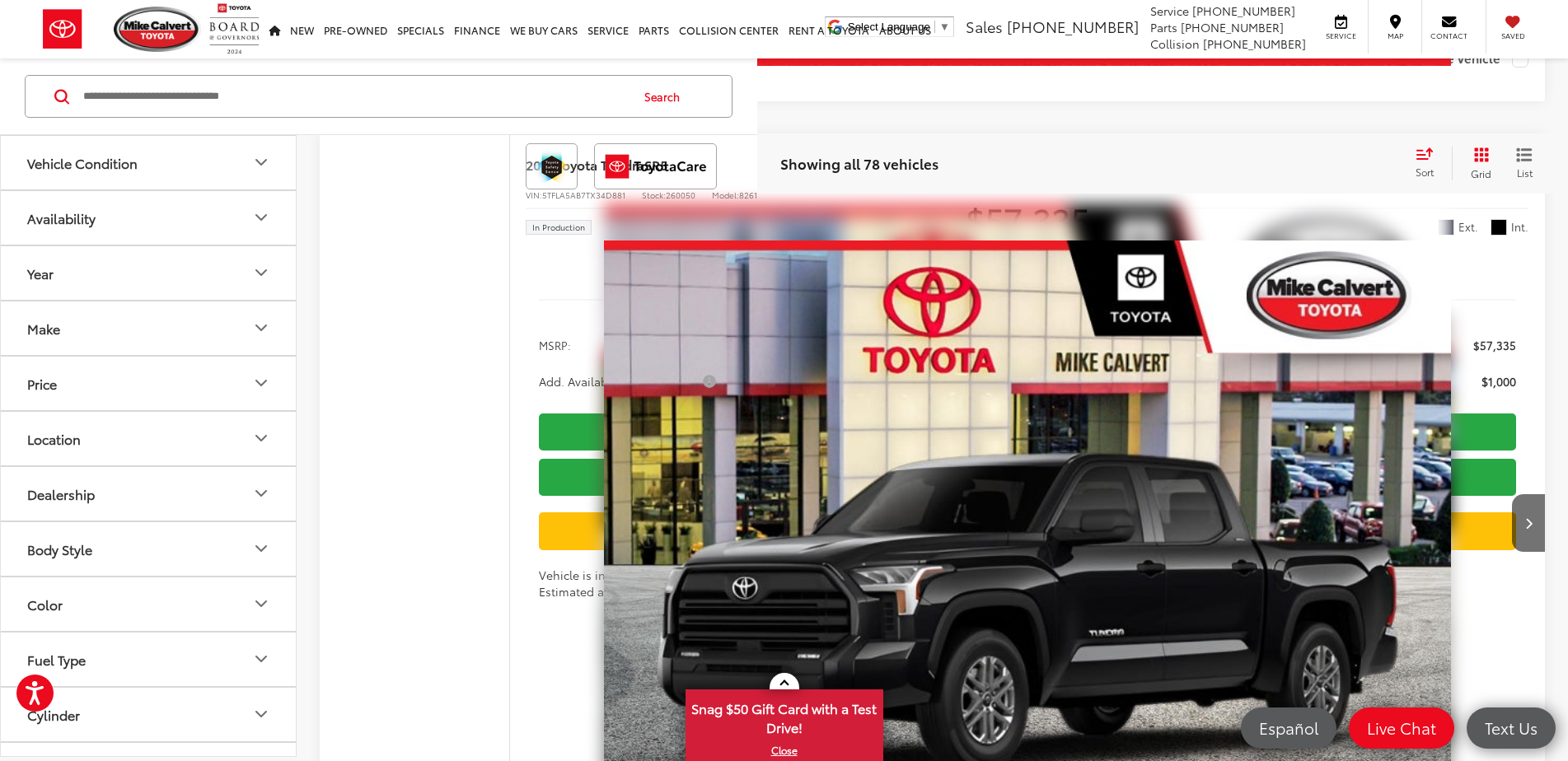
scroll to position [5270, 0]
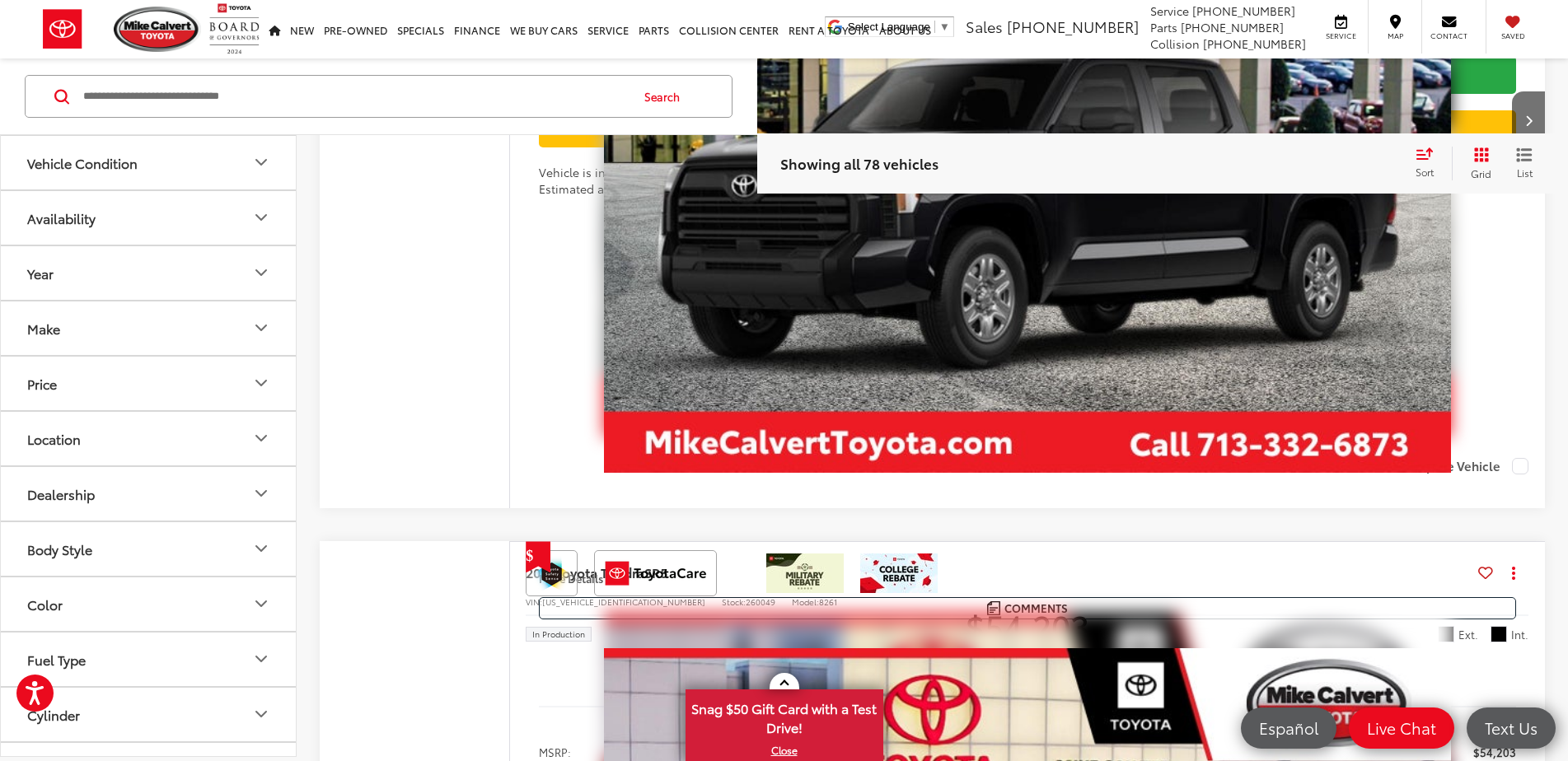
click at [265, 161] on icon "Vehicle Condition" at bounding box center [262, 163] width 20 height 20
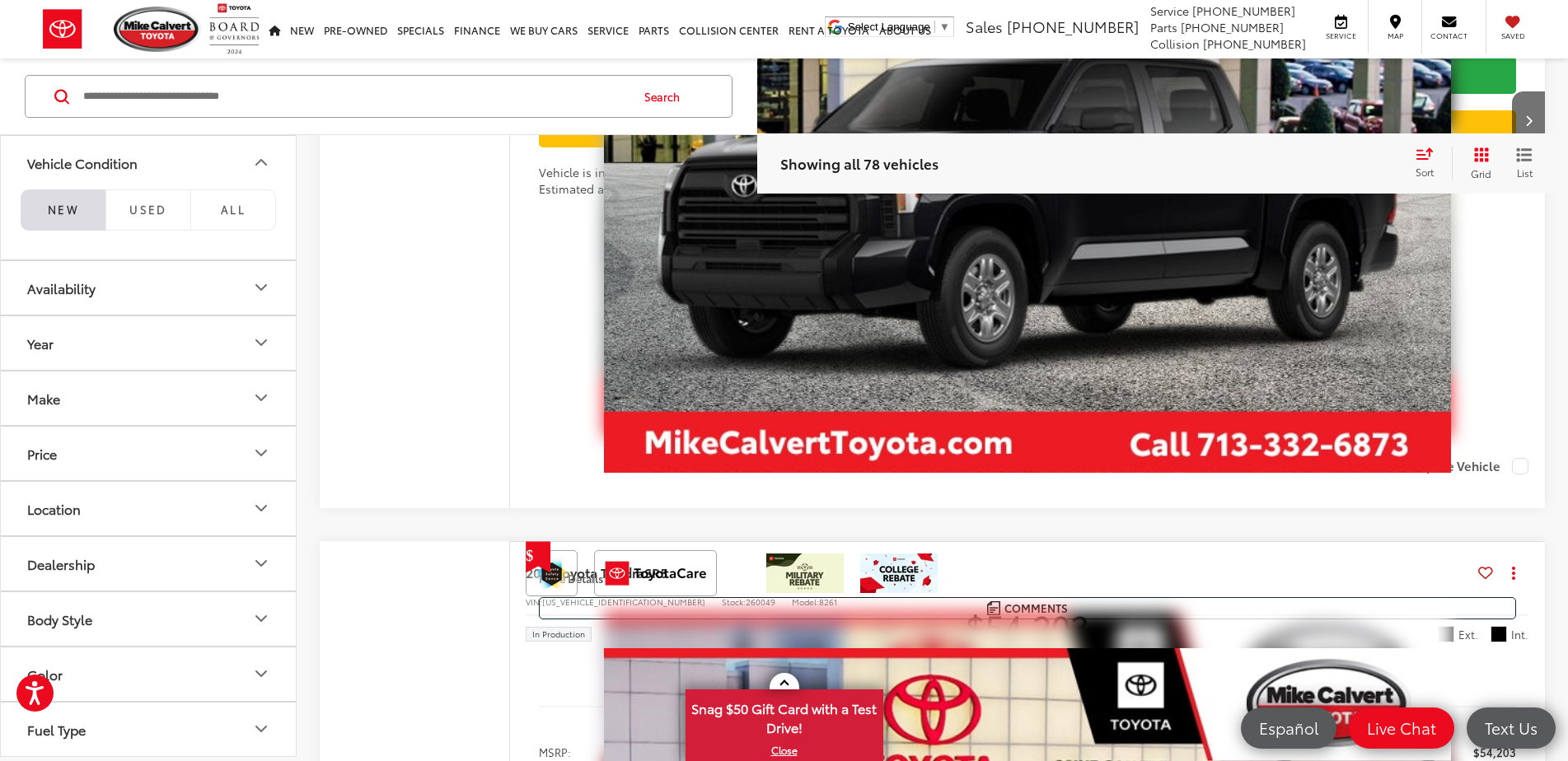
click at [265, 161] on icon "Vehicle Condition" at bounding box center [262, 163] width 20 height 20
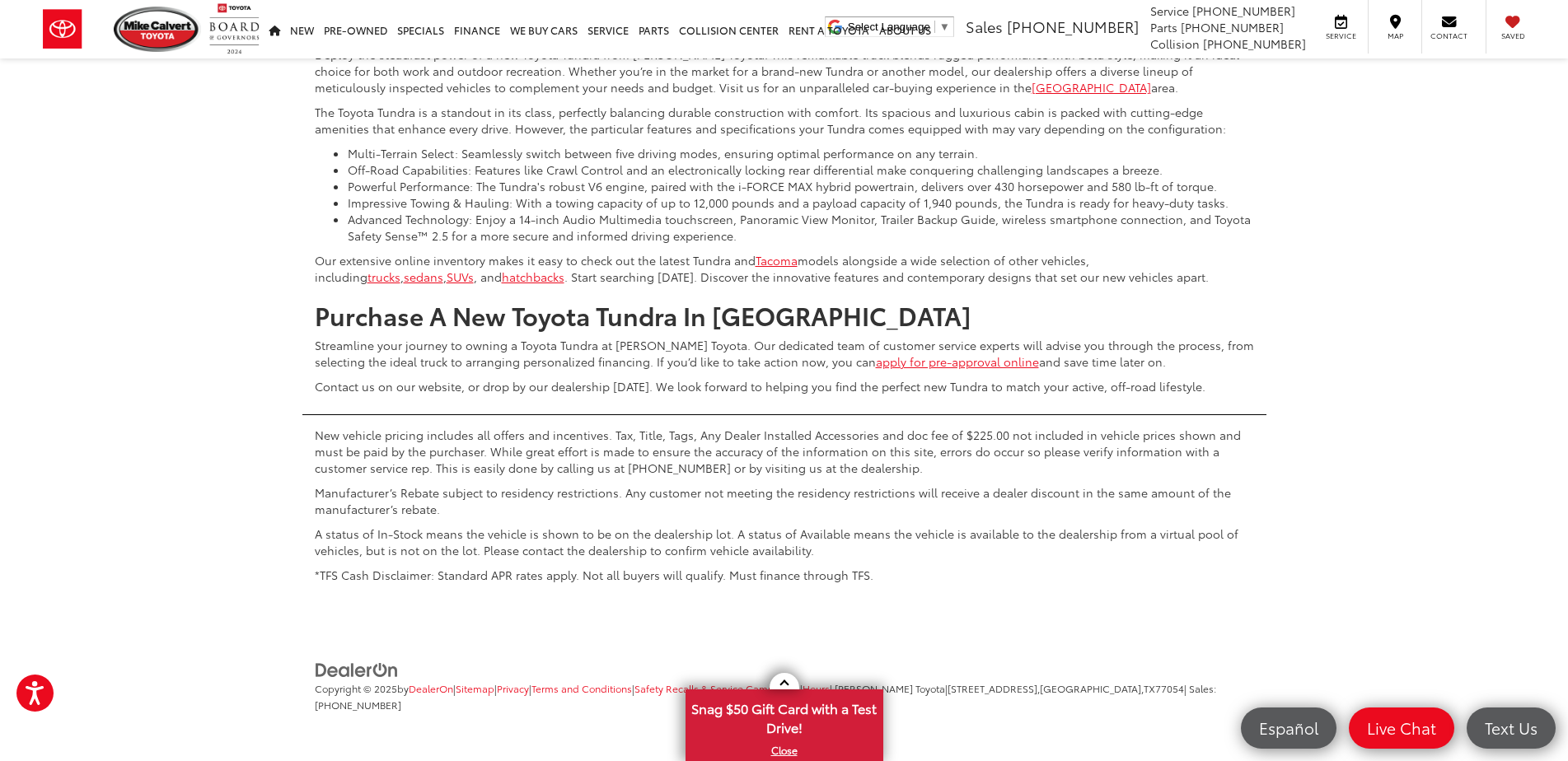
scroll to position [11338, 0]
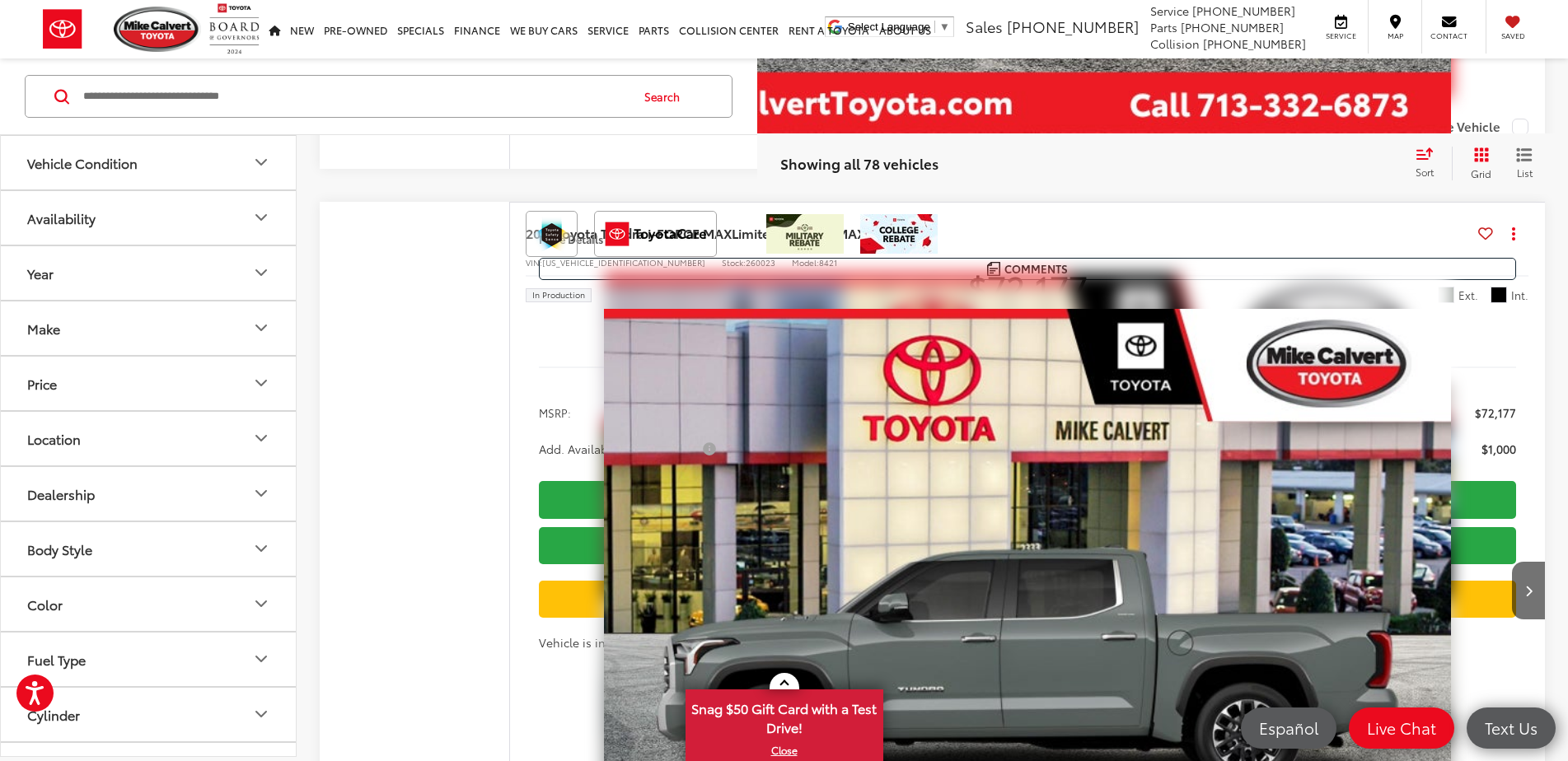
scroll to position [4463, 0]
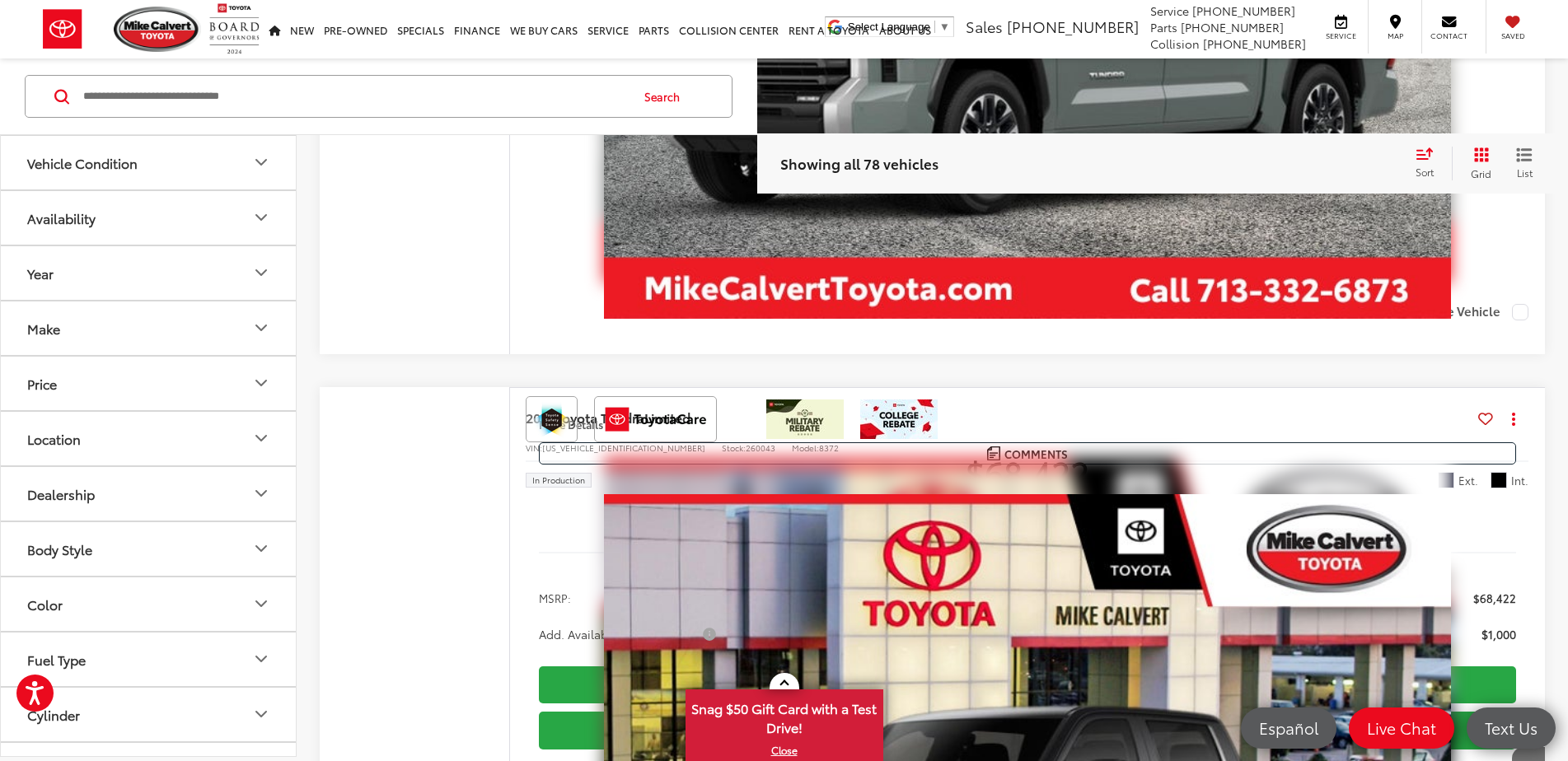
scroll to position [3376, 0]
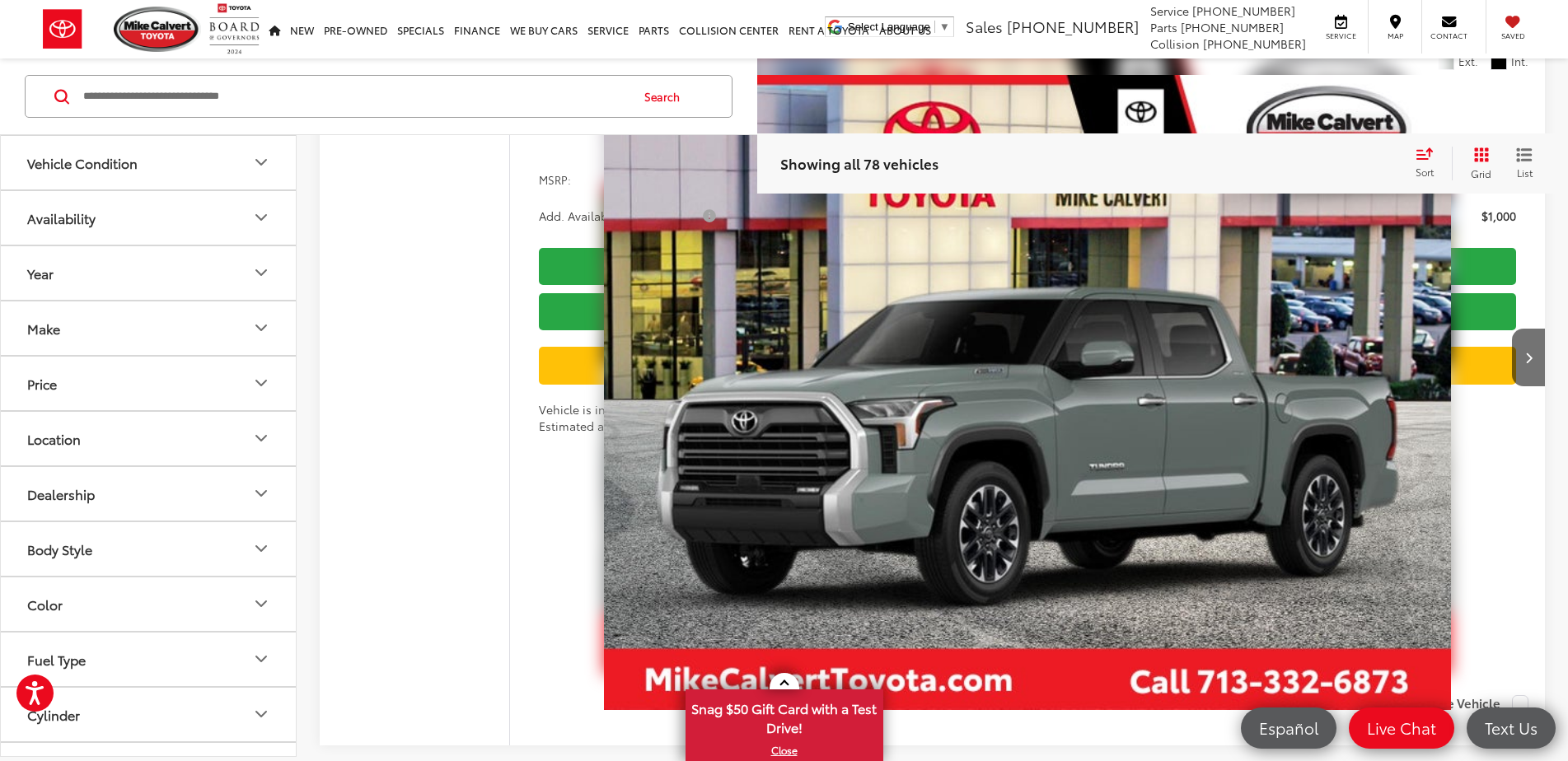
scroll to position [5352, 0]
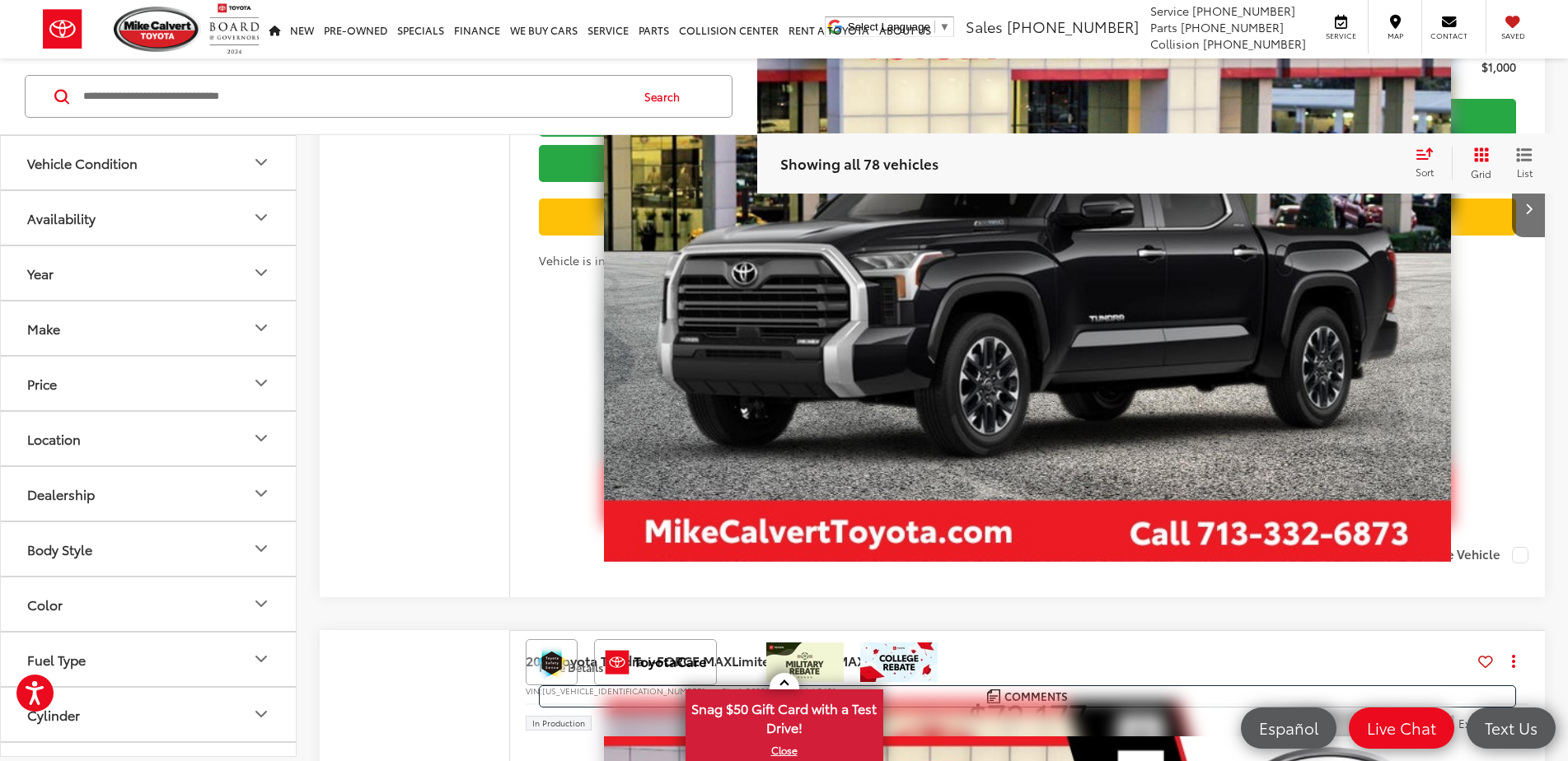
scroll to position [7000, 0]
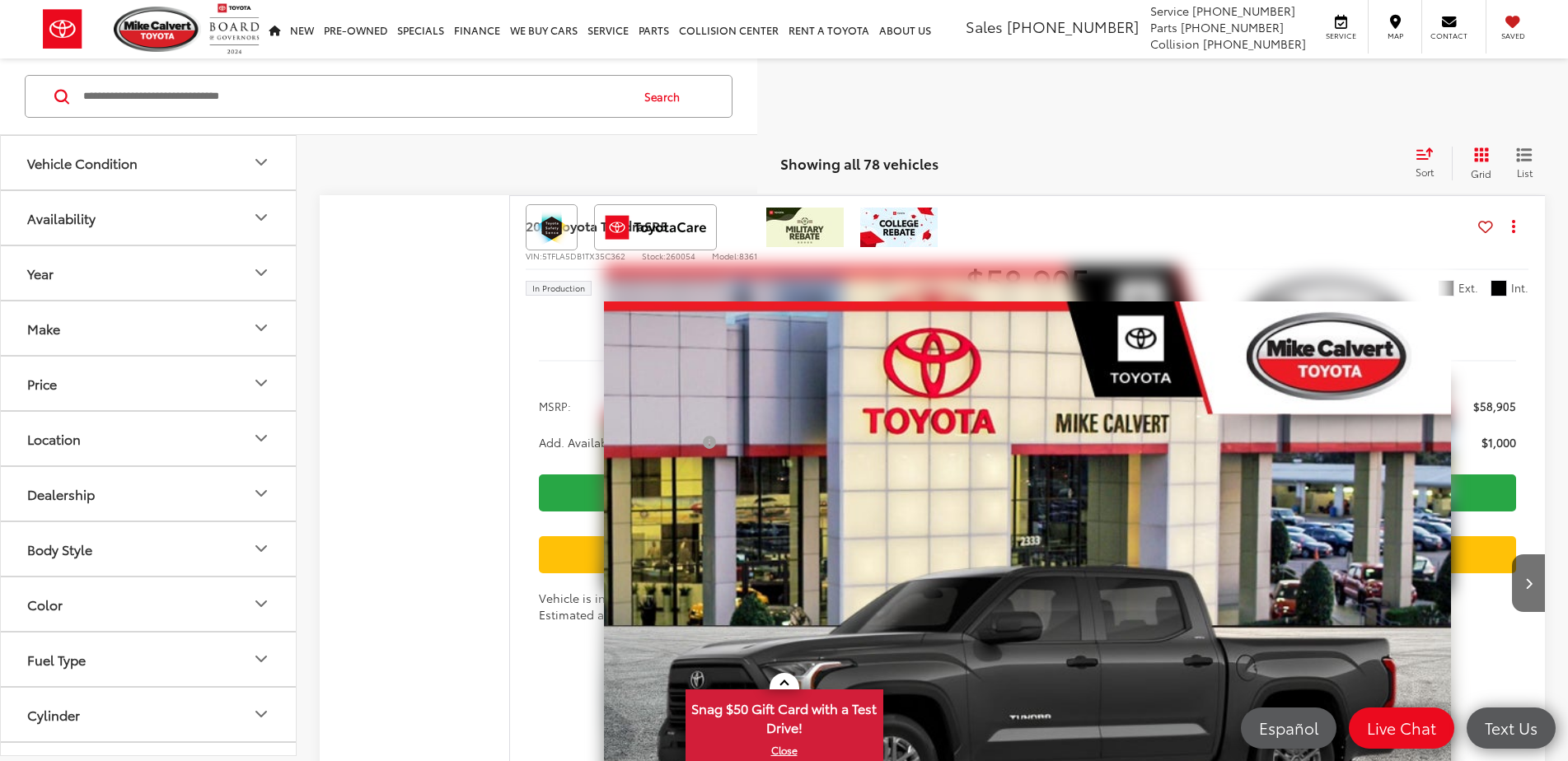
click at [256, 381] on icon "Price" at bounding box center [262, 383] width 20 height 20
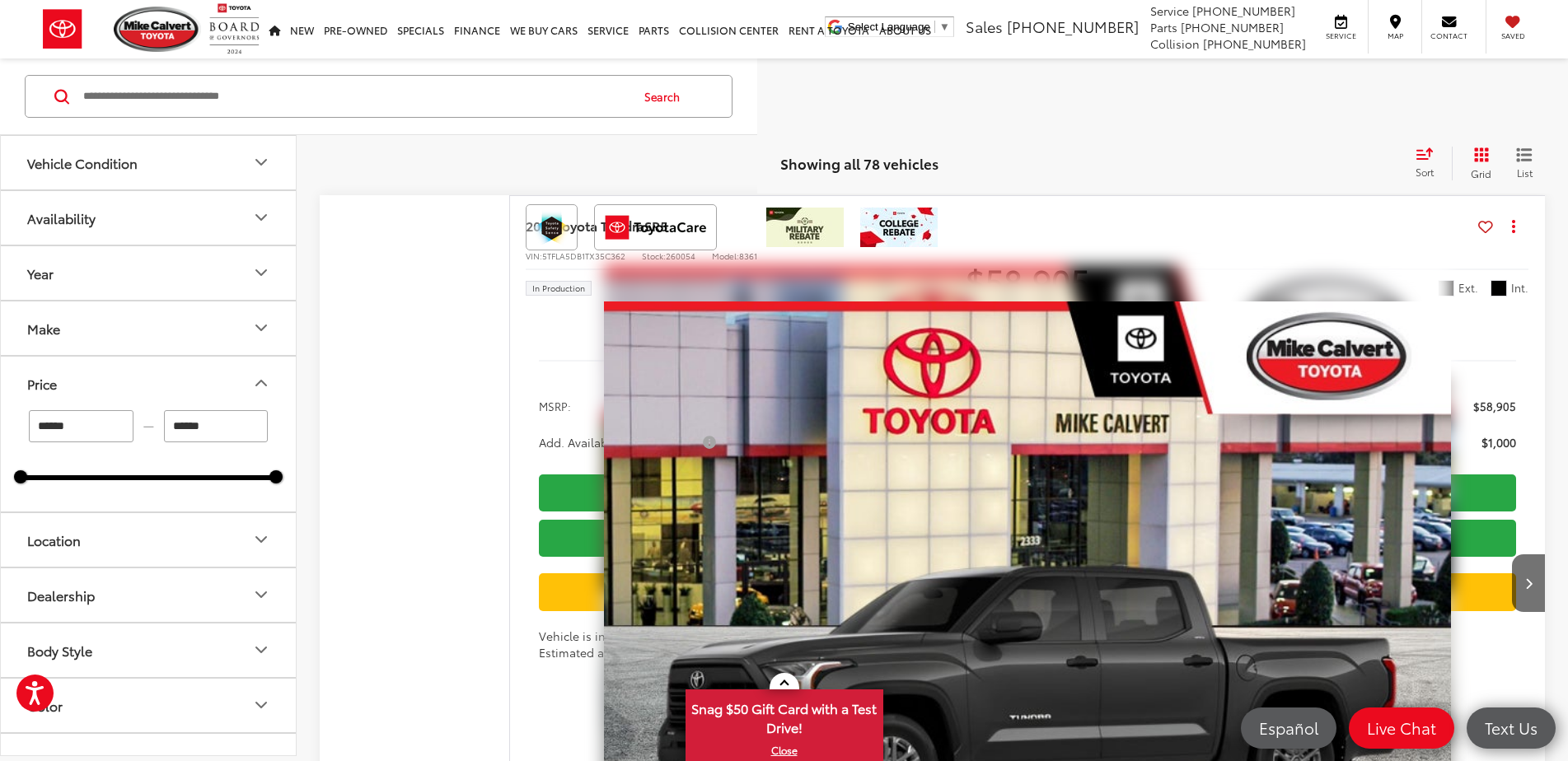
drag, startPoint x: 276, startPoint y: 486, endPoint x: 274, endPoint y: 477, distance: 9.2
click at [274, 479] on div "****** — ****** 35000 81000" at bounding box center [148, 460] width 295 height 101
drag, startPoint x: 280, startPoint y: 481, endPoint x: 153, endPoint y: 484, distance: 127.0
click at [153, 484] on div "****** — ****** 35000 58000" at bounding box center [148, 460] width 295 height 101
type input "******"
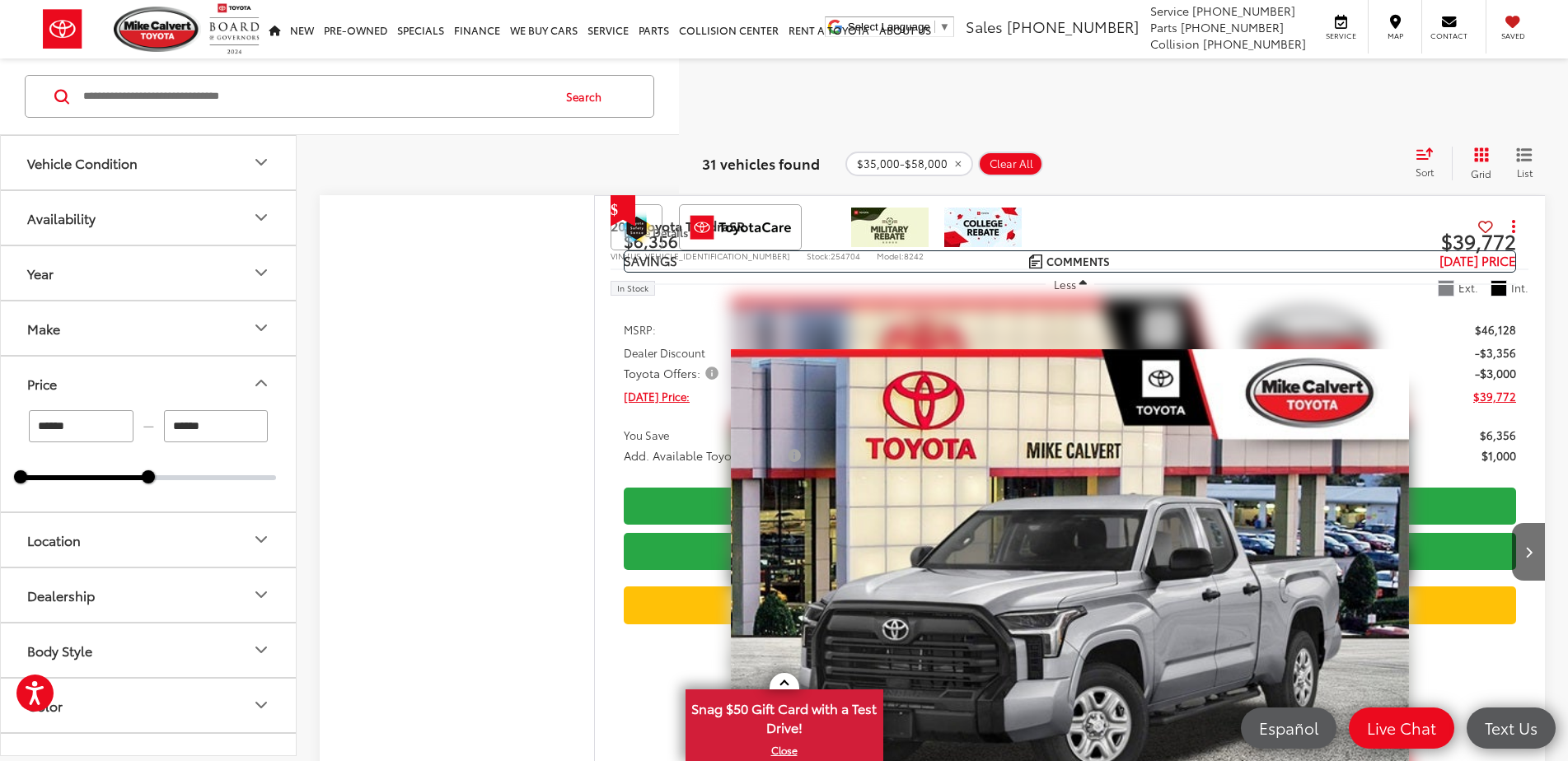
click at [256, 271] on icon "Year" at bounding box center [261, 273] width 10 height 5
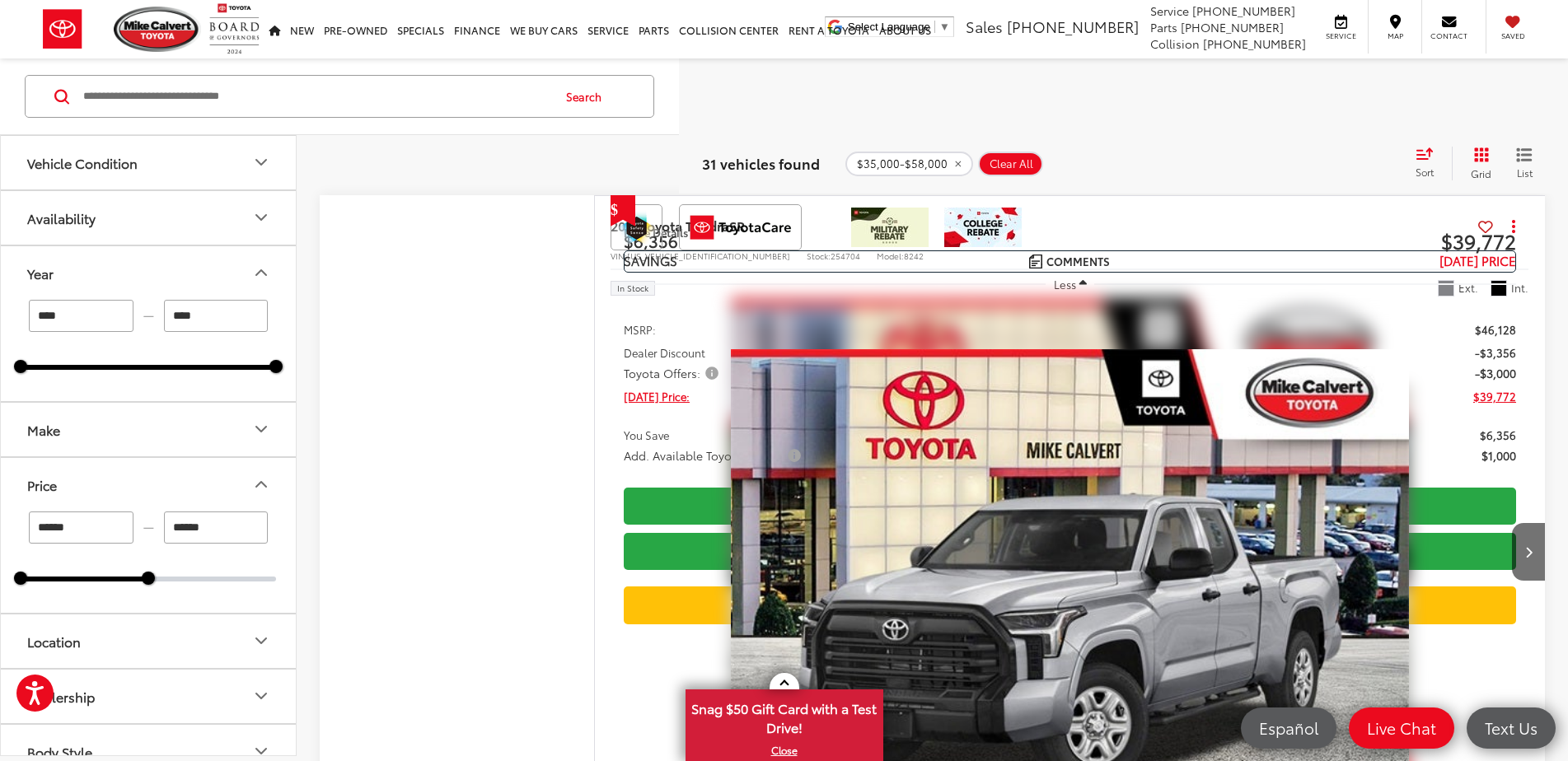
click at [258, 270] on icon "Year" at bounding box center [262, 274] width 20 height 20
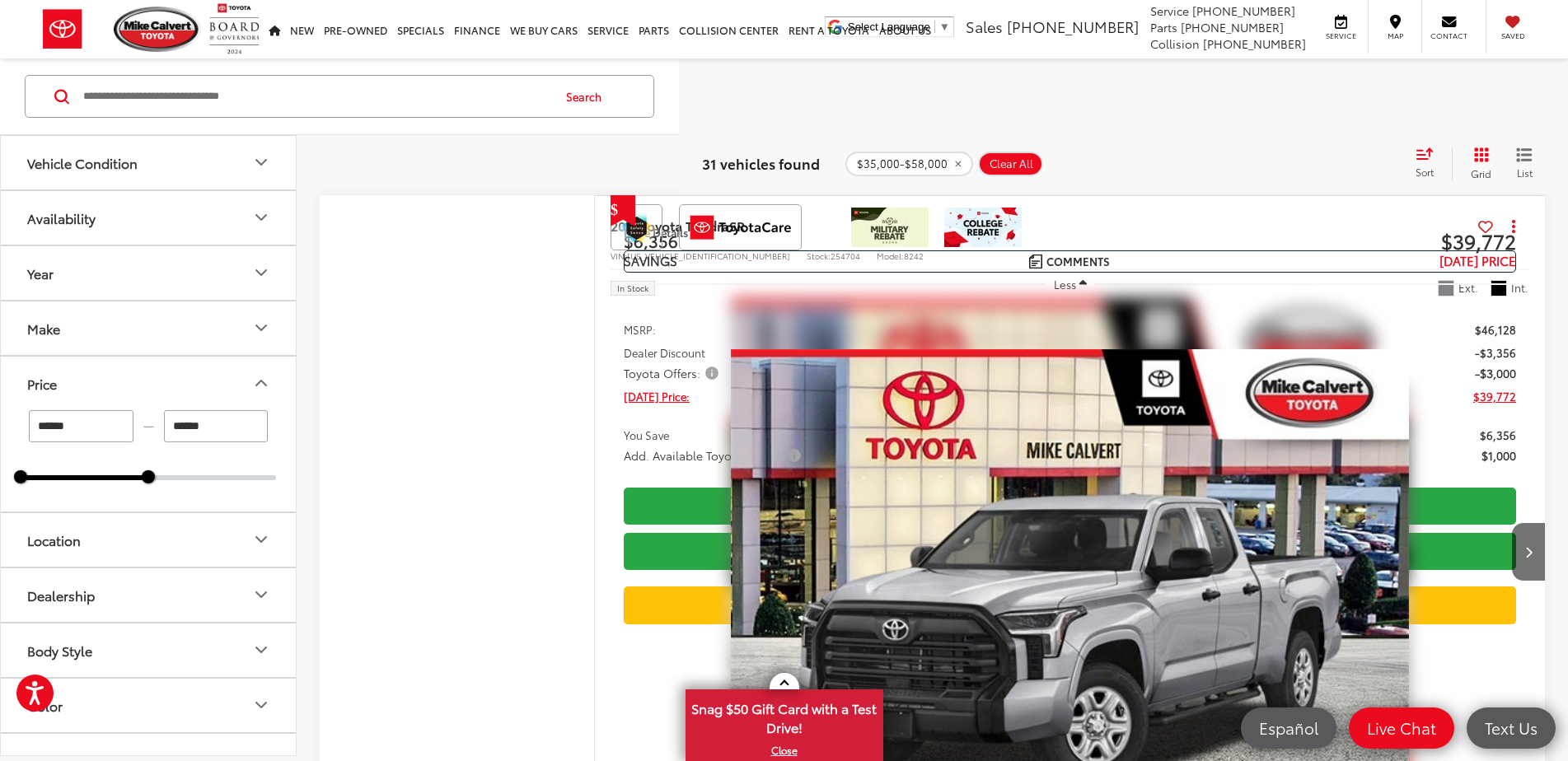
click at [257, 324] on icon "Make" at bounding box center [262, 329] width 20 height 20
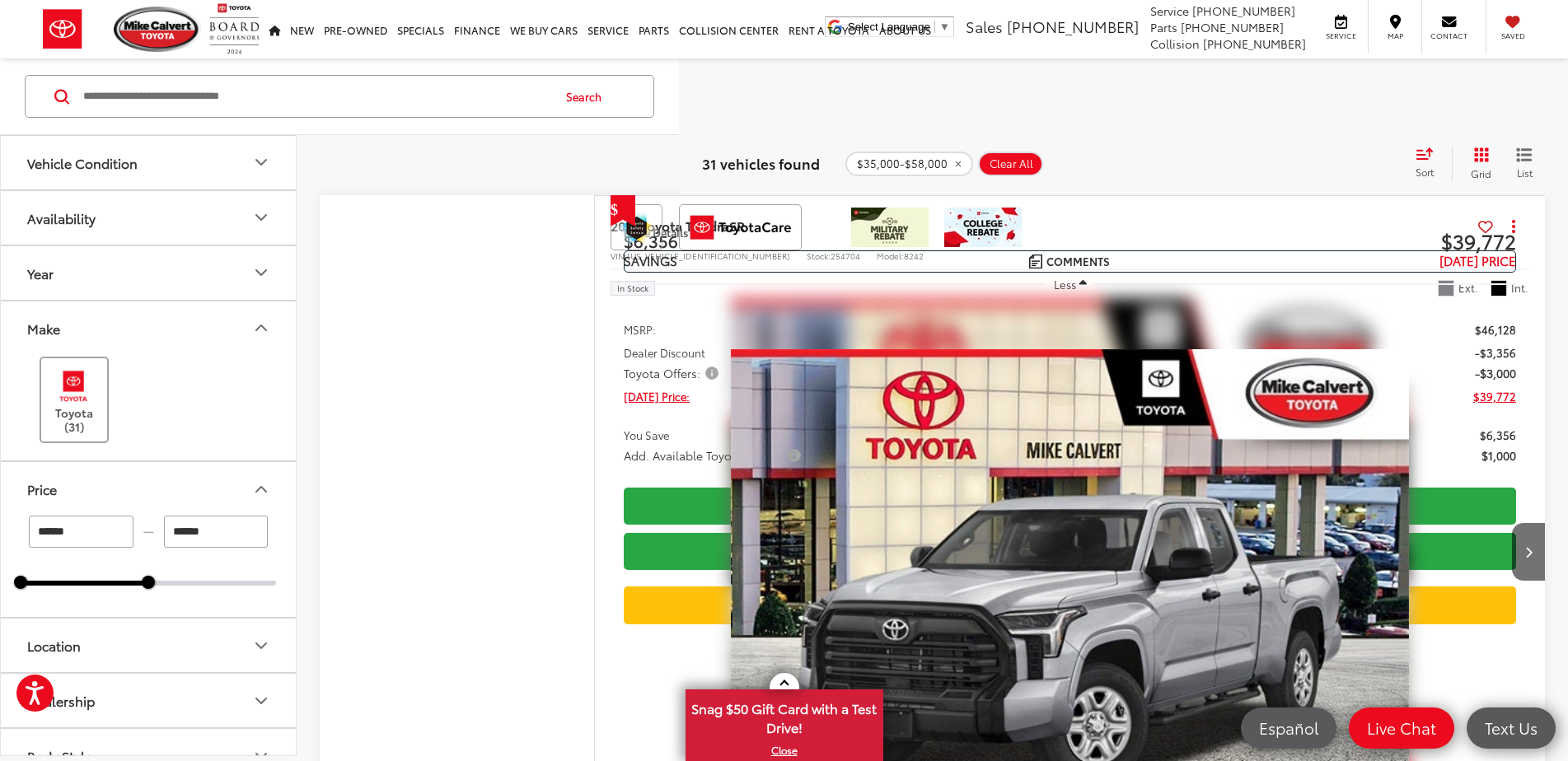
click at [66, 415] on label "Toyota (31)" at bounding box center [74, 400] width 67 height 67
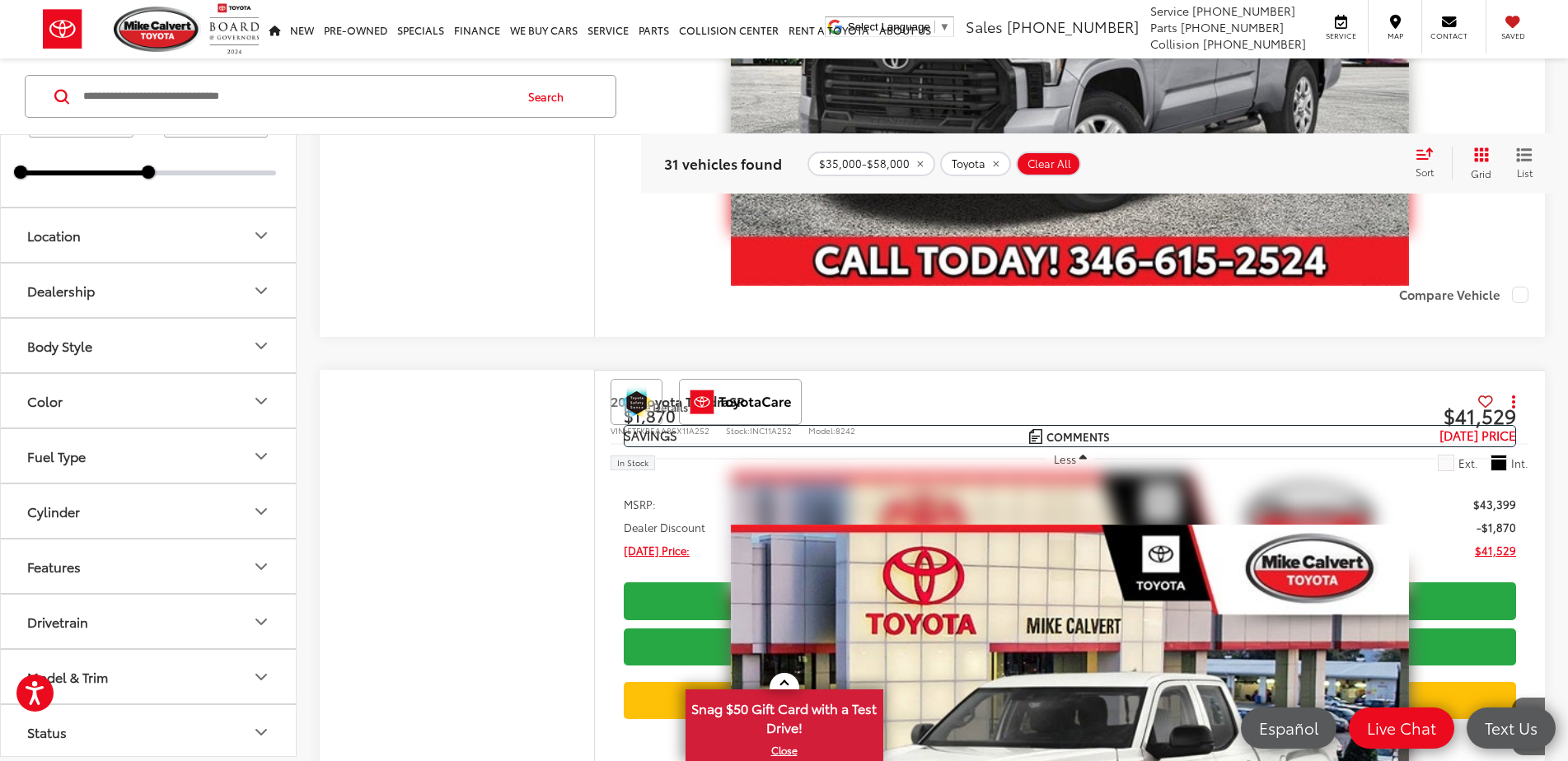
scroll to position [524, 0]
click at [256, 284] on icon "Color" at bounding box center [262, 288] width 20 height 20
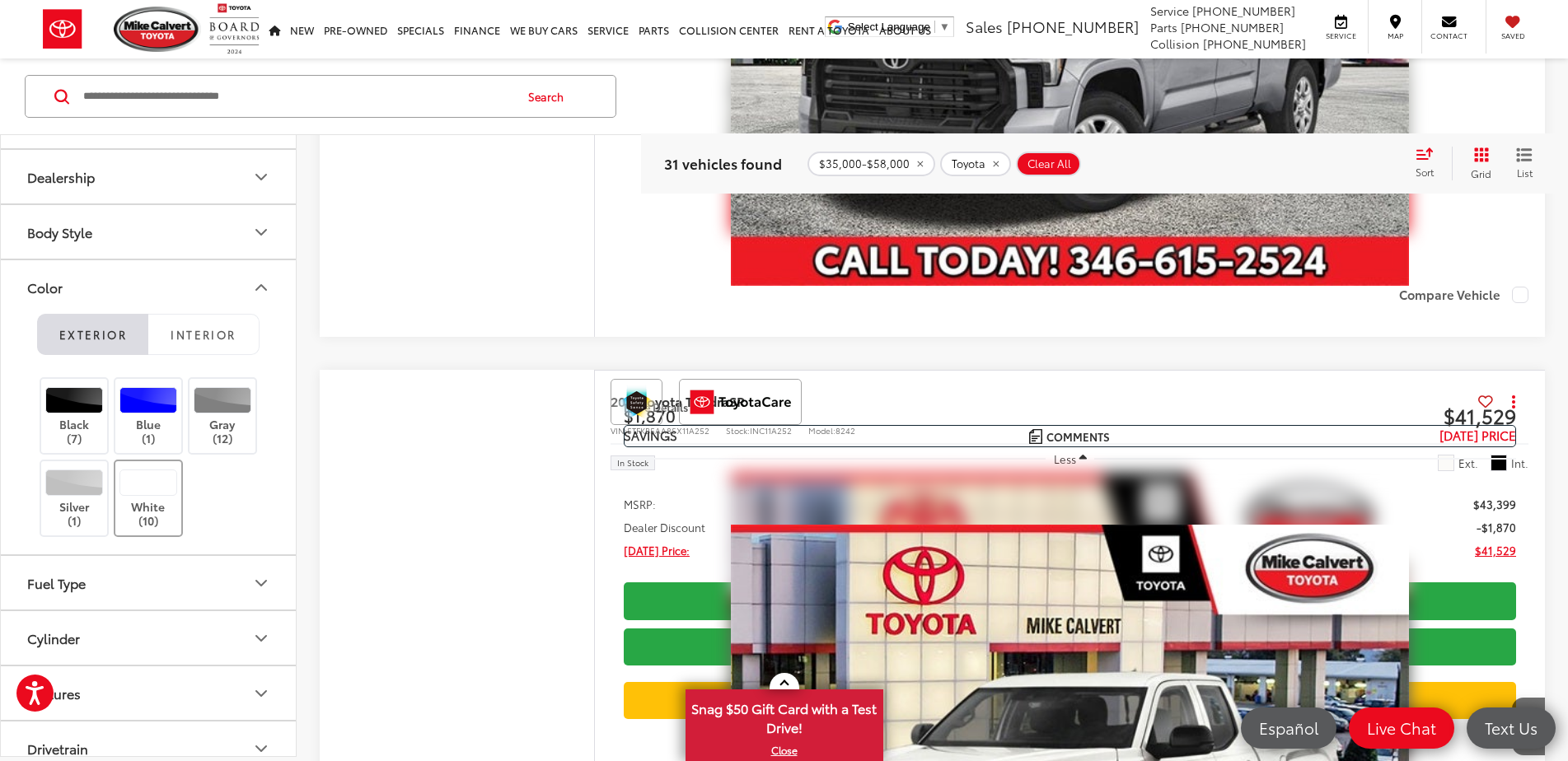
click at [148, 486] on div at bounding box center [149, 482] width 59 height 26
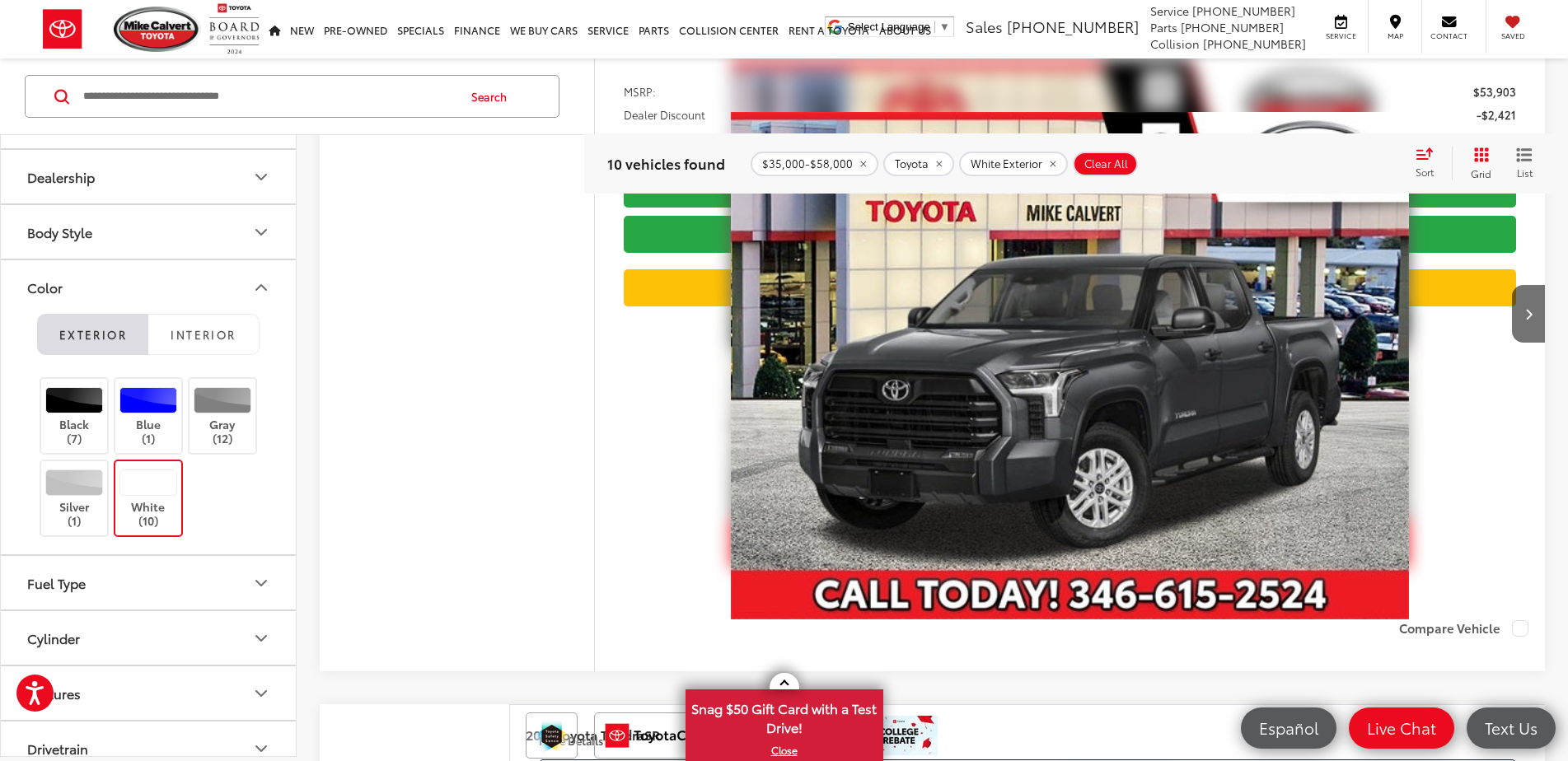
scroll to position [5370, 0]
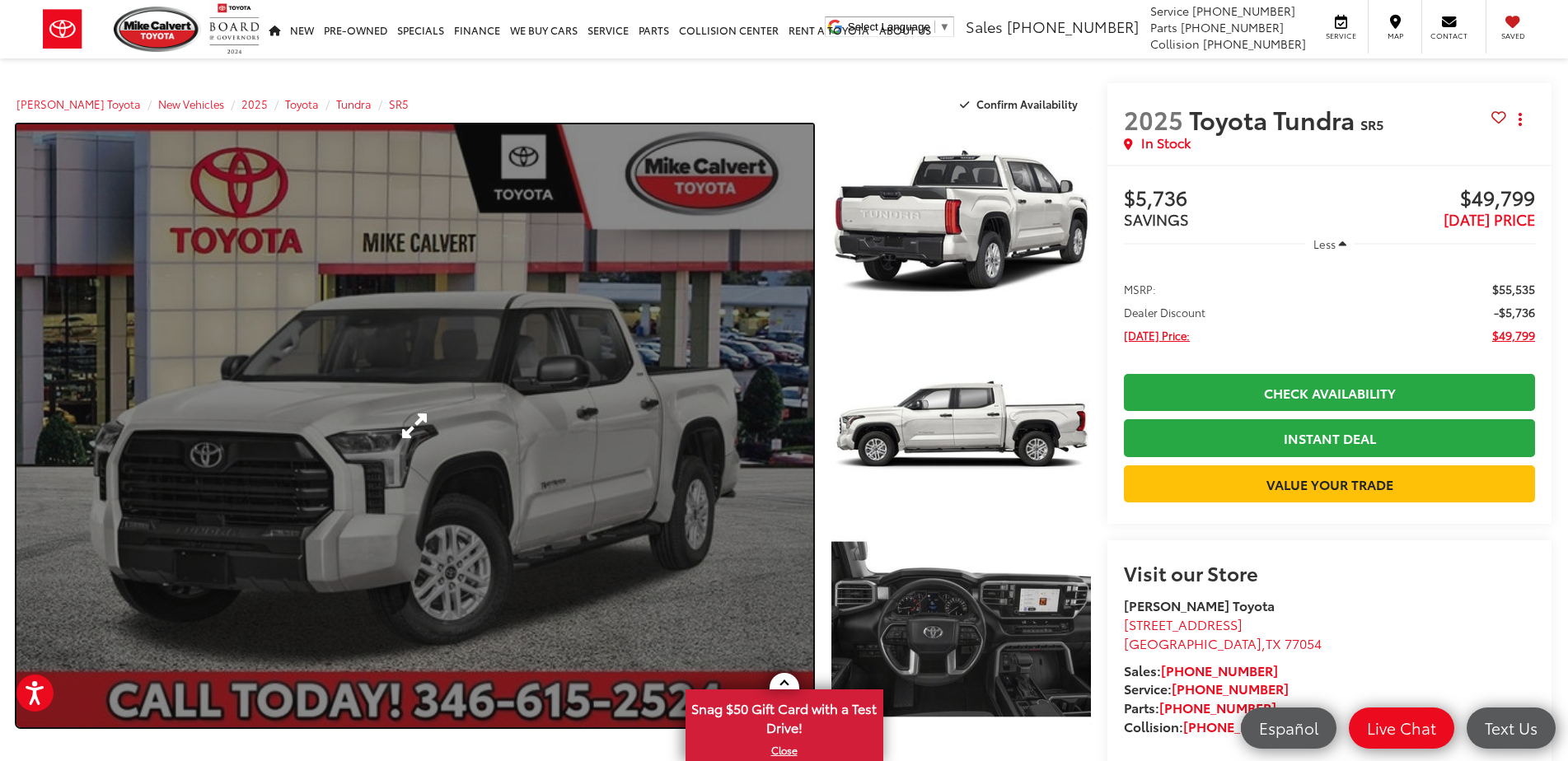
click at [682, 279] on link "Expand Photo 0" at bounding box center [414, 426] width 797 height 603
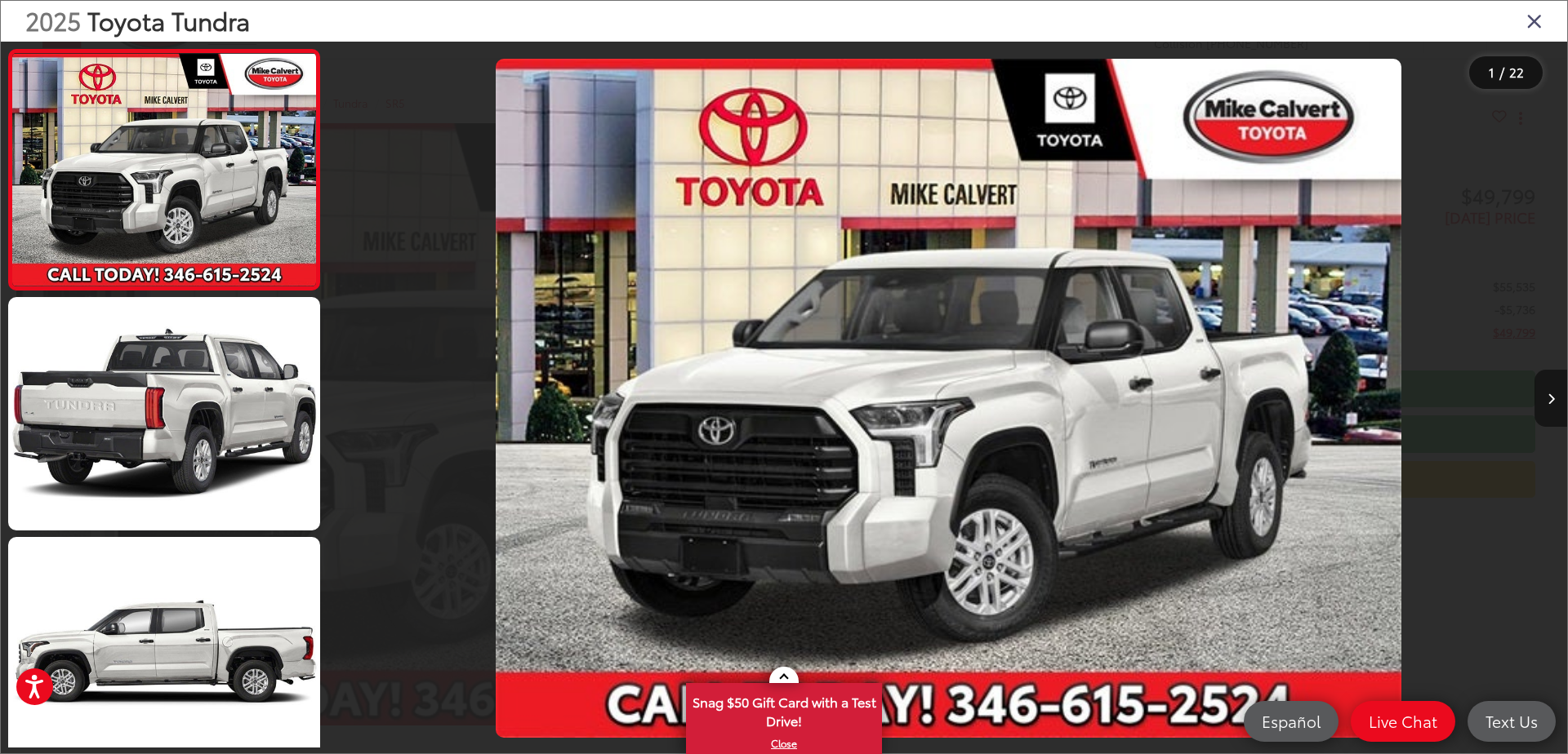
click at [1548, 394] on icon "Next image" at bounding box center [1550, 400] width 7 height 12
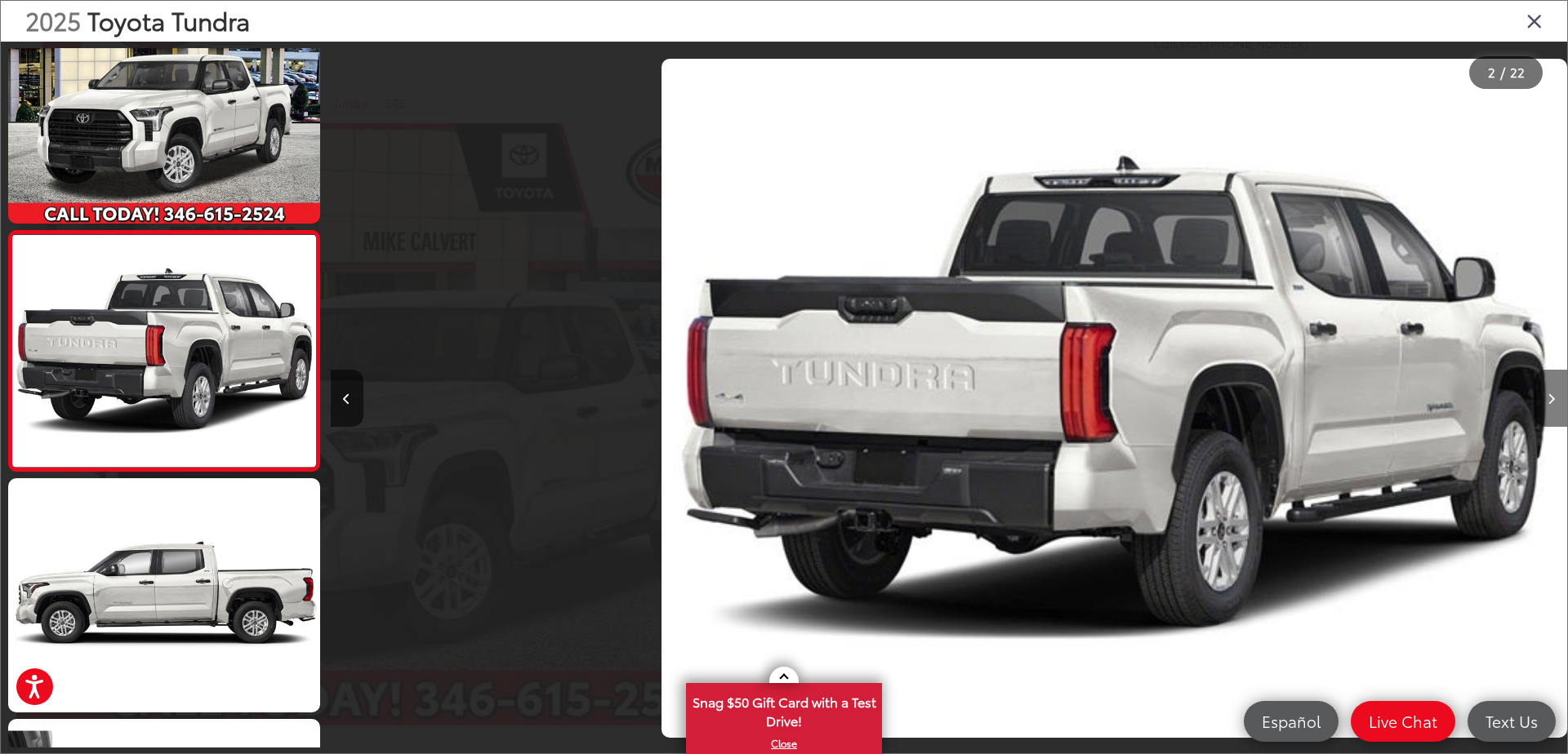
scroll to position [0, 1236]
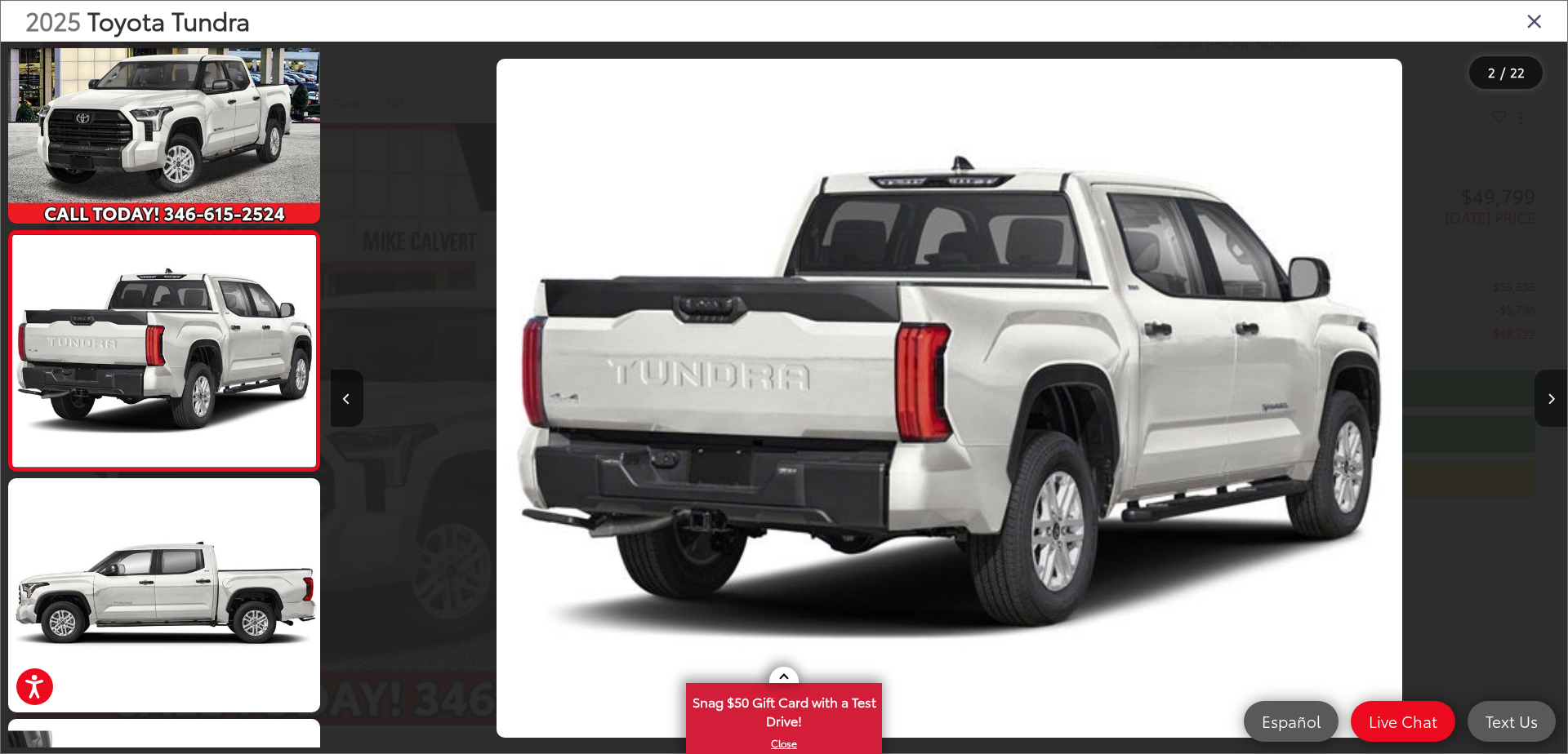
click at [1548, 394] on icon "Next image" at bounding box center [1550, 400] width 7 height 12
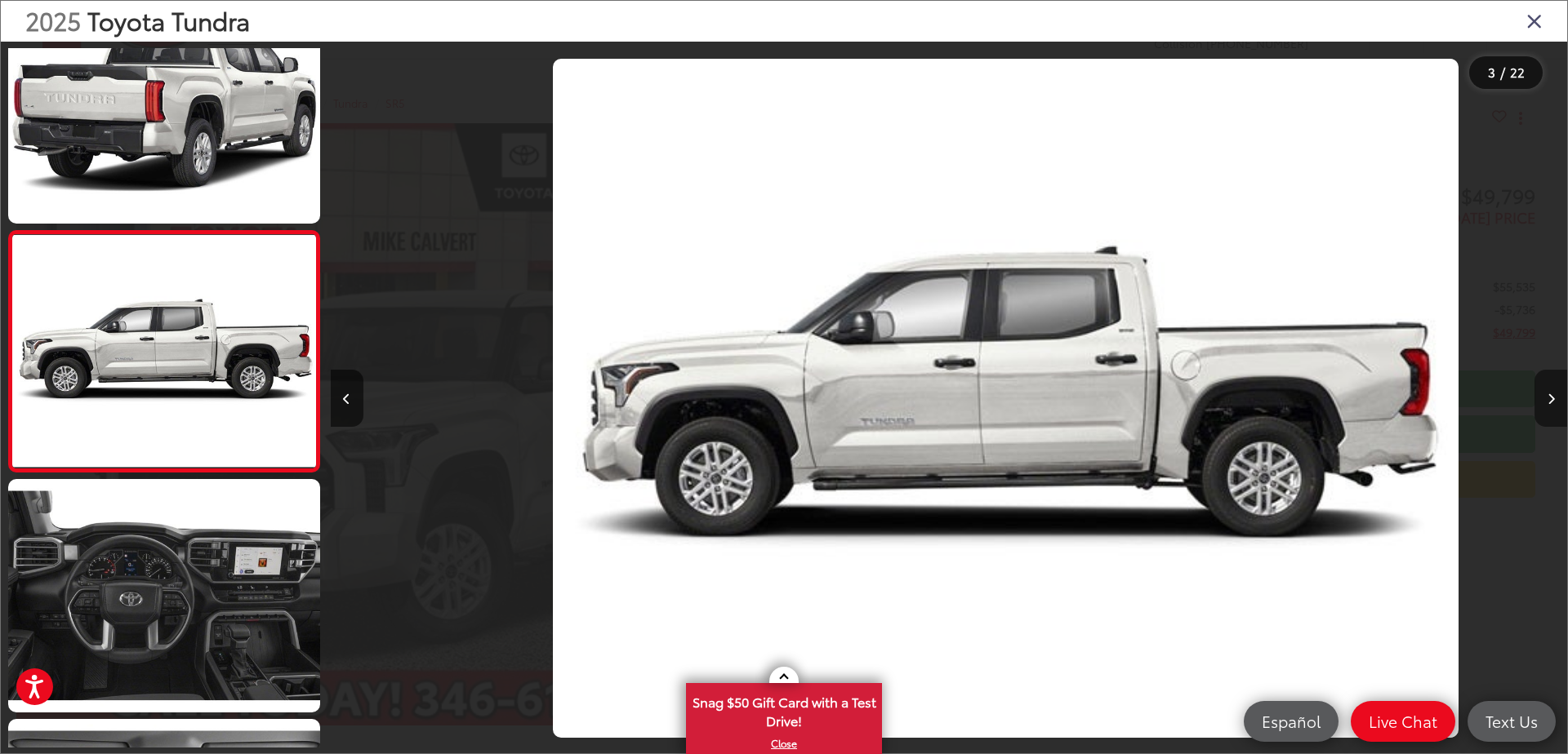
scroll to position [0, 2472]
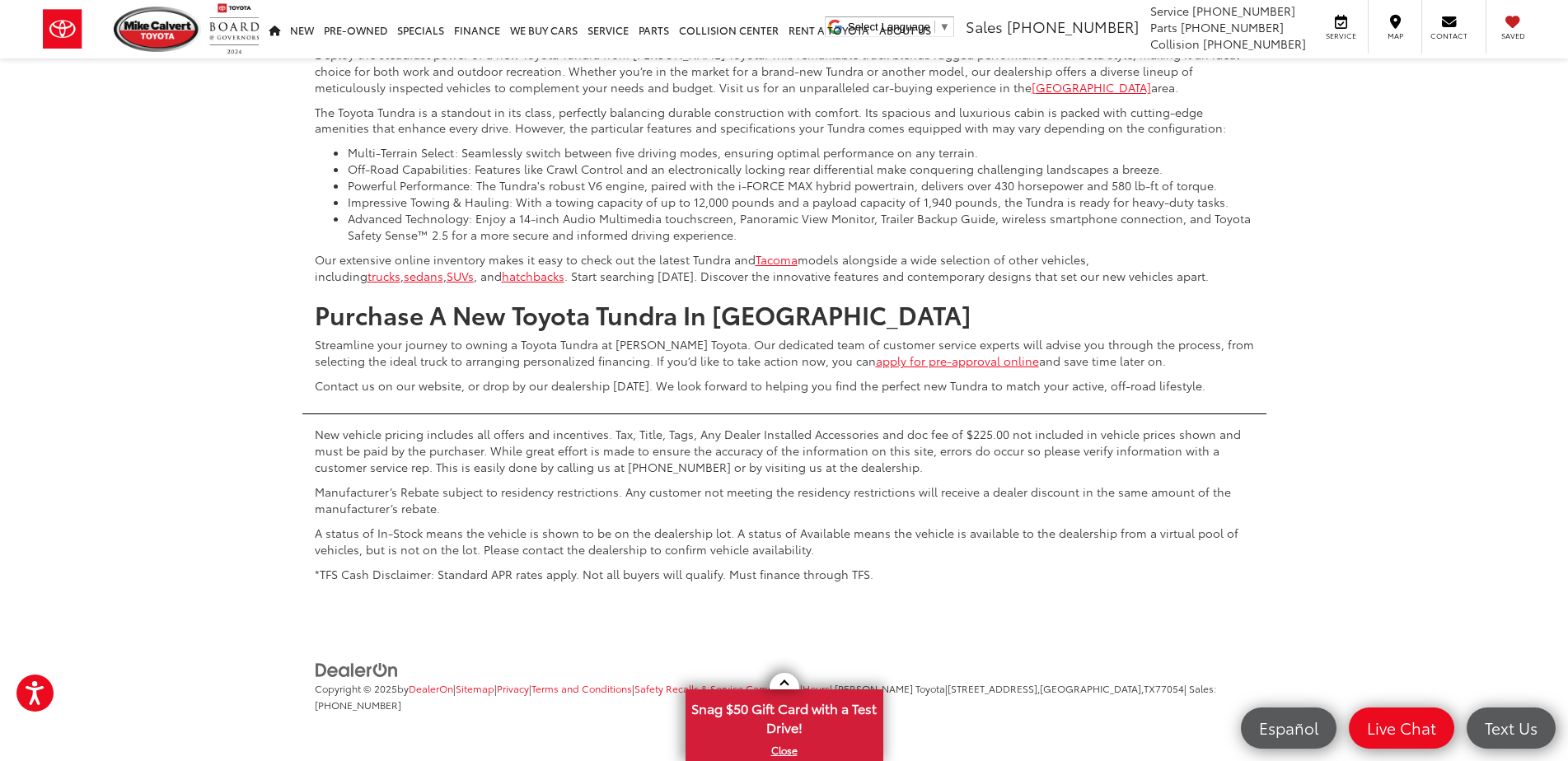
scroll to position [9377, 0]
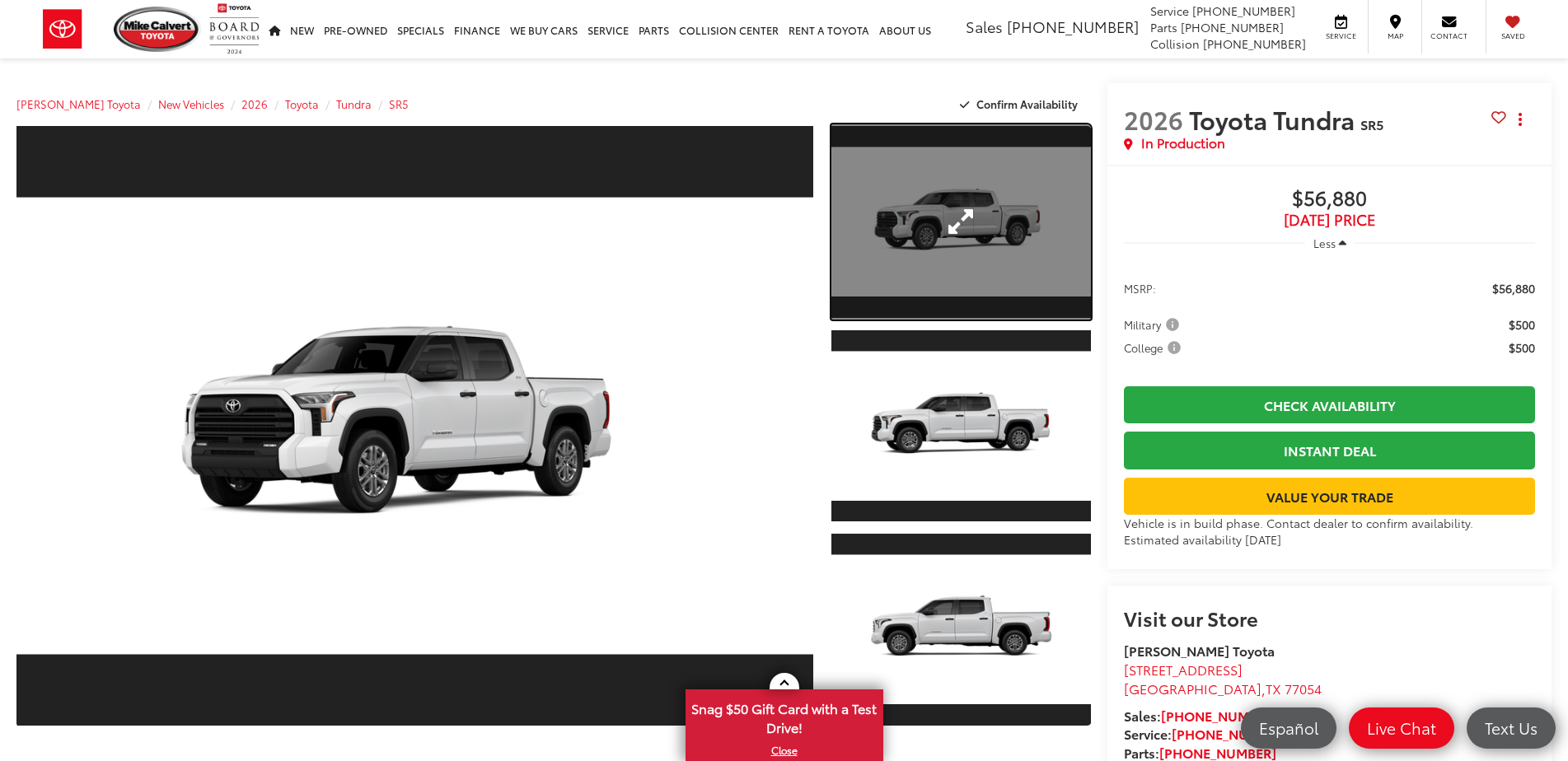
click at [928, 195] on link "Expand Photo 1" at bounding box center [961, 222] width 261 height 195
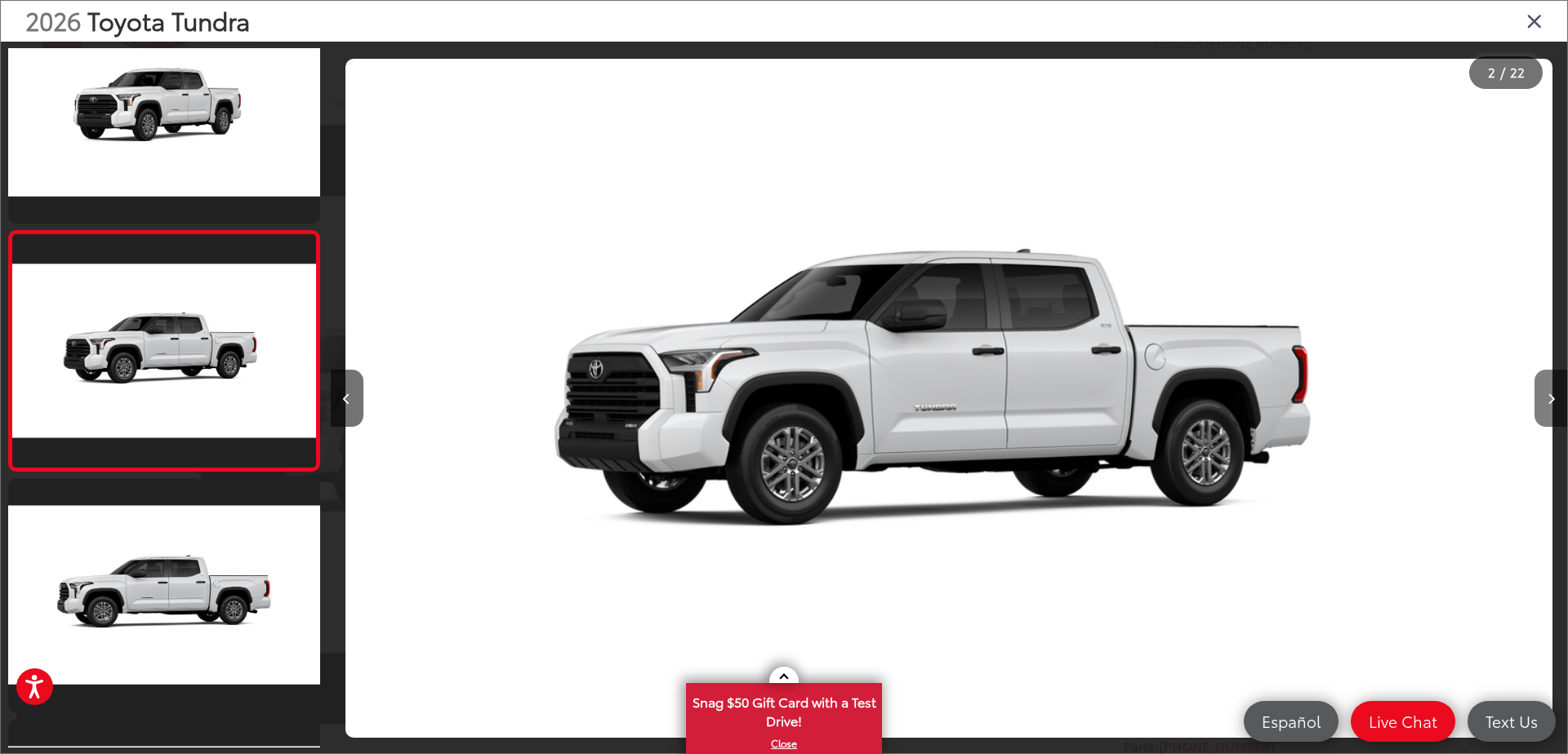
click at [1545, 396] on button "Next image" at bounding box center [1550, 399] width 33 height 57
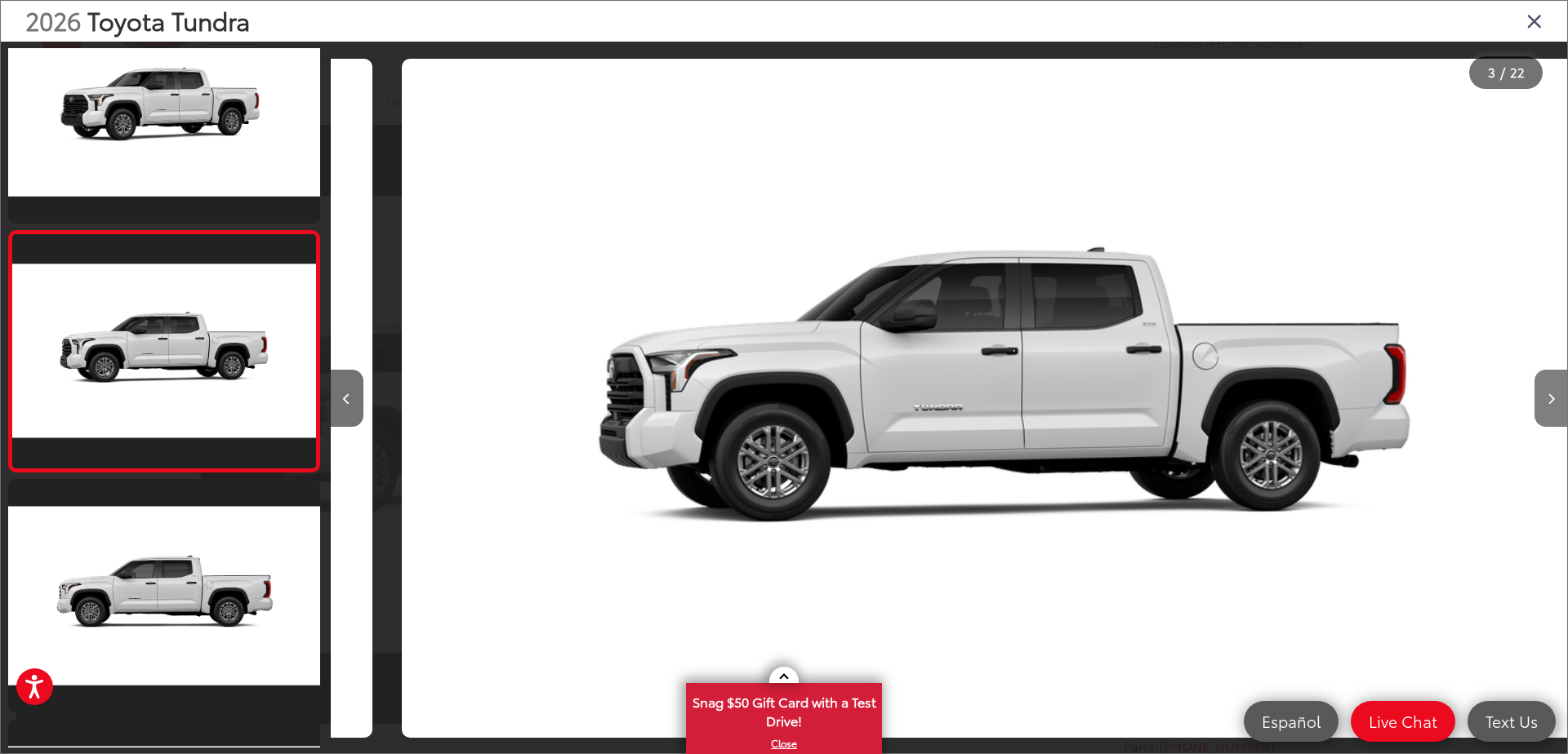
scroll to position [0, 2472]
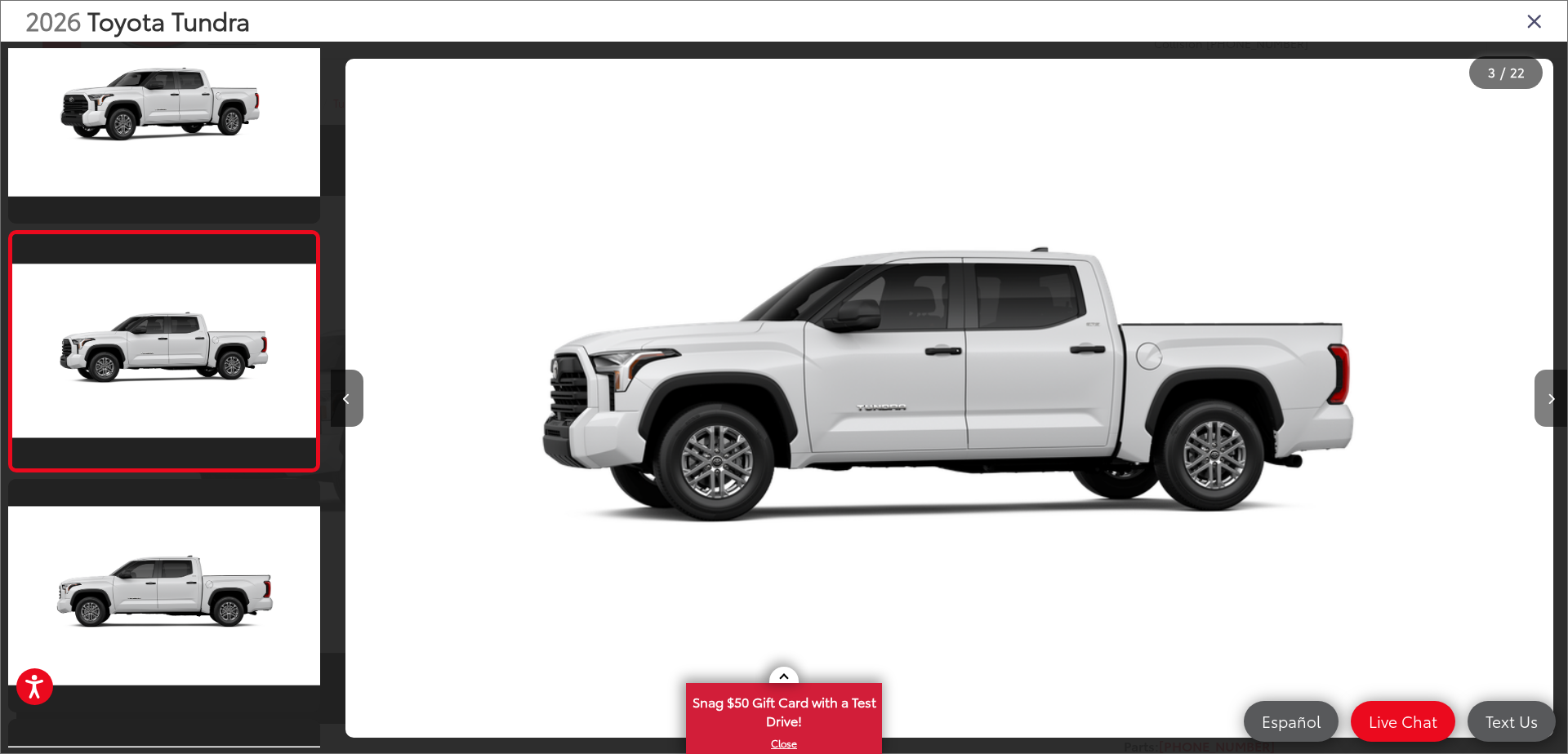
click at [1545, 396] on button "Next image" at bounding box center [1550, 399] width 33 height 57
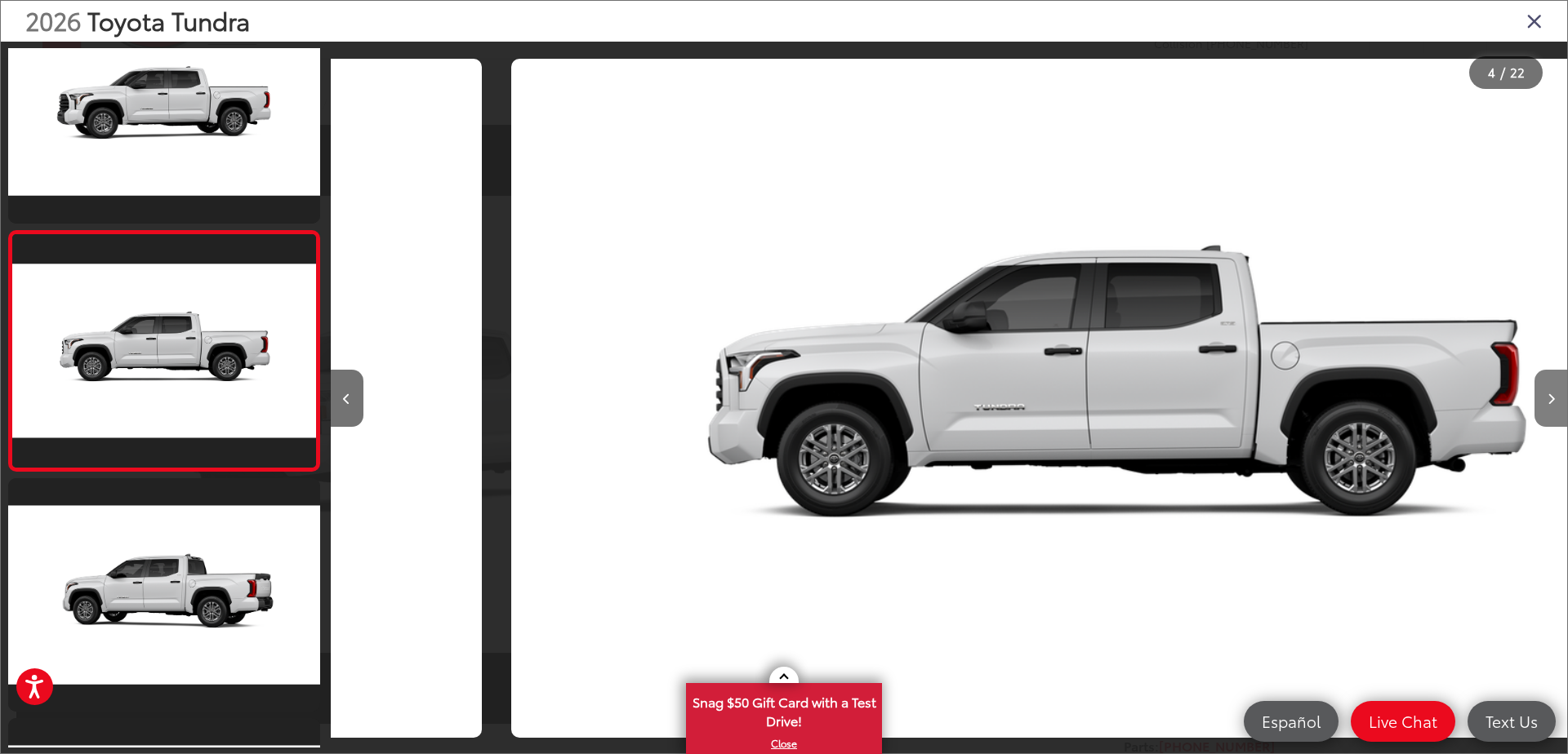
scroll to position [0, 3709]
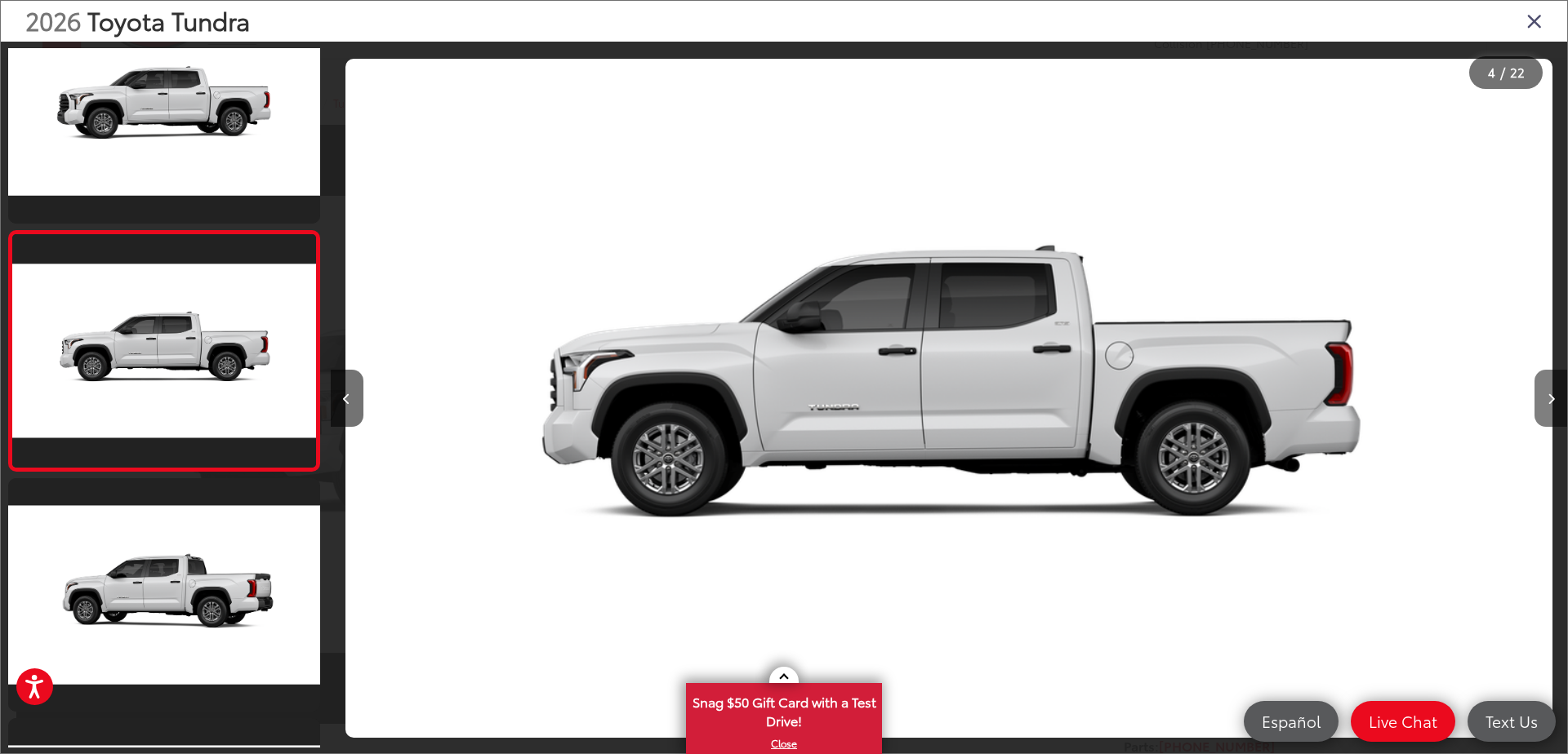
click at [1545, 396] on button "Next image" at bounding box center [1550, 399] width 33 height 57
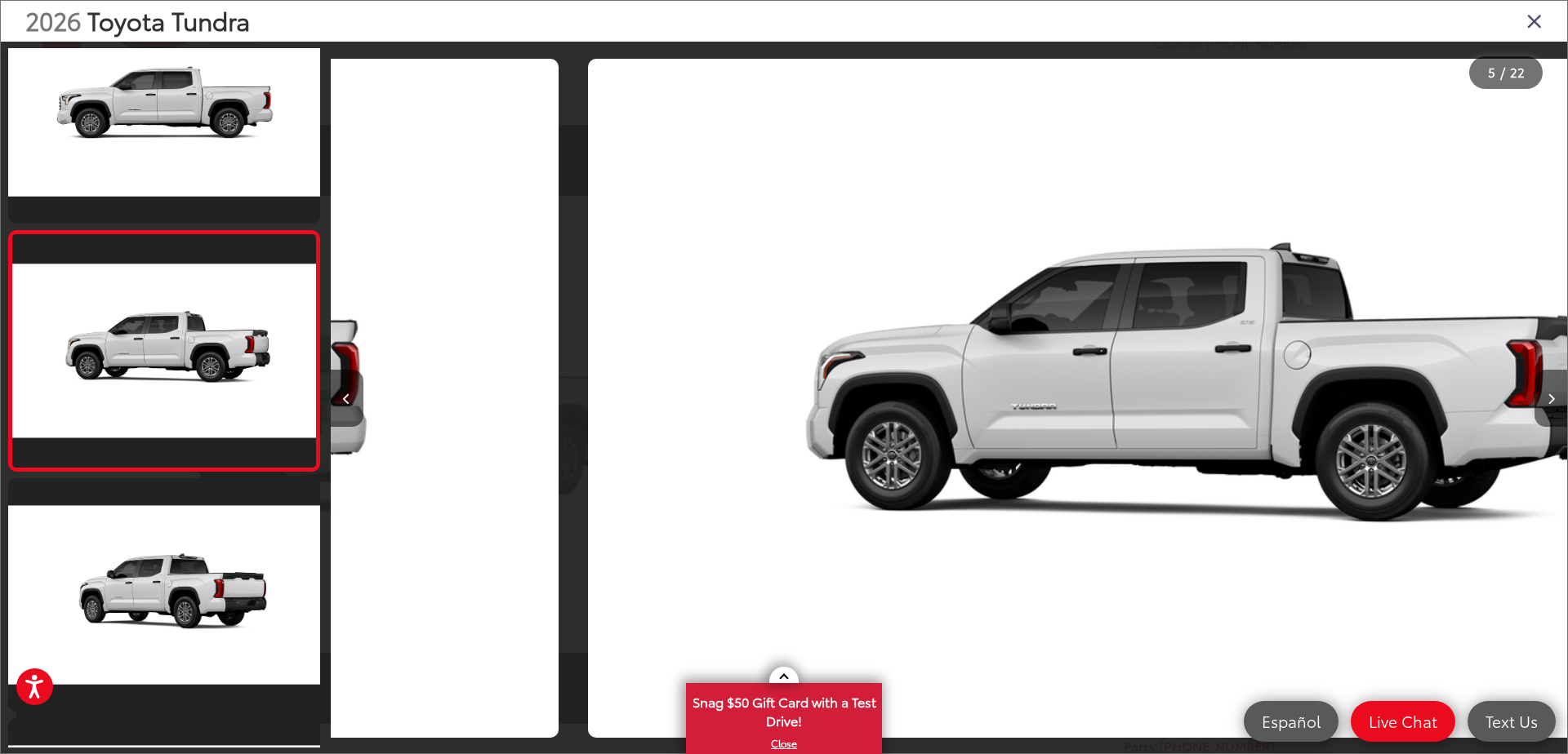
scroll to position [0, 4946]
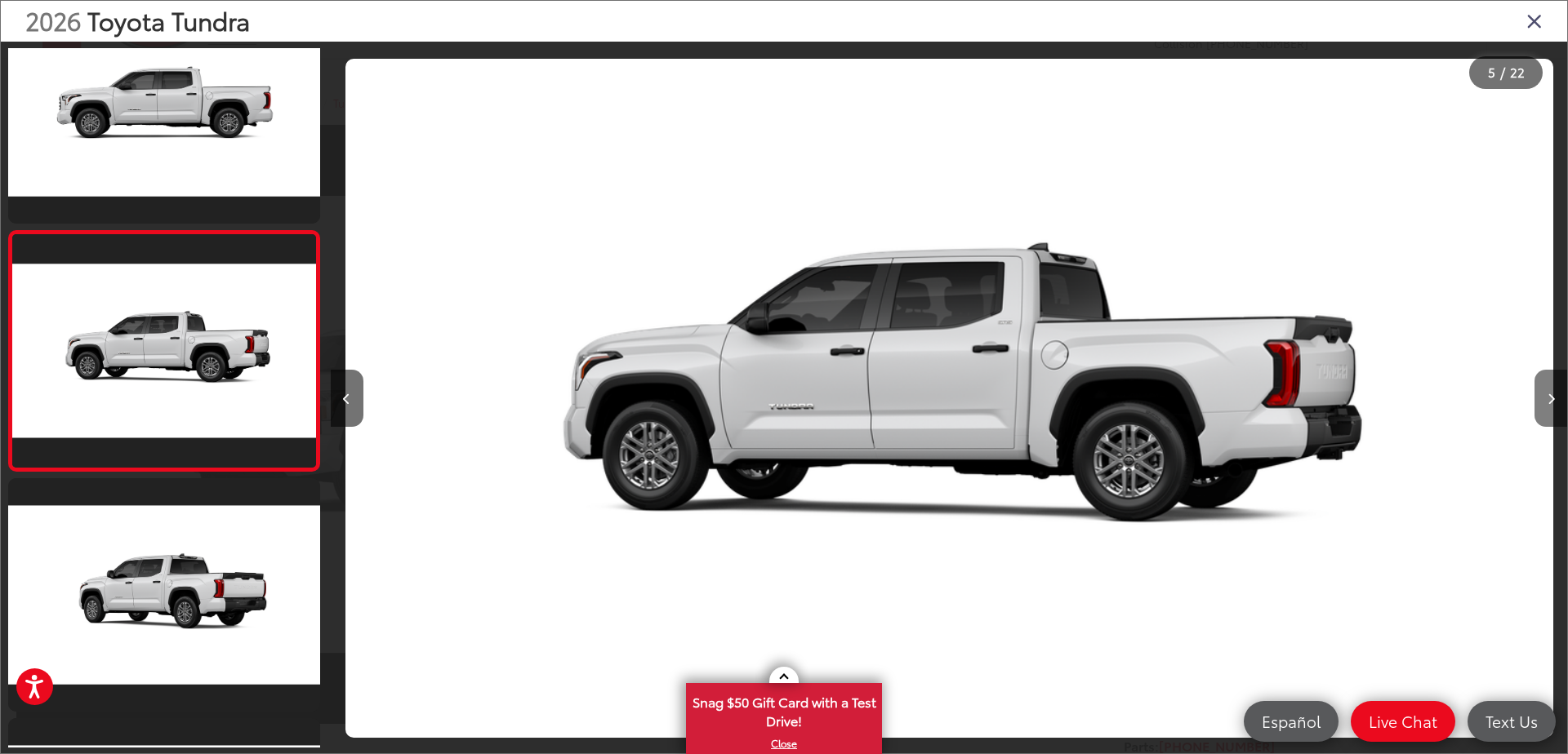
click at [1545, 396] on button "Next image" at bounding box center [1550, 399] width 33 height 57
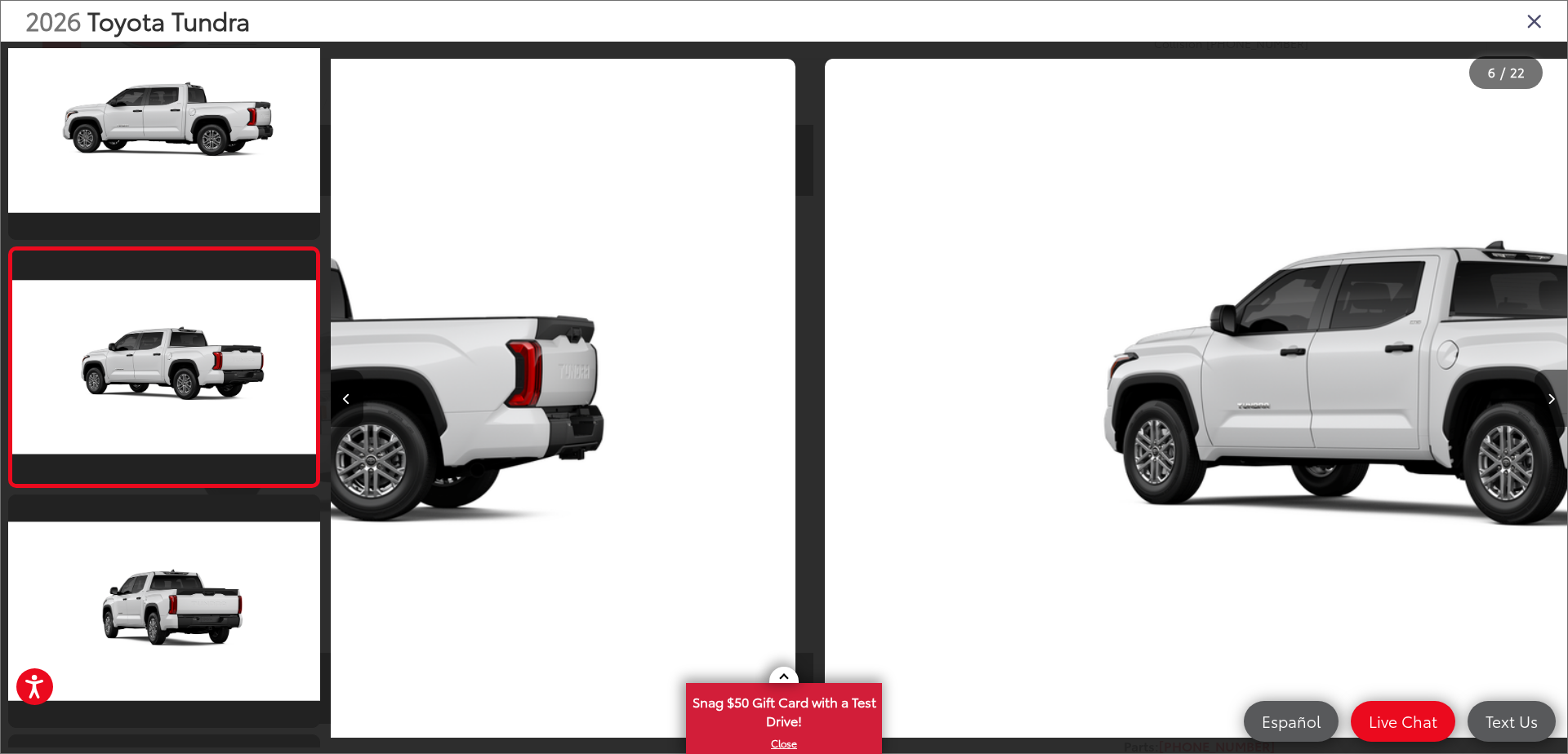
scroll to position [0, 0]
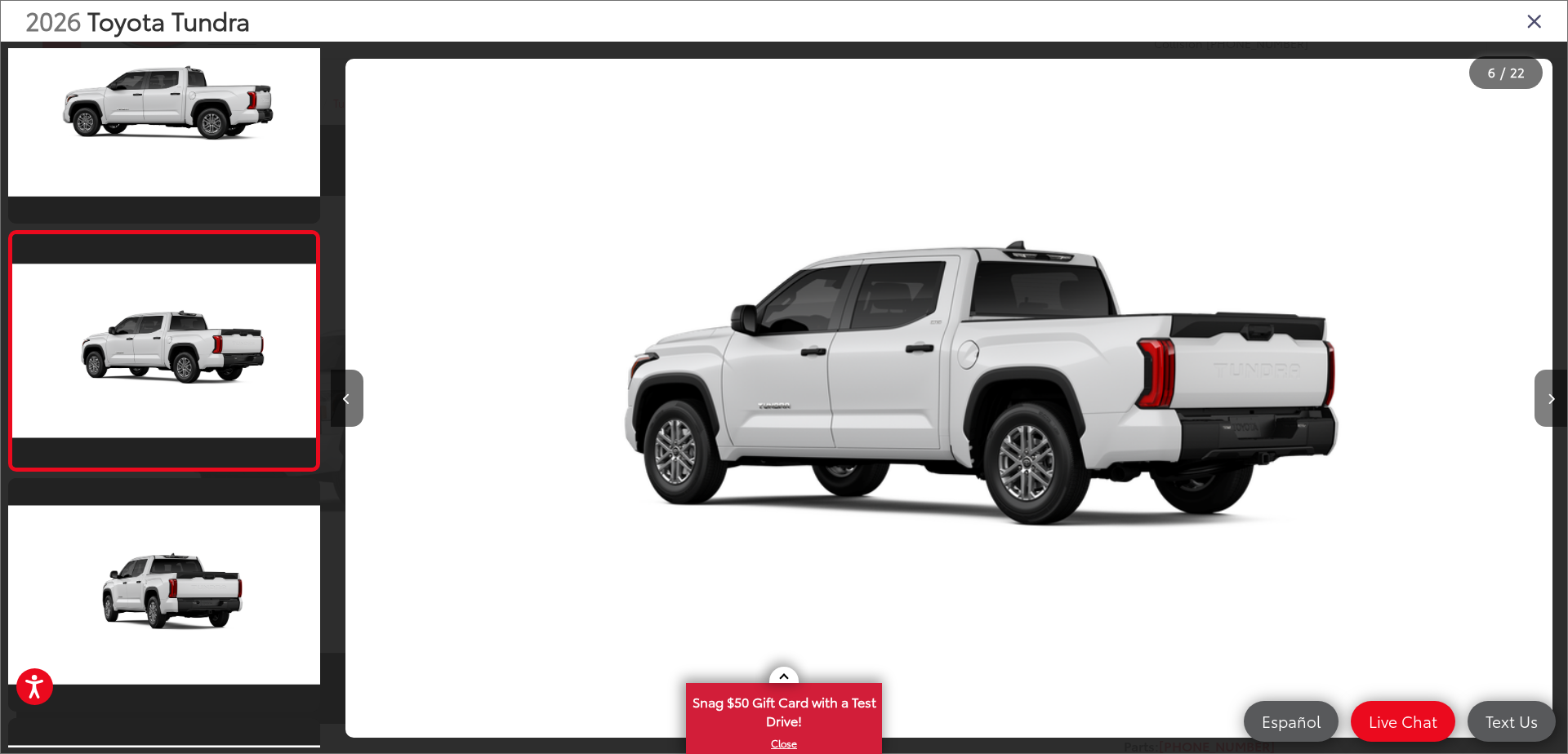
click at [1545, 396] on button "Next image" at bounding box center [1550, 399] width 33 height 57
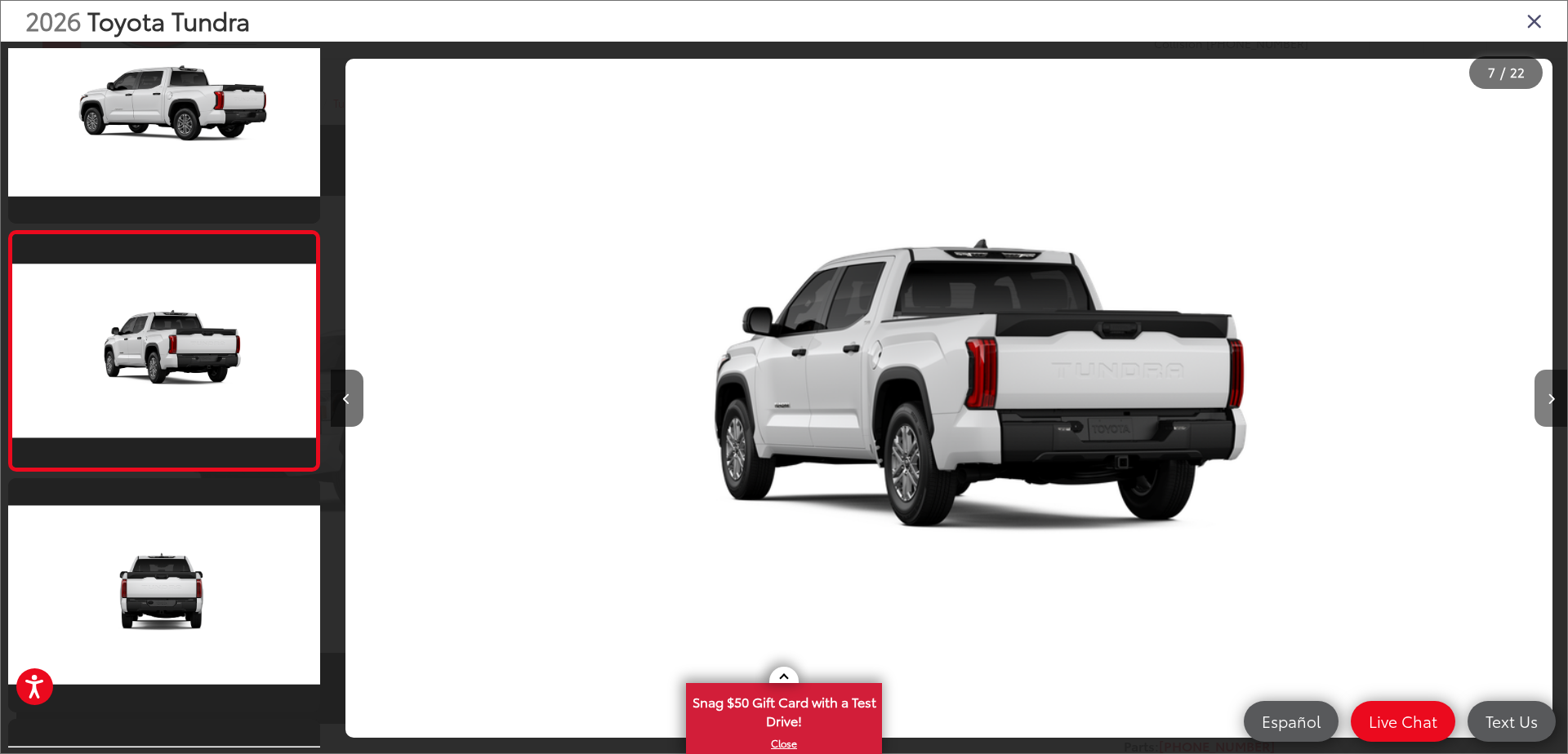
click at [1545, 396] on button "Next image" at bounding box center [1550, 399] width 33 height 57
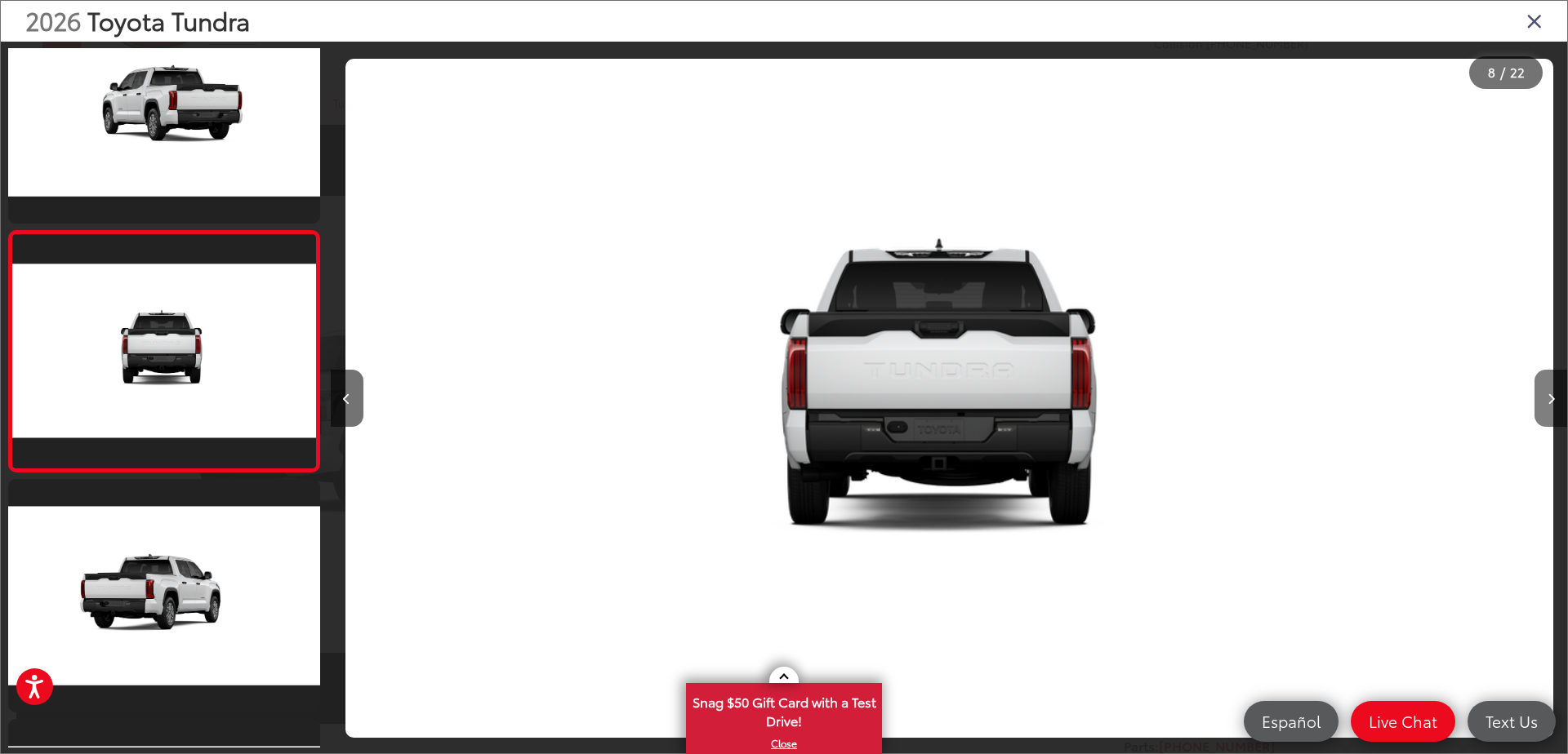
click at [1545, 396] on button "Next image" at bounding box center [1550, 399] width 33 height 57
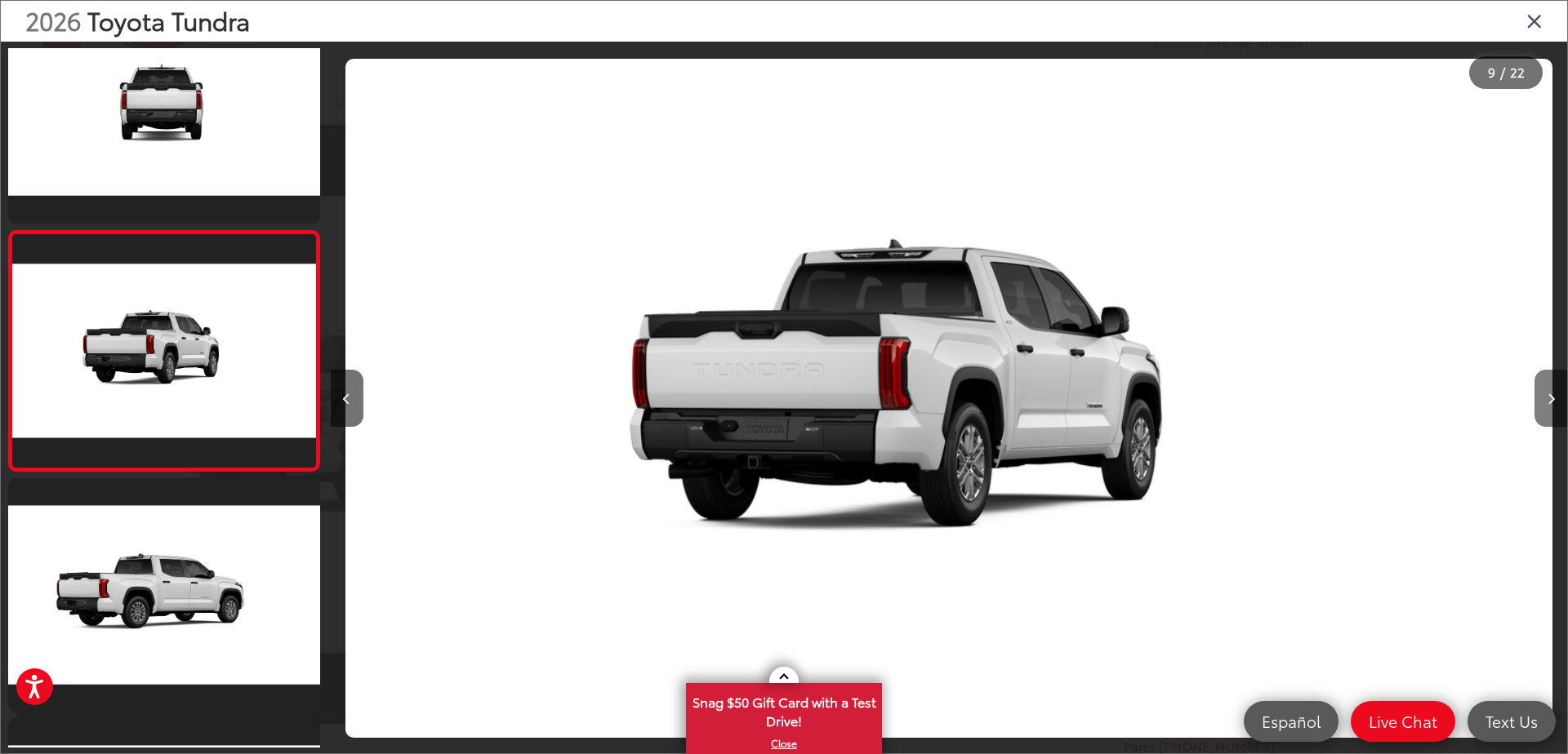
click at [1545, 396] on button "Next image" at bounding box center [1550, 399] width 33 height 57
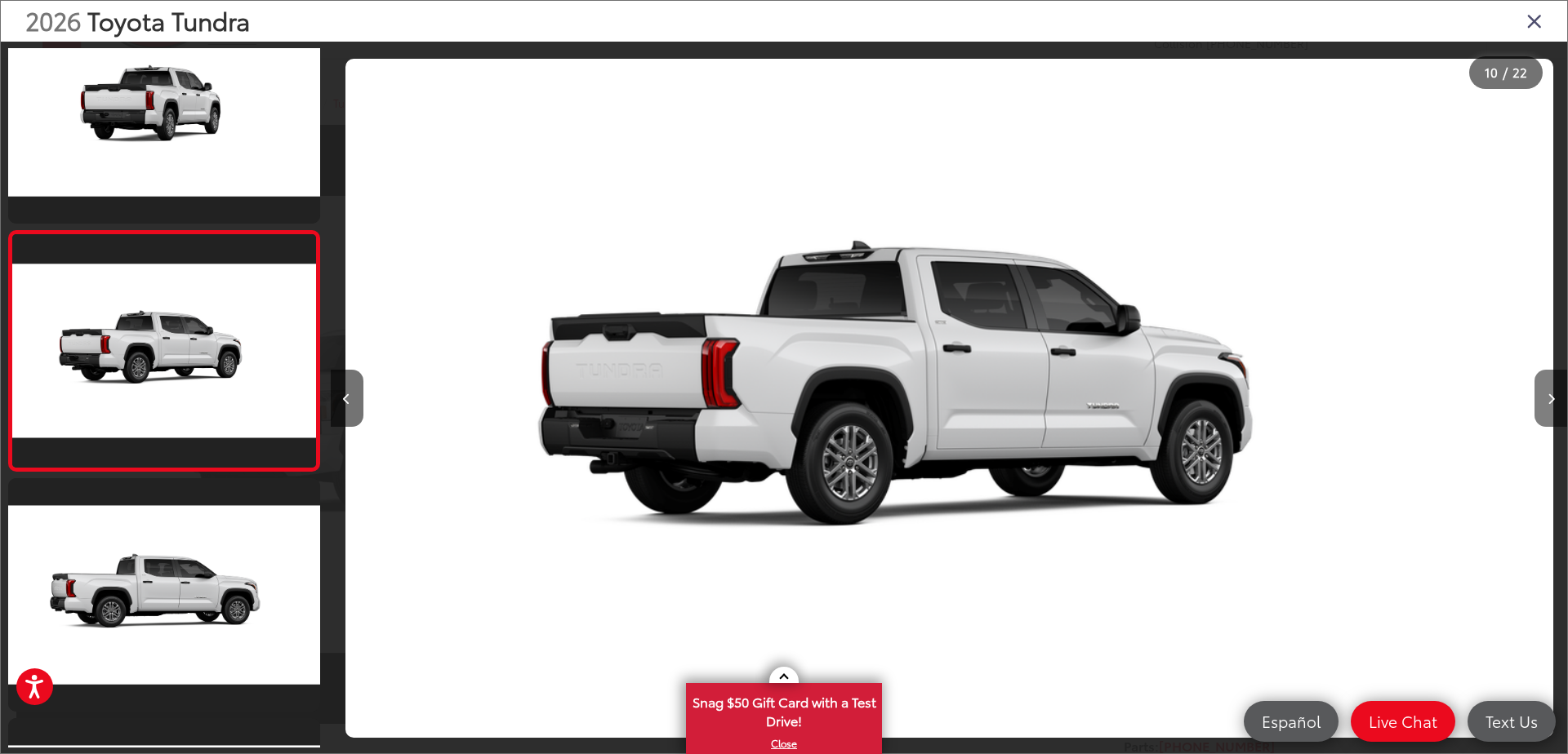
click at [1544, 396] on button "Next image" at bounding box center [1550, 399] width 33 height 57
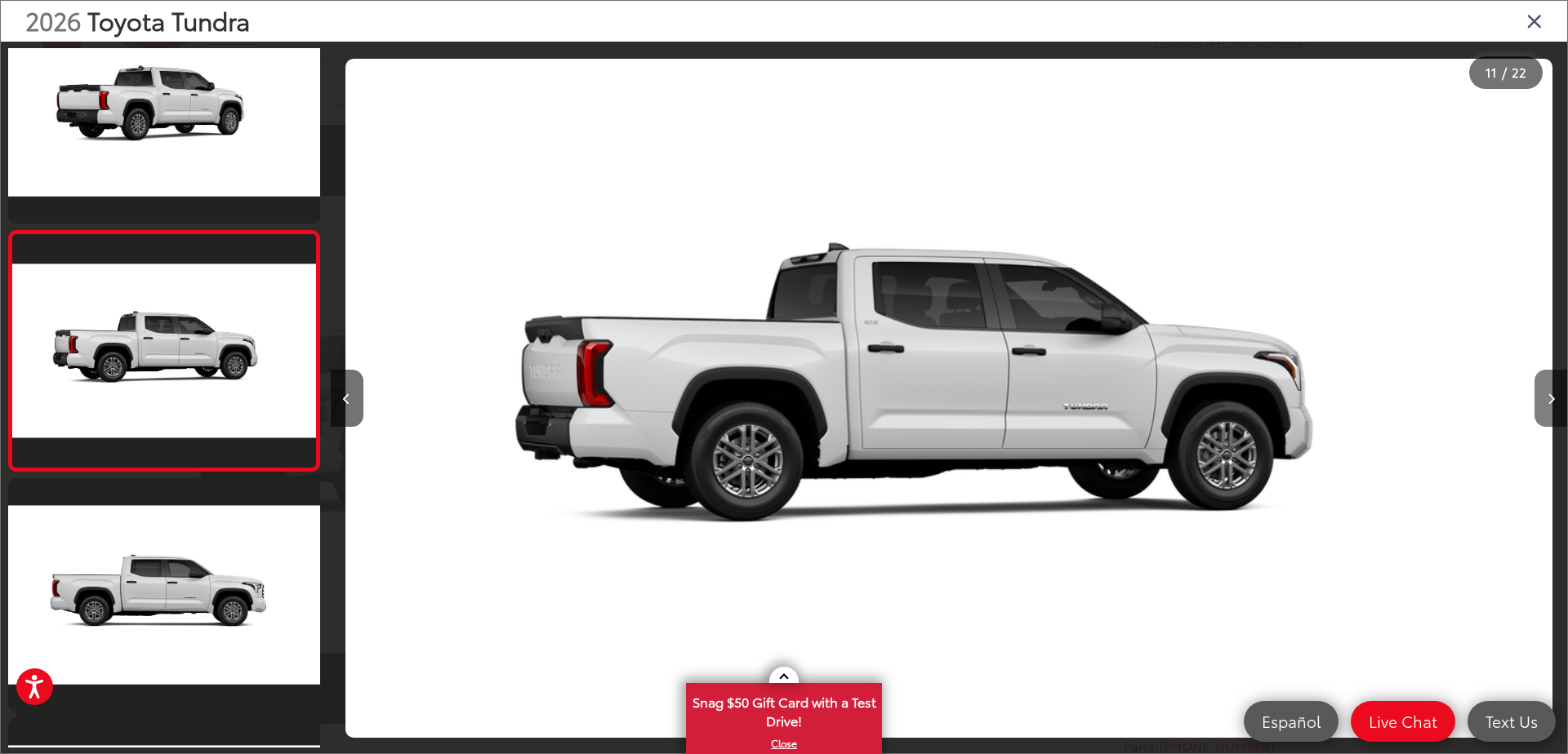
click at [1543, 394] on button "Next image" at bounding box center [1550, 399] width 33 height 57
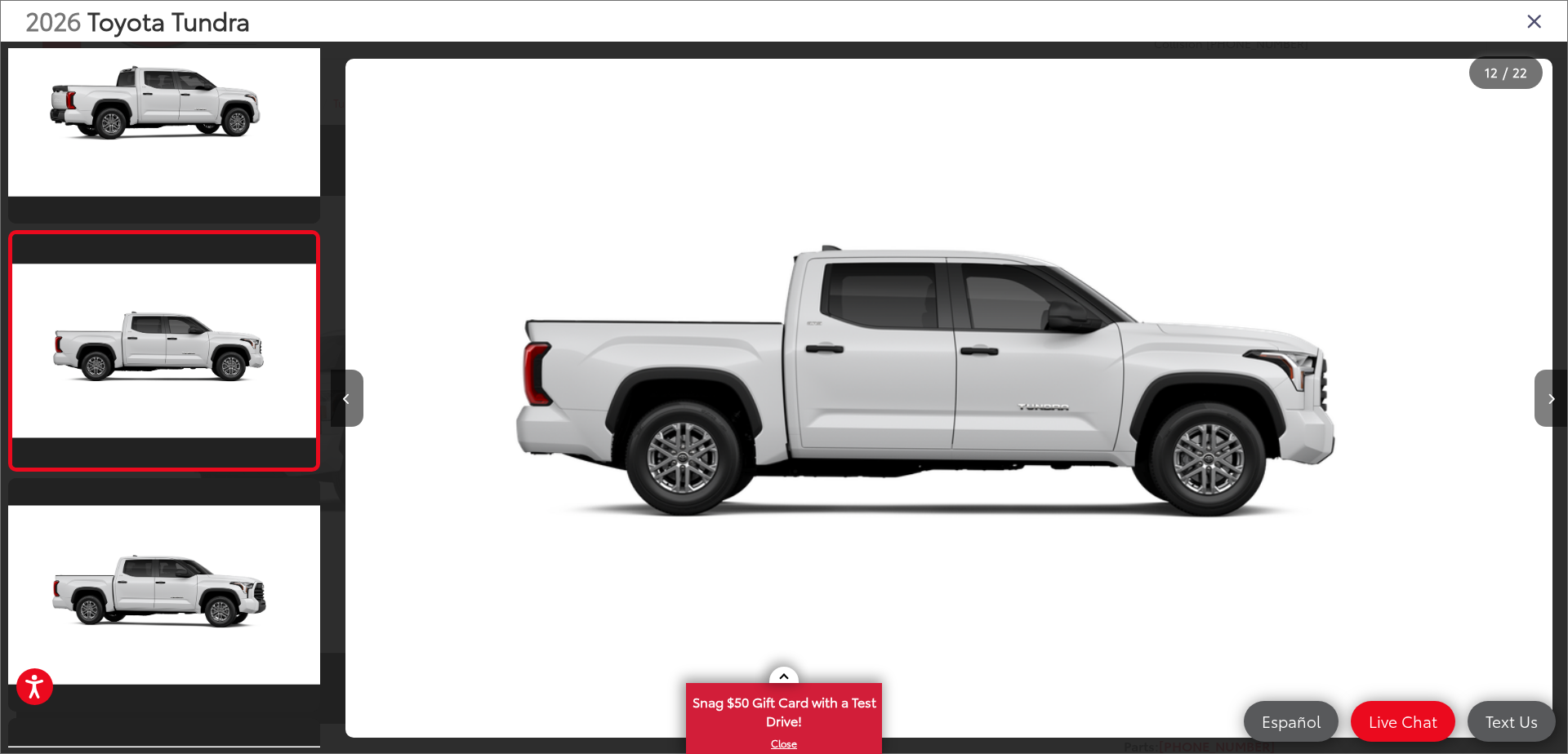
click at [1544, 391] on button "Next image" at bounding box center [1550, 399] width 33 height 57
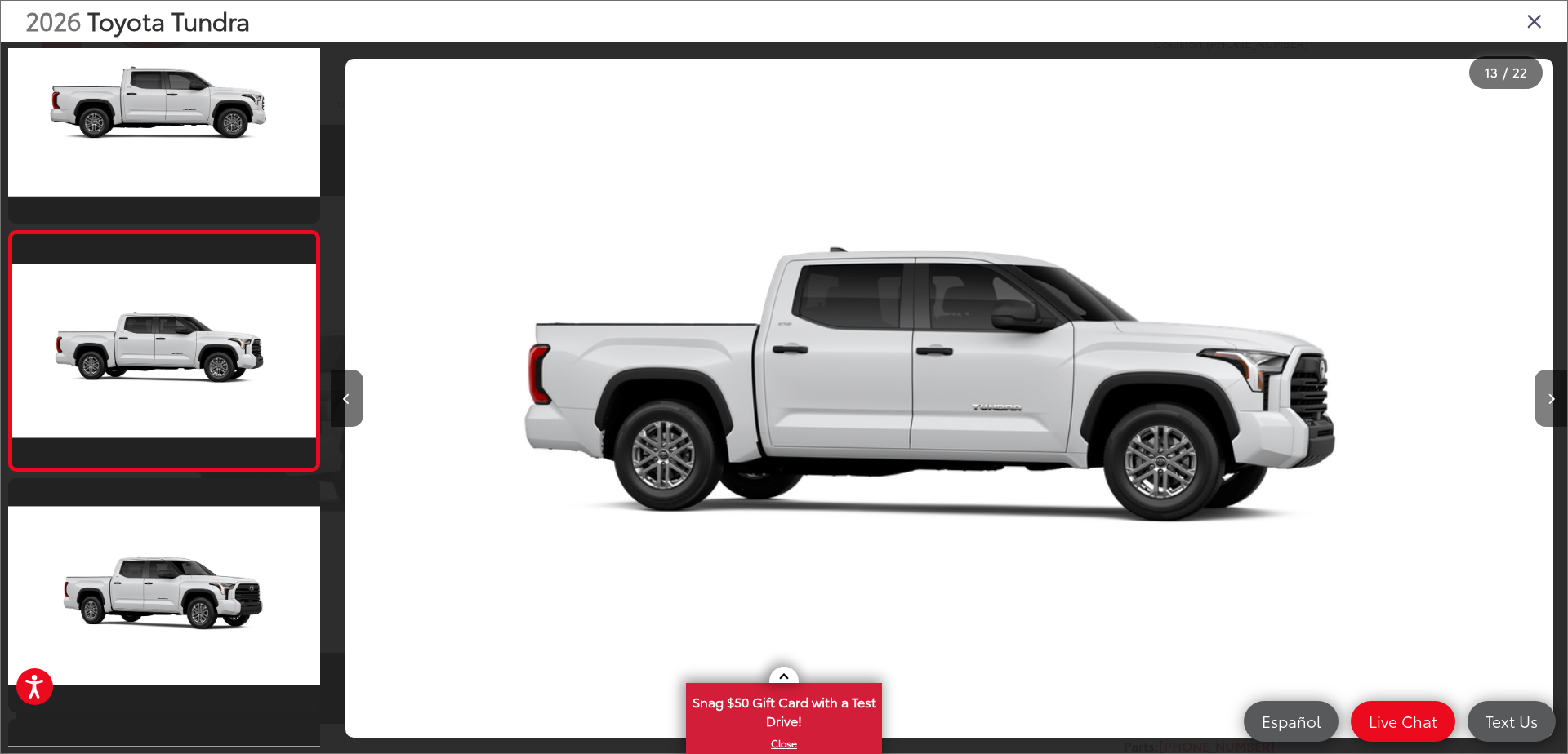
click at [1539, 395] on button "Next image" at bounding box center [1550, 399] width 33 height 57
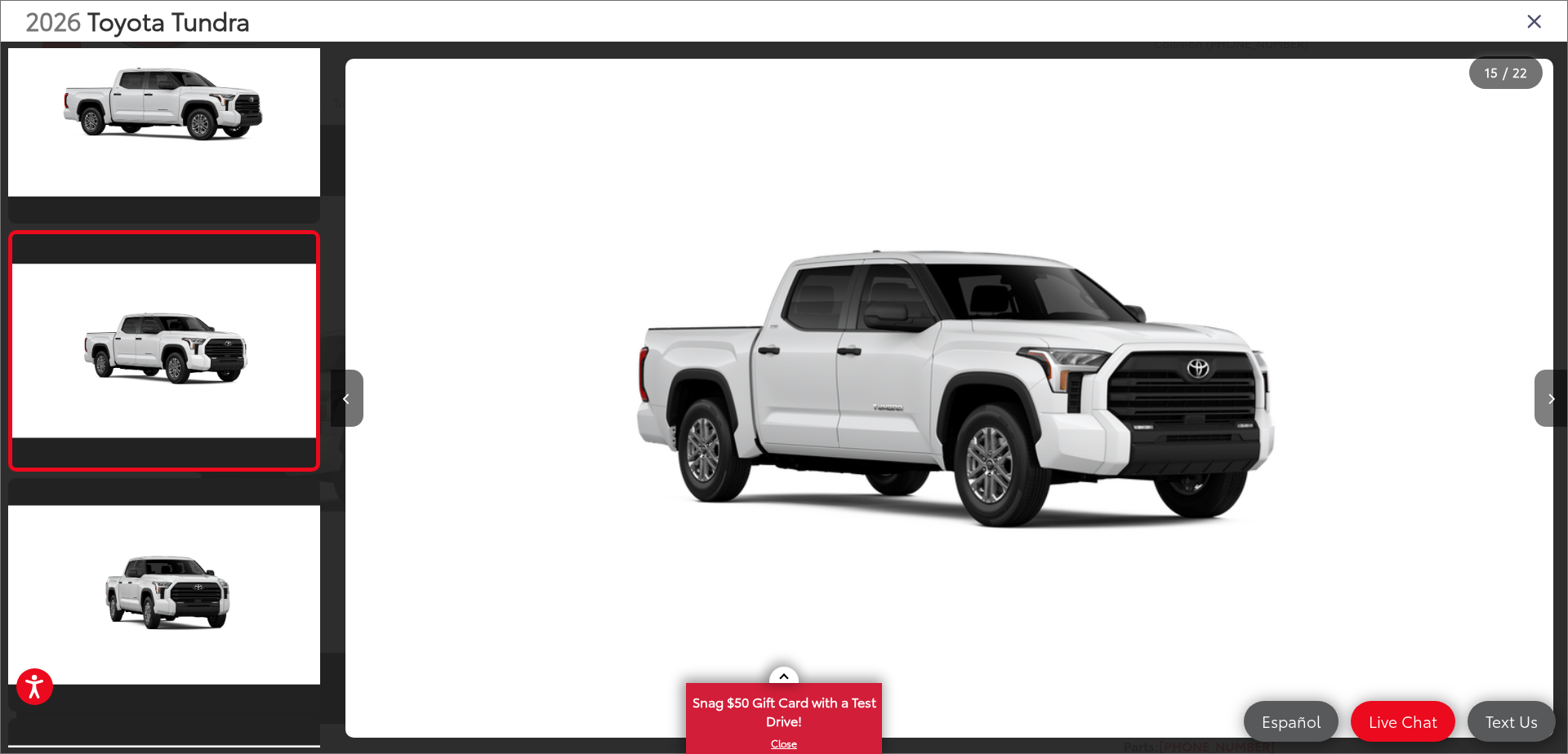
click at [1548, 394] on icon "Next image" at bounding box center [1550, 400] width 7 height 12
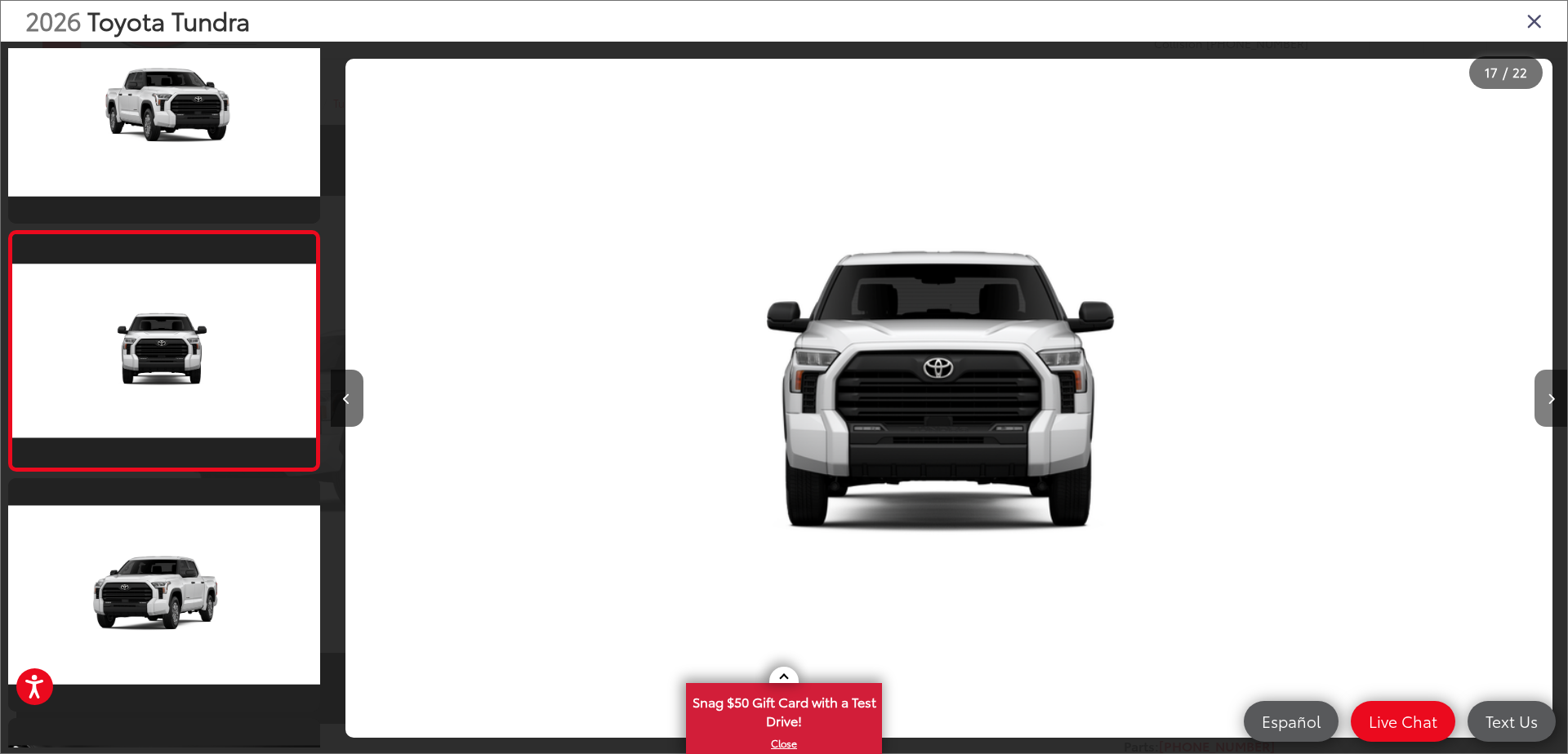
click at [1550, 393] on button "Next image" at bounding box center [1550, 399] width 33 height 57
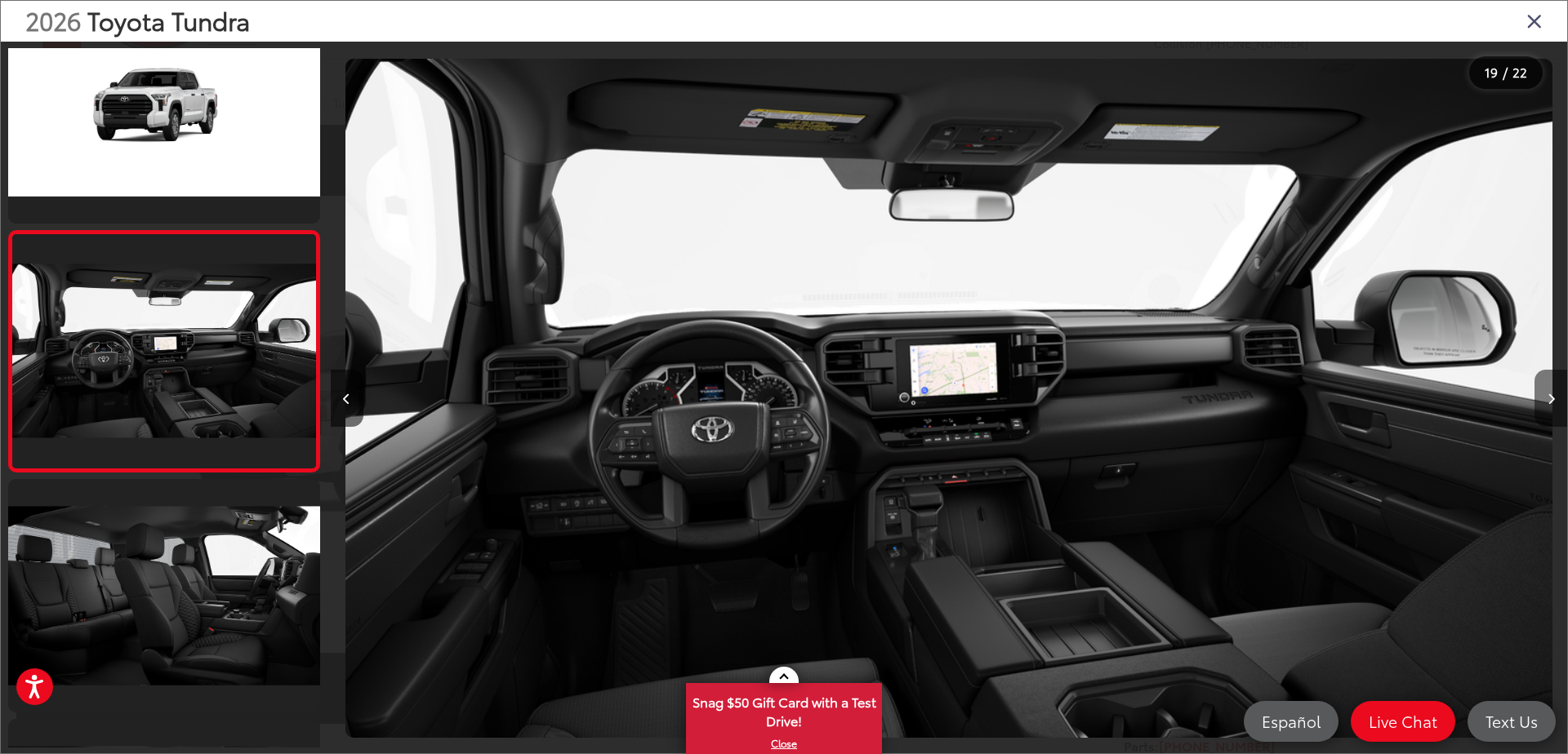
click at [1549, 392] on button "Next image" at bounding box center [1550, 399] width 33 height 57
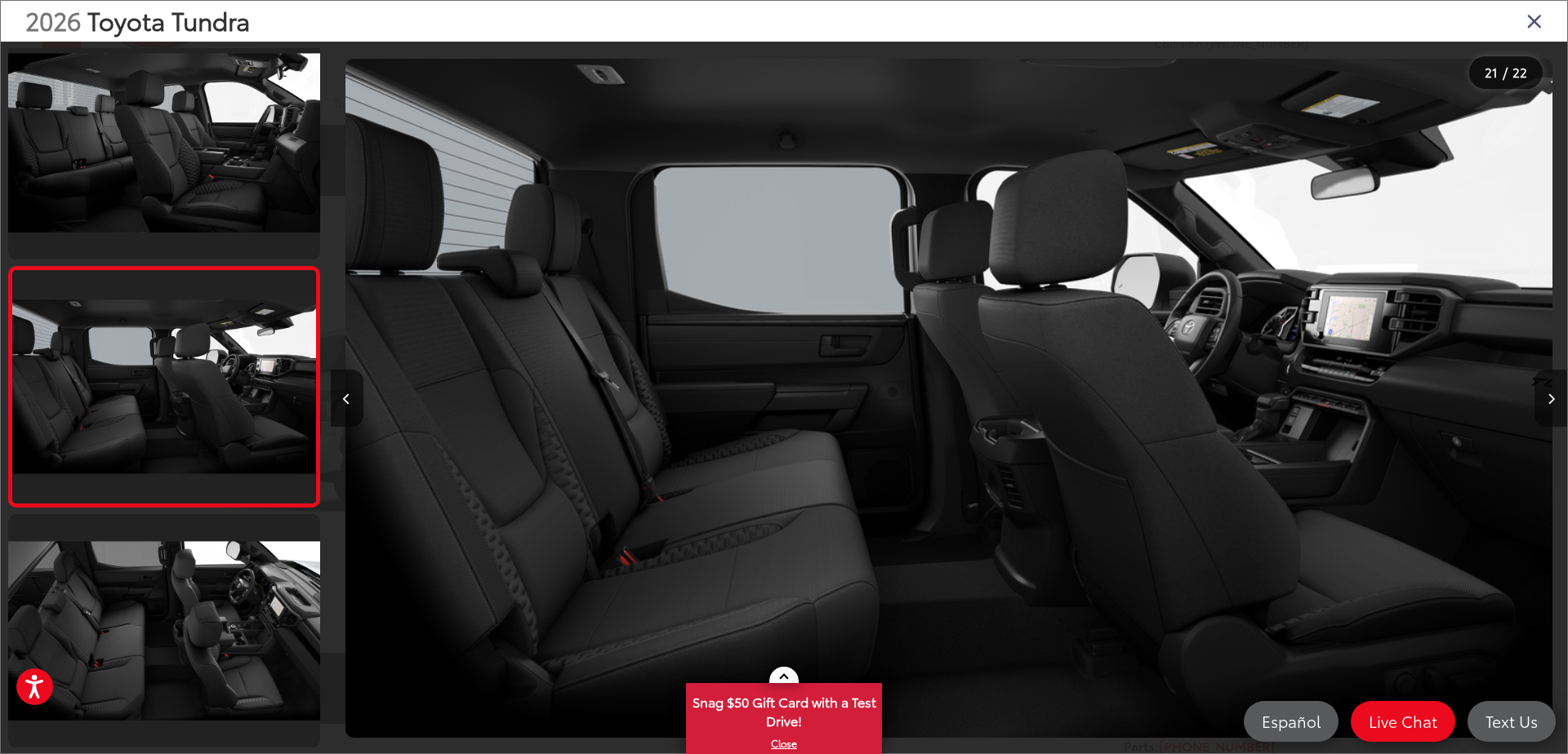
click at [1546, 391] on button "Next image" at bounding box center [1550, 399] width 33 height 57
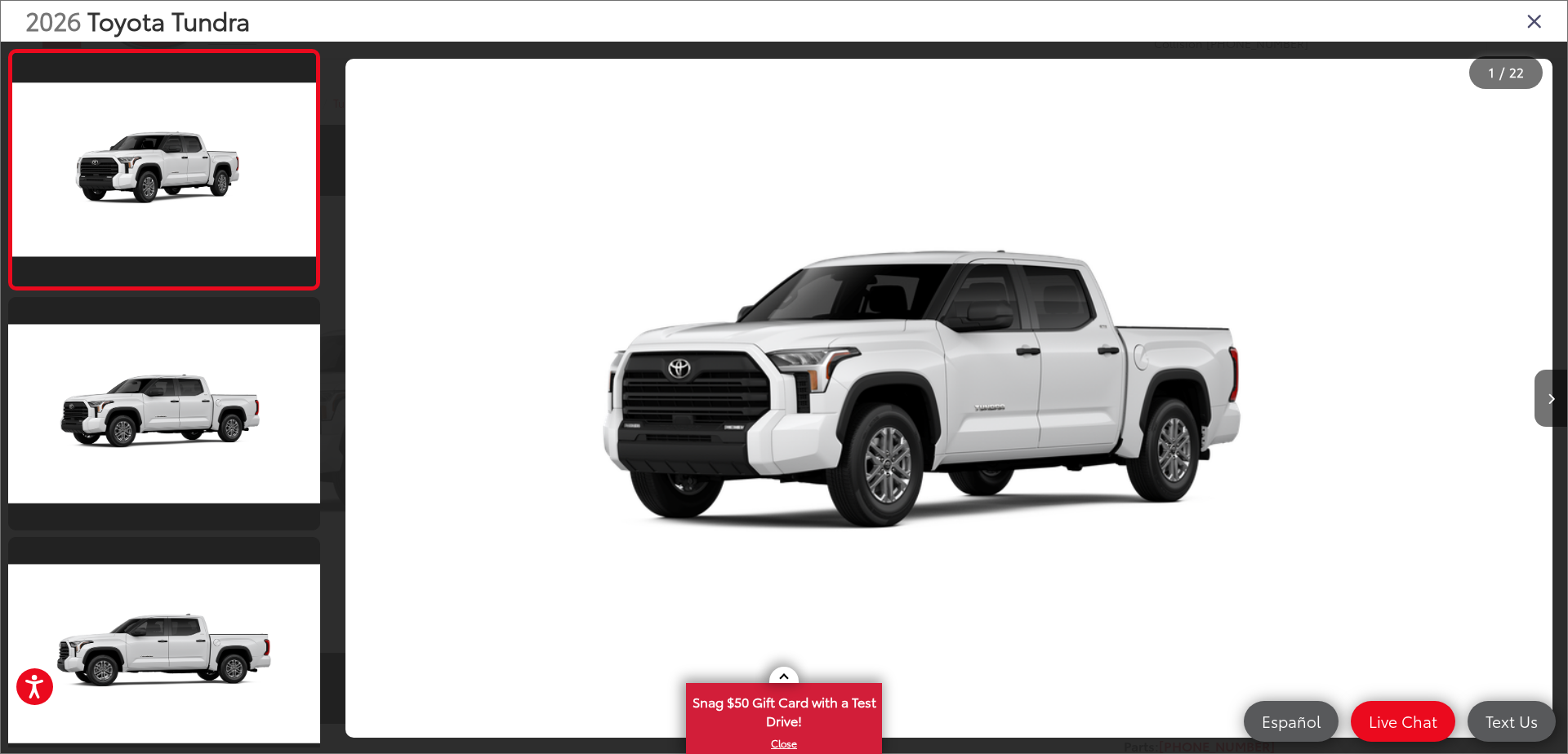
click at [1530, 18] on icon "Close gallery" at bounding box center [1533, 20] width 16 height 21
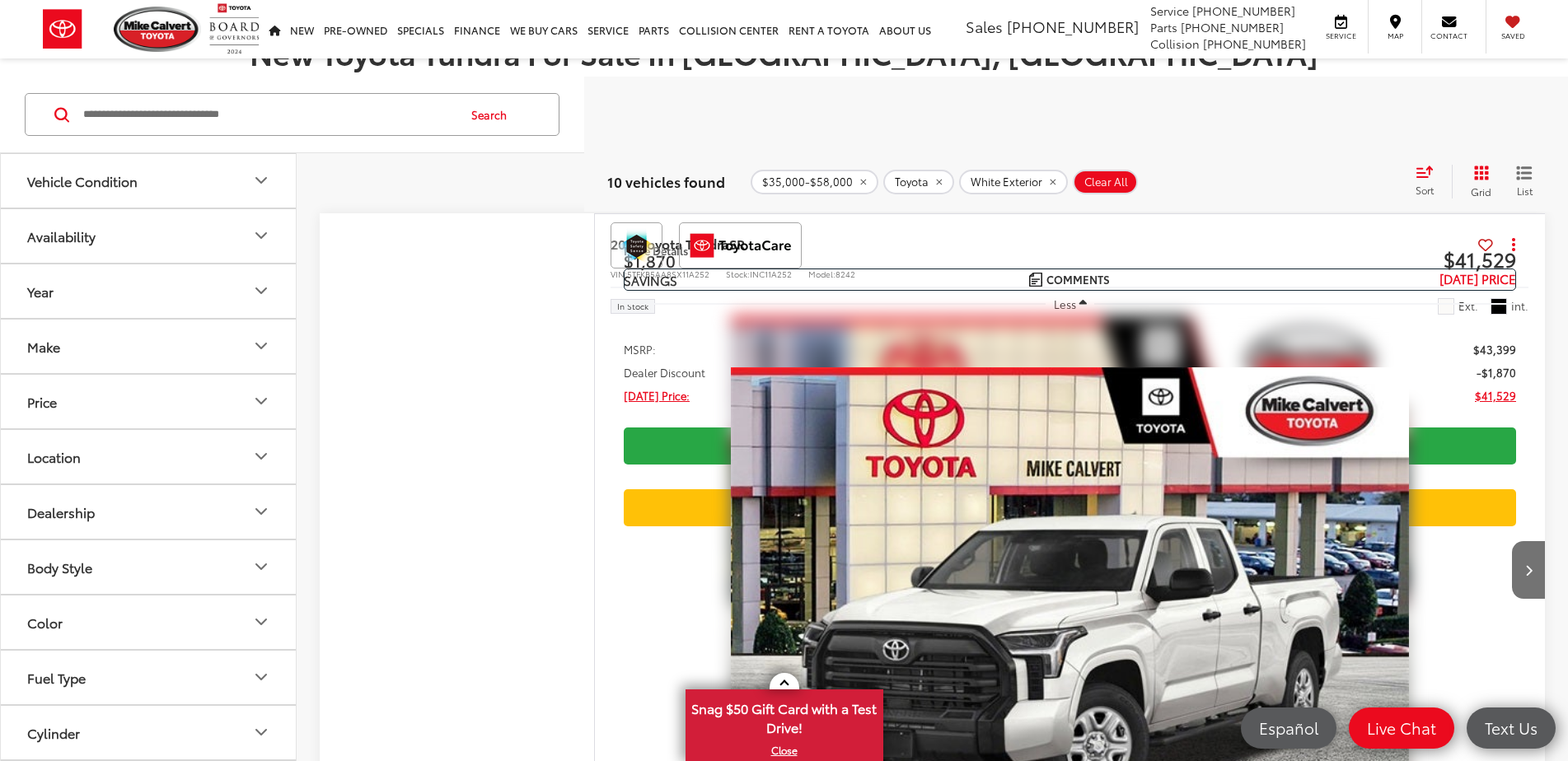
scroll to position [1581, 0]
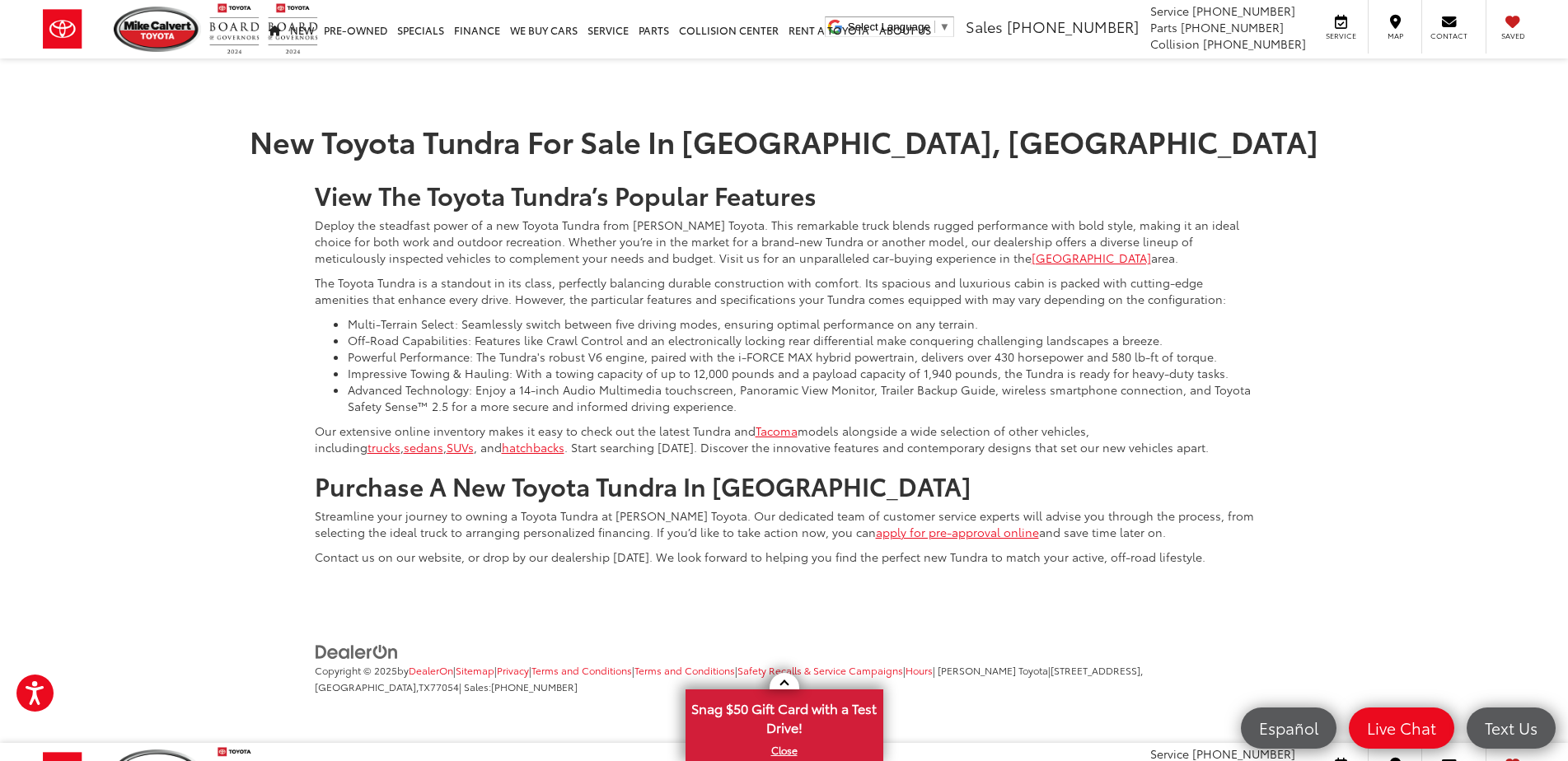
scroll to position [514, 0]
